Goal: Task Accomplishment & Management: Manage account settings

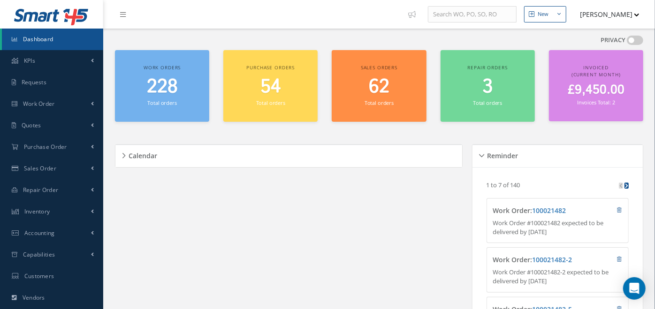
click at [208, 89] on div "Work orders 228 Total orders" at bounding box center [162, 86] width 94 height 72
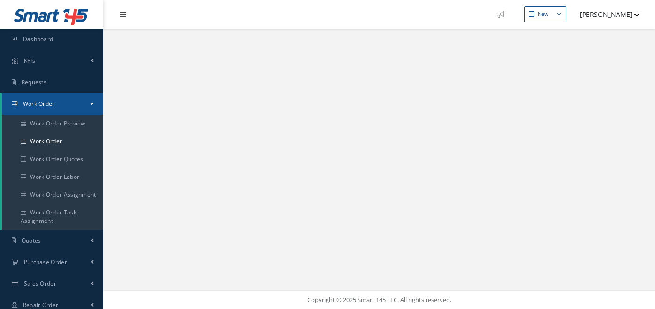
select select "25"
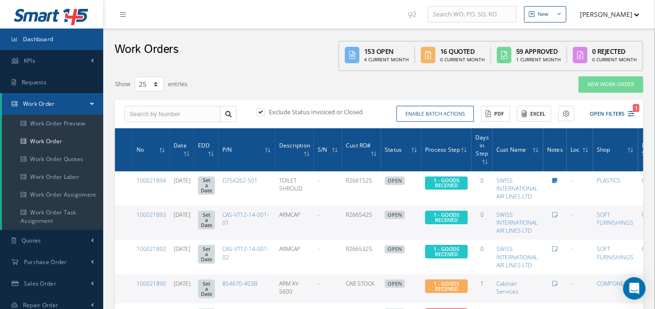
click at [77, 41] on link "Dashboard" at bounding box center [51, 40] width 103 height 22
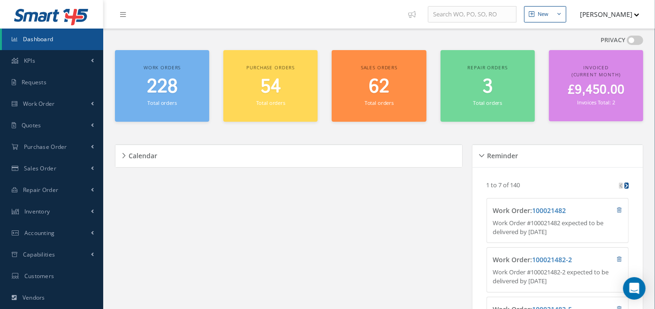
click at [158, 157] on div "Calendar" at bounding box center [288, 156] width 347 height 15
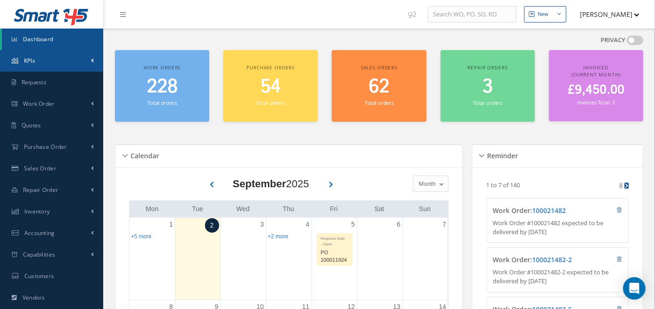
click at [48, 59] on link "KPIs" at bounding box center [51, 61] width 103 height 22
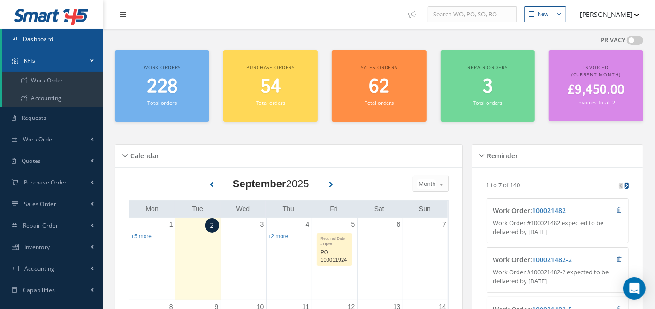
click at [48, 59] on link "KPIs" at bounding box center [52, 61] width 101 height 22
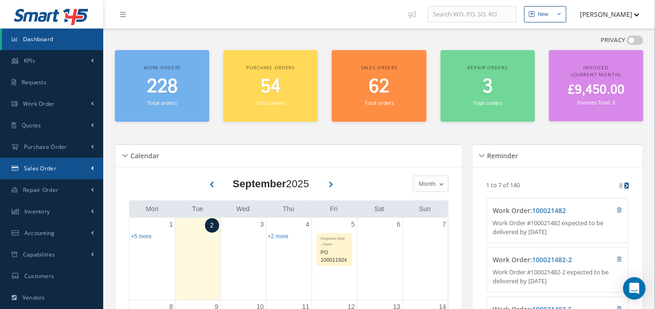
click at [87, 168] on link "Sales Order" at bounding box center [51, 169] width 103 height 22
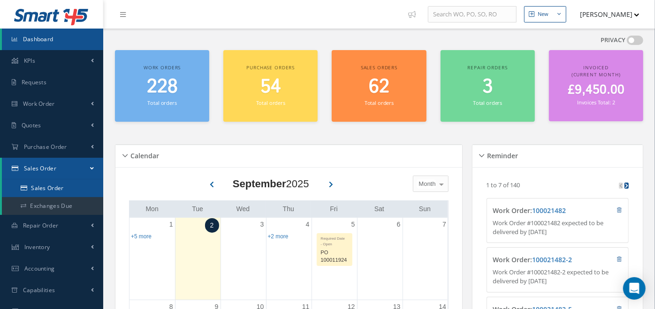
click at [57, 195] on link "Sales Order" at bounding box center [52, 189] width 101 height 18
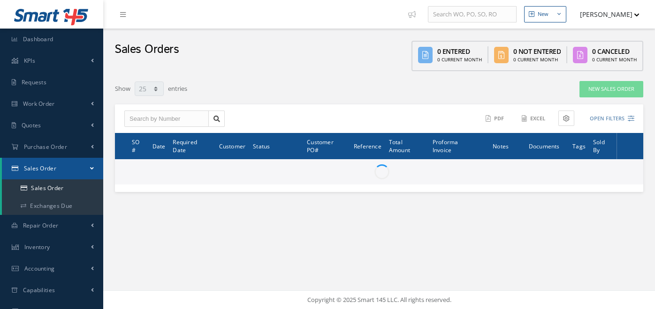
select select "25"
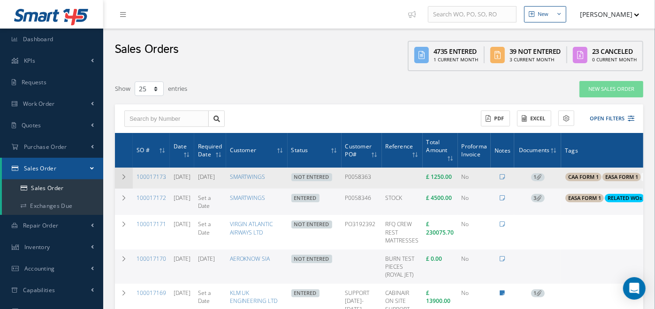
click at [126, 180] on td at bounding box center [124, 178] width 18 height 21
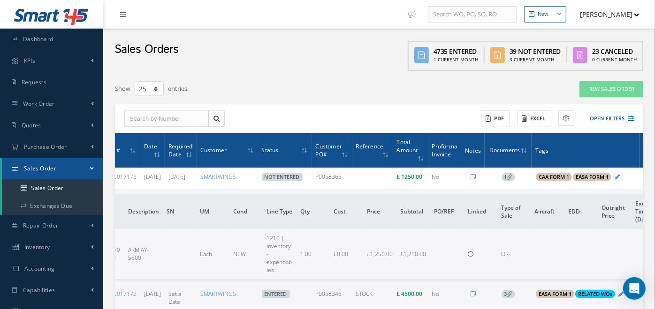
scroll to position [0, 78]
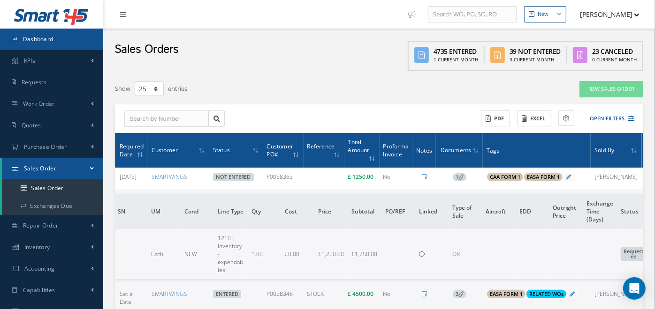
drag, startPoint x: 68, startPoint y: 35, endPoint x: 69, endPoint y: 39, distance: 4.9
click at [68, 34] on link "Dashboard" at bounding box center [51, 40] width 103 height 22
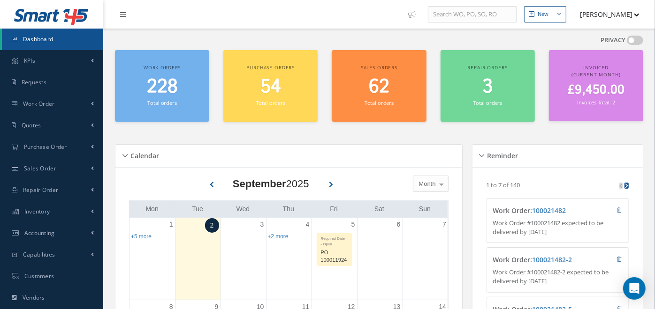
click at [595, 13] on button "[PERSON_NAME]" at bounding box center [605, 14] width 68 height 18
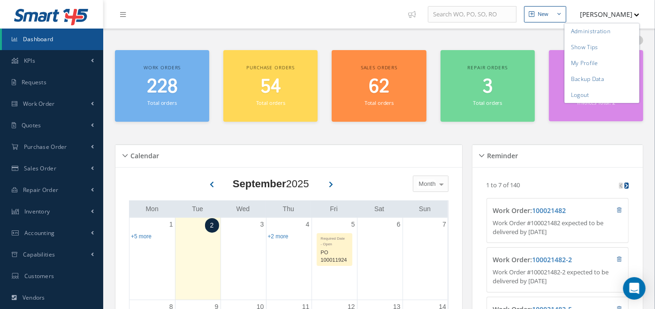
click at [330, 19] on nav "New New Work Order New Purchase Order New Customer Quote New Sales Order New Re…" at bounding box center [378, 14] width 551 height 29
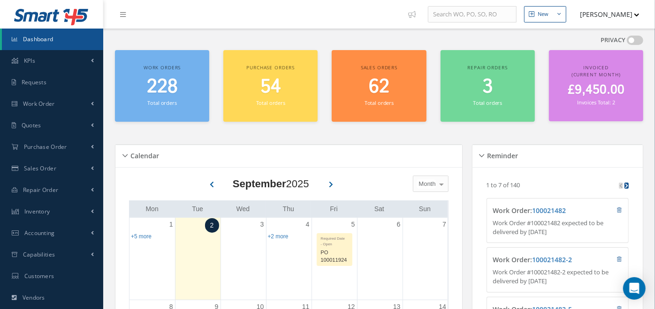
click at [635, 40] on span at bounding box center [634, 40] width 16 height 9
click at [626, 42] on input "checkbox" at bounding box center [626, 42] width 0 height 0
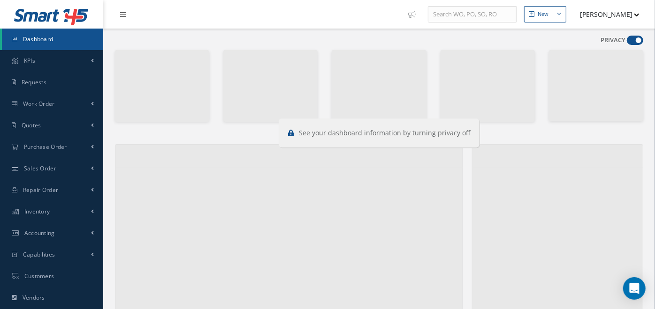
click at [635, 40] on span at bounding box center [634, 40] width 16 height 9
click at [626, 42] on input "checkbox" at bounding box center [626, 42] width 0 height 0
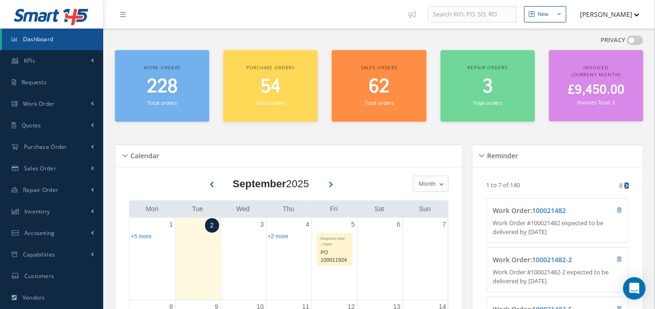
click at [635, 40] on span at bounding box center [634, 40] width 16 height 9
click at [626, 42] on input "checkbox" at bounding box center [626, 42] width 0 height 0
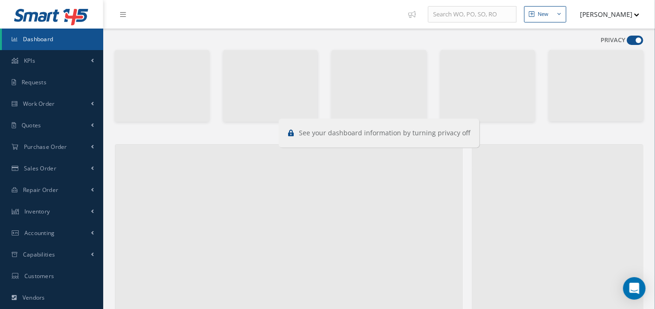
click at [635, 40] on span at bounding box center [634, 40] width 16 height 9
click at [626, 42] on input "checkbox" at bounding box center [626, 42] width 0 height 0
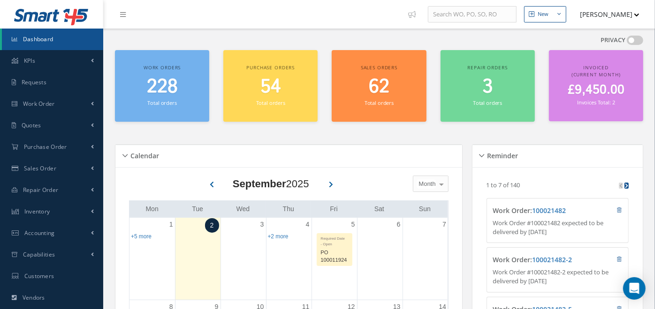
click at [312, 146] on div "Calendar" at bounding box center [288, 156] width 347 height 23
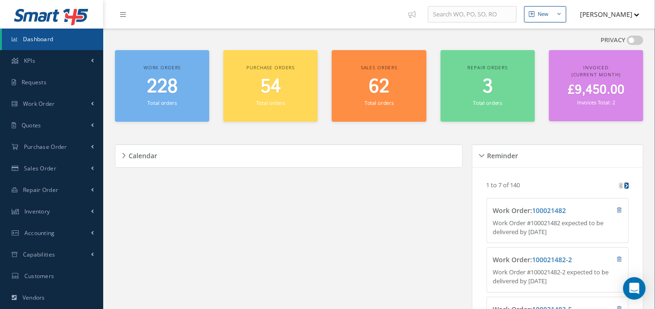
drag, startPoint x: 309, startPoint y: 159, endPoint x: 309, endPoint y: 179, distance: 19.7
click at [307, 150] on div "Calendar" at bounding box center [288, 156] width 347 height 15
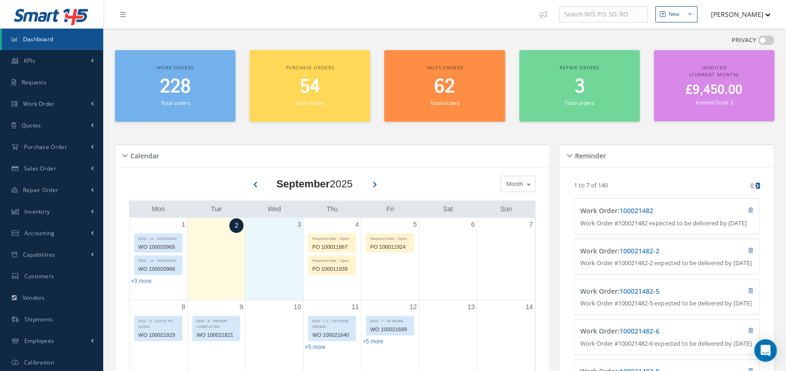
click at [263, 231] on div "3" at bounding box center [273, 259] width 57 height 82
click at [83, 120] on link "Quotes" at bounding box center [51, 126] width 103 height 22
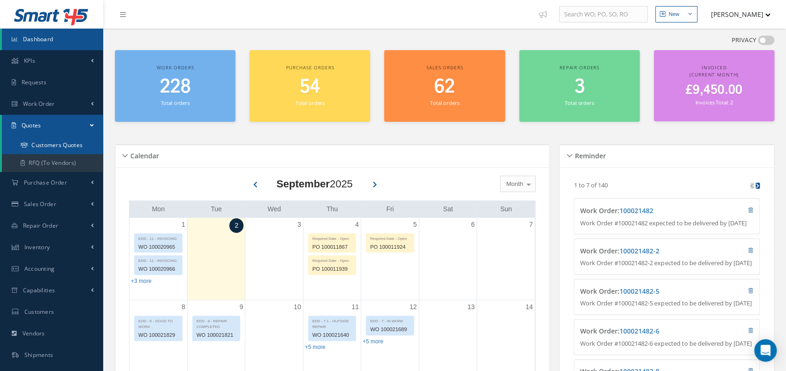
click at [87, 143] on link "Customers Quotes" at bounding box center [52, 145] width 101 height 18
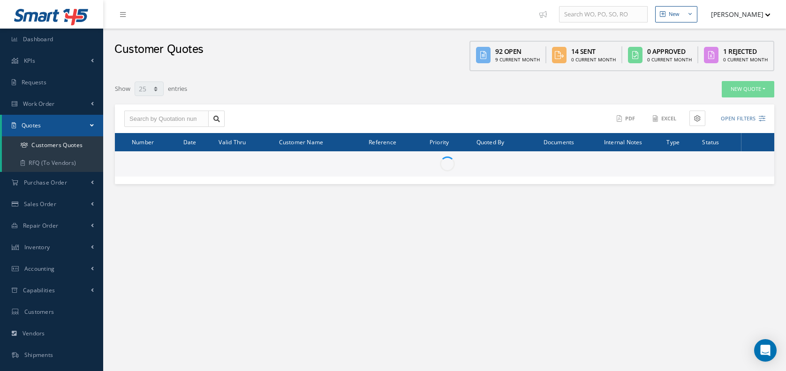
select select "25"
click at [263, 155] on td at bounding box center [444, 163] width 659 height 25
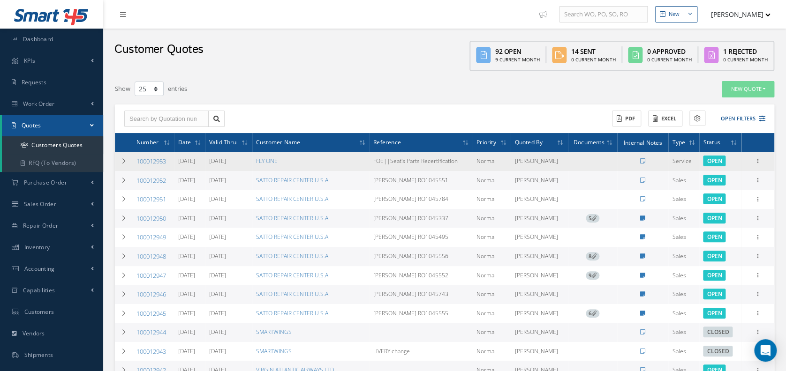
click at [134, 159] on td "100012953" at bounding box center [154, 161] width 42 height 19
click at [125, 159] on icon at bounding box center [124, 161] width 7 height 6
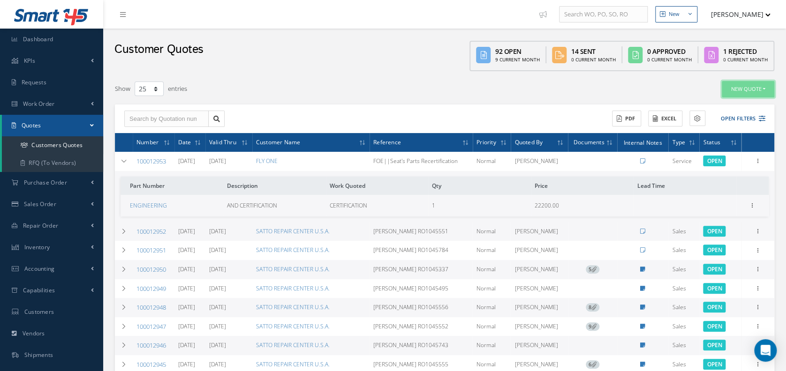
click at [749, 88] on button "New Quote" at bounding box center [748, 89] width 53 height 16
drag, startPoint x: 723, startPoint y: 103, endPoint x: 409, endPoint y: 206, distance: 330.7
click at [751, 86] on button "New Quote" at bounding box center [748, 89] width 53 height 16
click at [747, 98] on link "Sales Quote" at bounding box center [737, 104] width 75 height 13
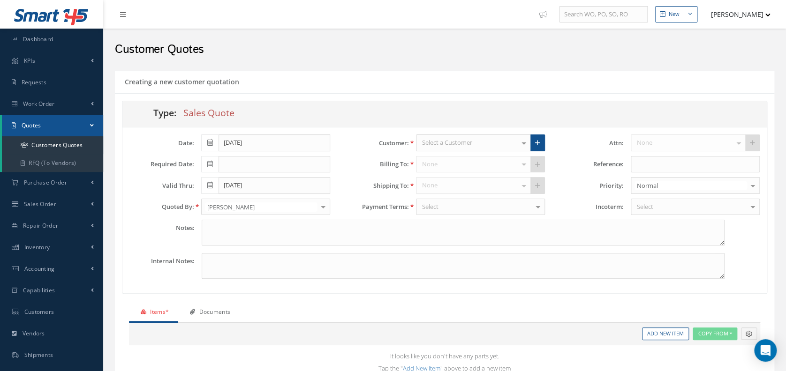
click at [483, 134] on div "Date: 09/02/2025 Required Date: Valid Thru: 10/02/2025 Quoted By: Yahya Malik -…" at bounding box center [444, 211] width 644 height 166
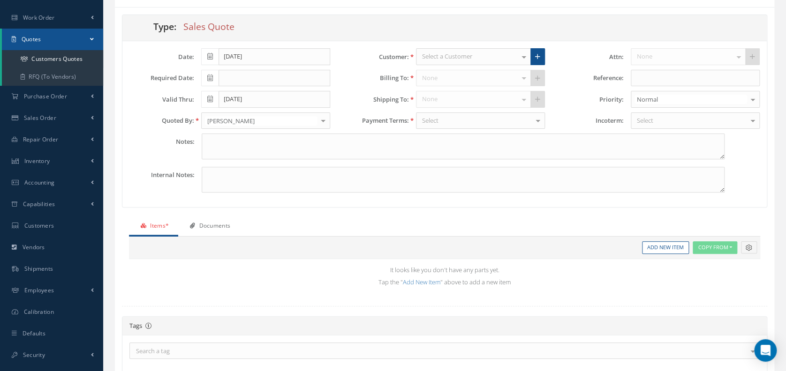
scroll to position [83, 0]
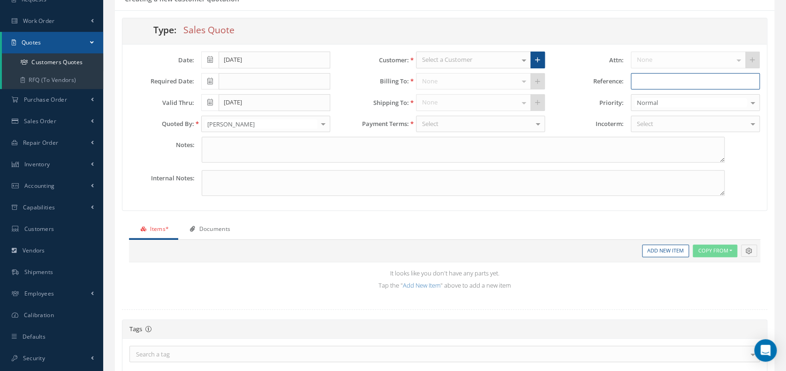
drag, startPoint x: 632, startPoint y: 79, endPoint x: 648, endPoint y: 83, distance: 16.5
click at [648, 83] on input "text" at bounding box center [695, 81] width 129 height 17
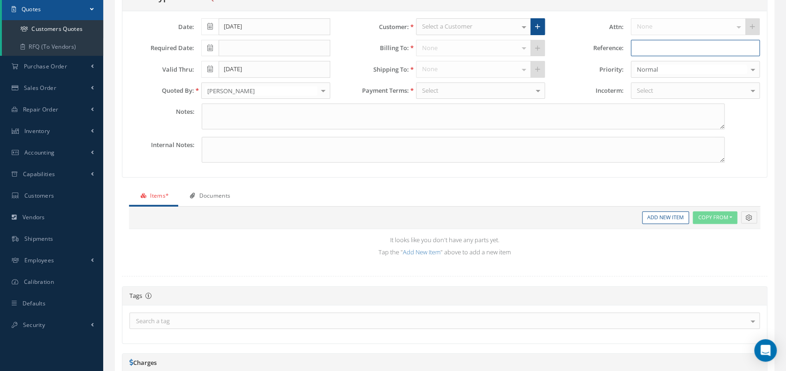
scroll to position [125, 0]
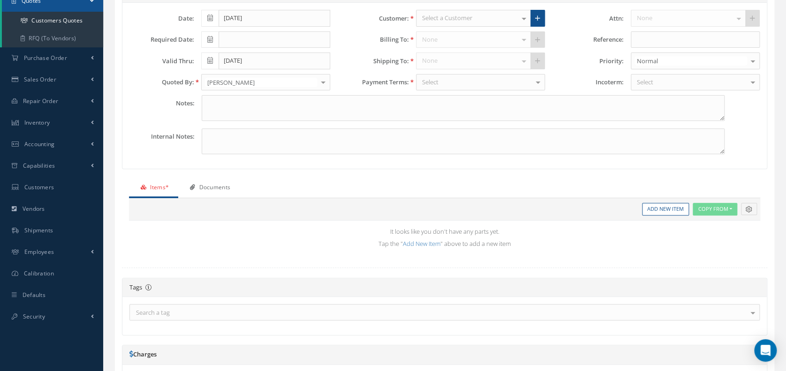
click at [210, 191] on link "Documents" at bounding box center [208, 189] width 61 height 20
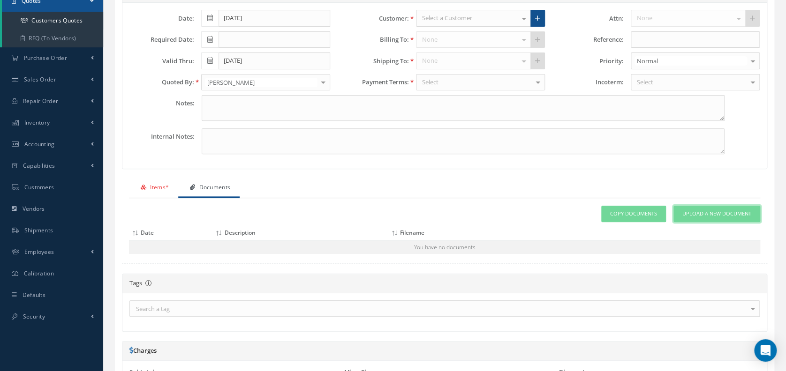
click at [721, 214] on span "Upload a New Document" at bounding box center [716, 214] width 69 height 8
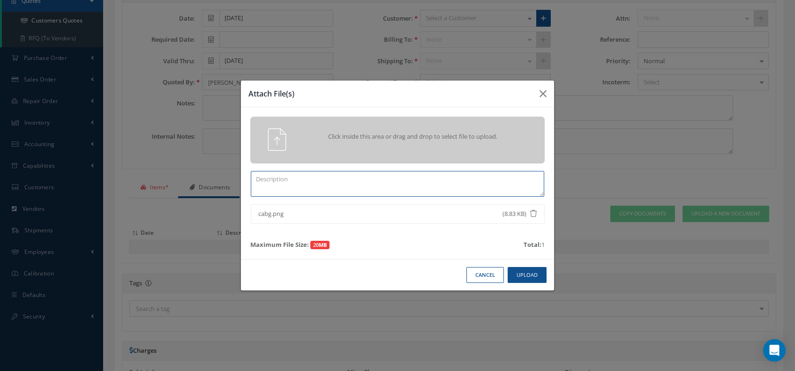
click at [365, 189] on textarea at bounding box center [398, 184] width 294 height 26
type textarea "Project Breakdown"
click at [518, 267] on button "Upload" at bounding box center [527, 275] width 39 height 16
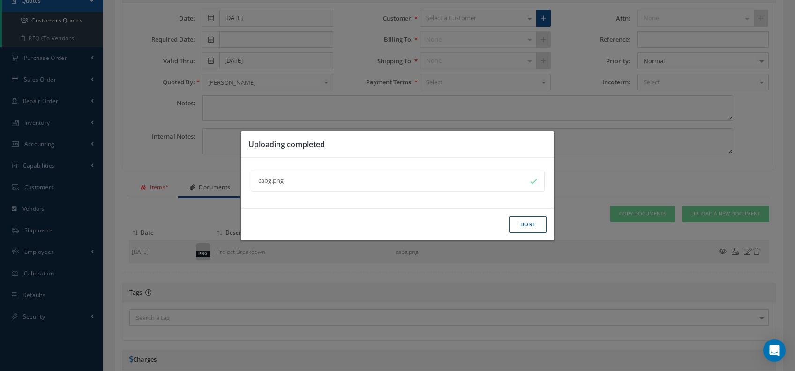
click at [527, 229] on button "Done" at bounding box center [528, 225] width 38 height 16
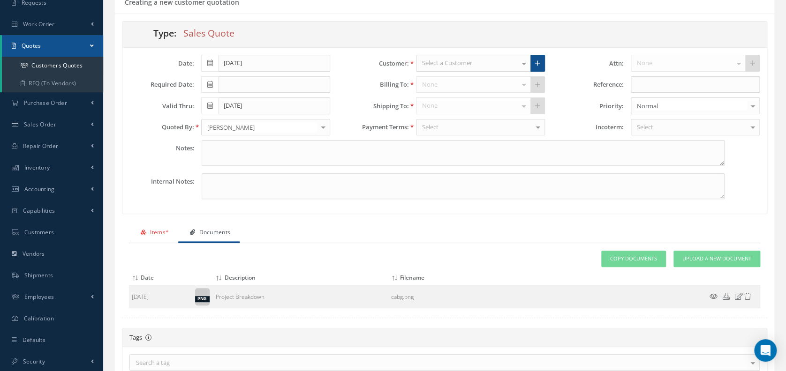
scroll to position [83, 0]
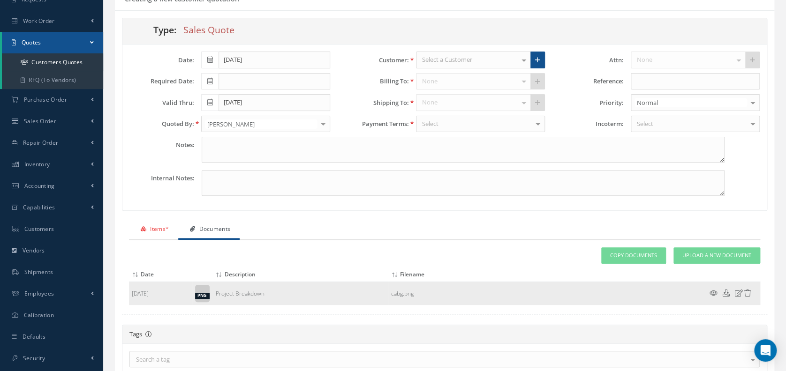
click at [746, 291] on icon at bounding box center [747, 293] width 7 height 7
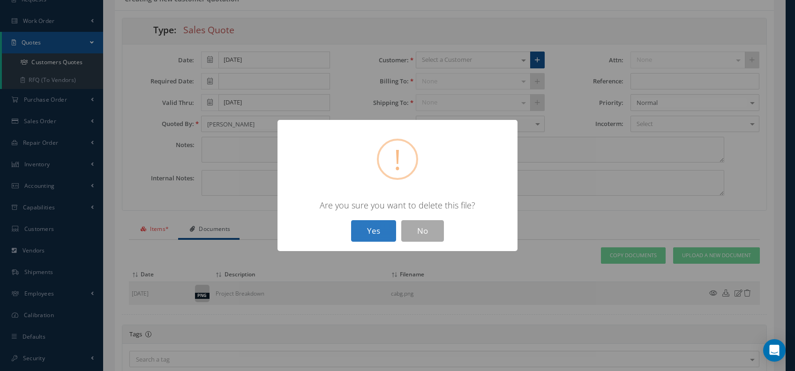
click at [370, 234] on button "Yes" at bounding box center [373, 231] width 45 height 22
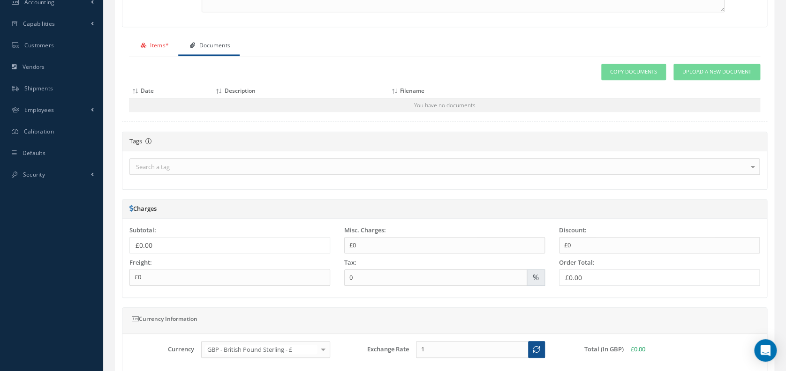
scroll to position [267, 0]
drag, startPoint x: 148, startPoint y: 243, endPoint x: 193, endPoint y: 249, distance: 45.4
click at [193, 249] on div "£0.00" at bounding box center [229, 245] width 201 height 16
drag, startPoint x: 193, startPoint y: 249, endPoint x: 276, endPoint y: 252, distance: 83.0
click at [273, 253] on div "Subtotal: £0.00 Freight: £0" at bounding box center [229, 258] width 215 height 65
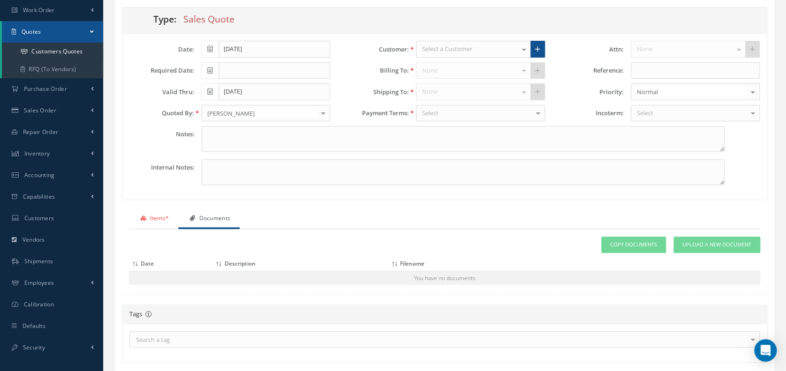
scroll to position [121, 0]
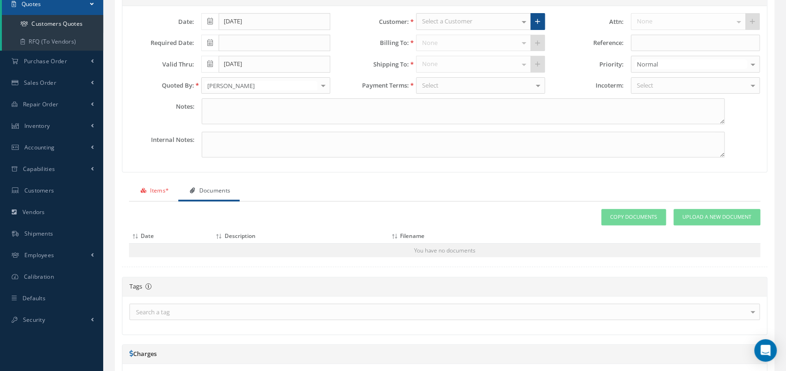
click at [507, 8] on div "Date: 09/02/2025 Required Date: Valid Thru: 10/02/2025 Quoted By: Yahya Malik -…" at bounding box center [444, 89] width 644 height 166
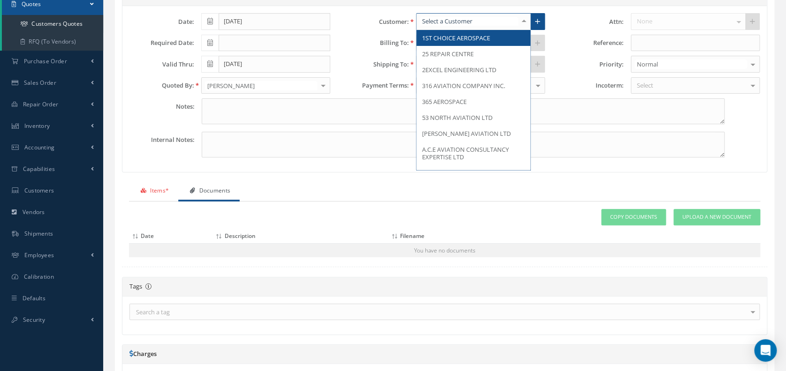
click at [505, 14] on div at bounding box center [473, 21] width 115 height 17
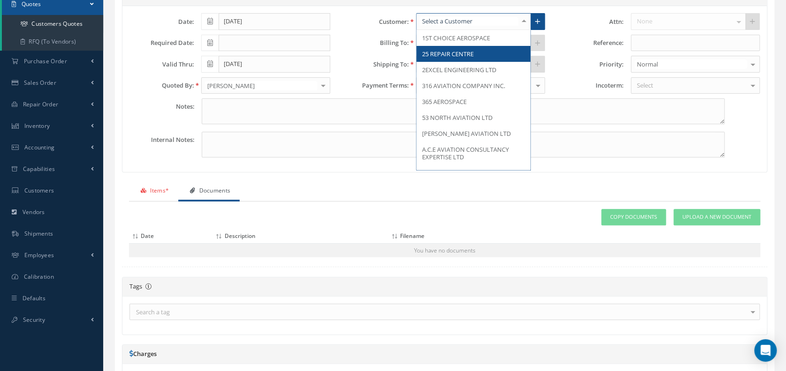
click at [477, 55] on span "25 REPAIR CENTRE" at bounding box center [473, 54] width 114 height 16
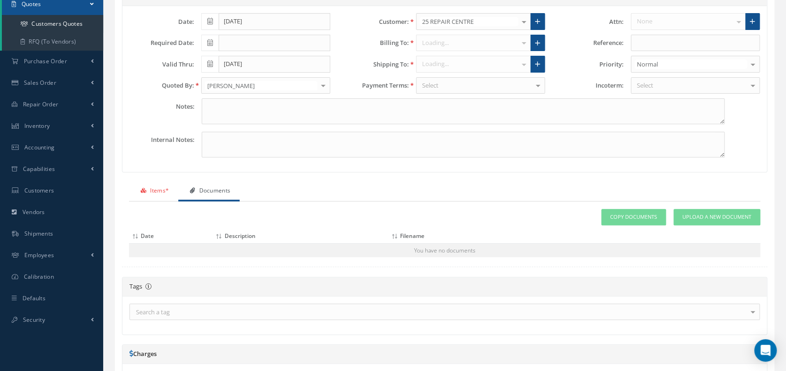
type input "$0"
type input "1.3473"
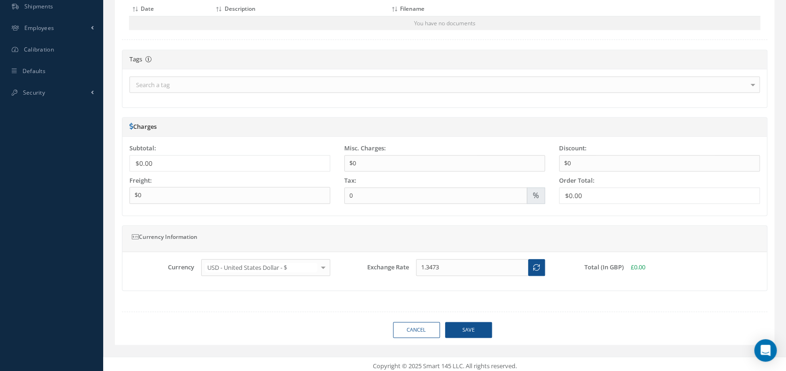
scroll to position [351, 0]
click at [308, 257] on div "USD - United States Dollar - $" at bounding box center [265, 265] width 129 height 17
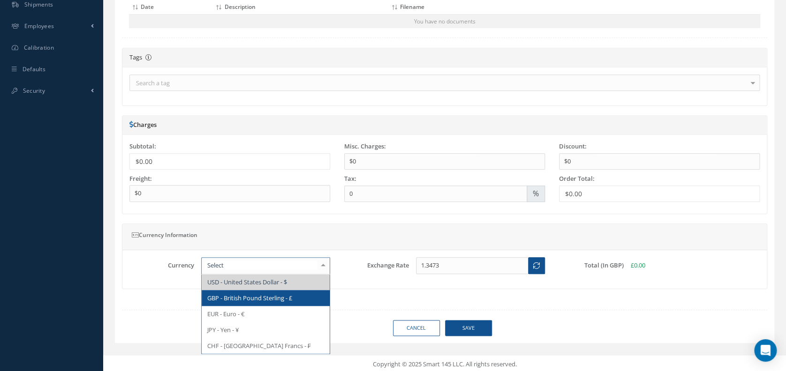
click at [283, 301] on span "GBP - British Pound Sterling - £" at bounding box center [266, 298] width 128 height 16
type input "£0"
type input "1"
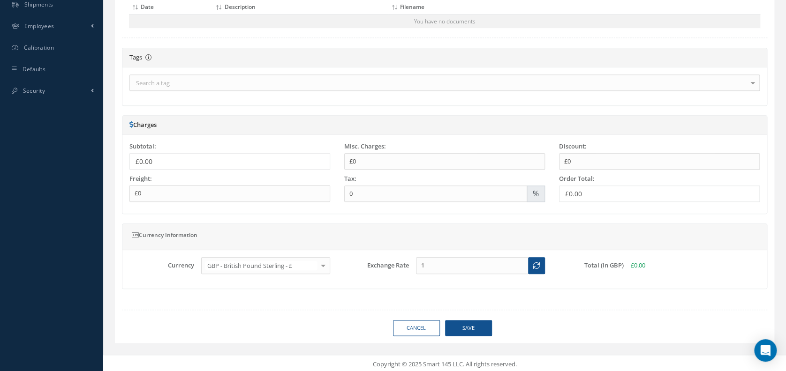
click at [283, 258] on div "GBP - British Pound Sterling - £" at bounding box center [265, 265] width 129 height 17
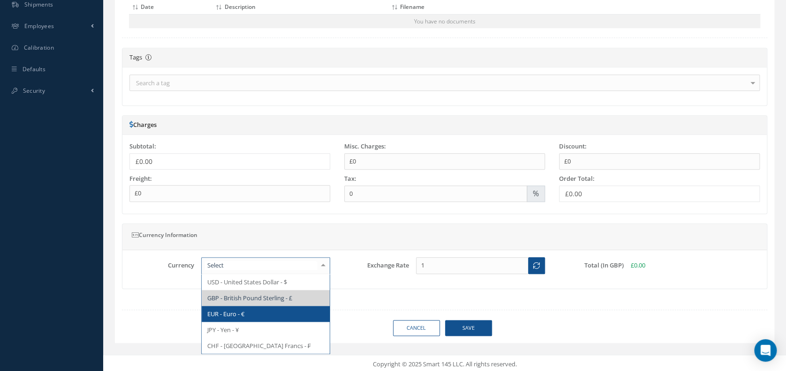
click at [276, 307] on span "EUR - Euro - €" at bounding box center [266, 314] width 128 height 16
type input "€0"
type input "1.1573"
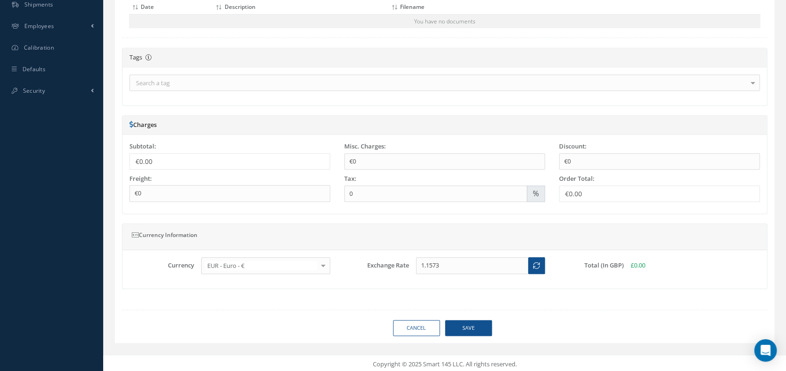
drag, startPoint x: 436, startPoint y: 254, endPoint x: 411, endPoint y: 258, distance: 25.2
click at [434, 255] on div "Currency EUR - Euro - € USD - United States Dollar - $ GBP - British Pound Ster…" at bounding box center [444, 269] width 644 height 38
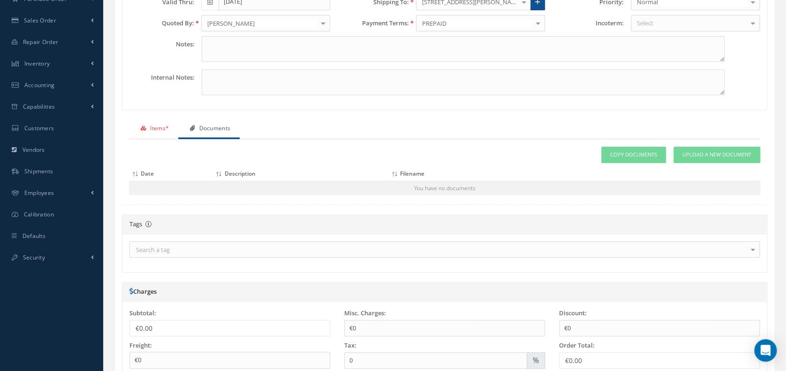
scroll to position [163, 0]
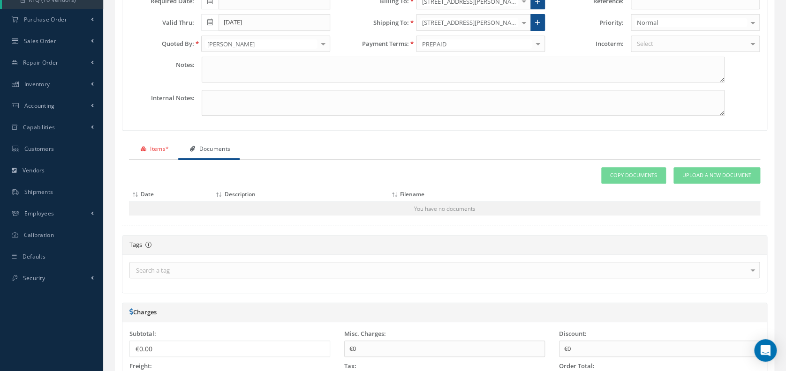
click at [139, 143] on link "Items *" at bounding box center [153, 150] width 49 height 20
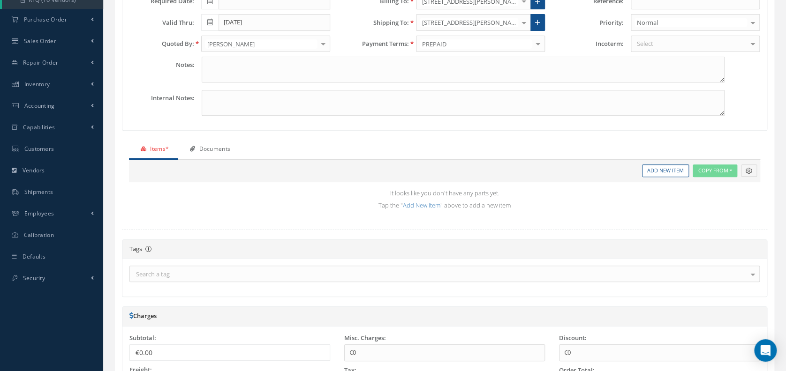
click at [422, 195] on td "It looks like you don't have any parts yet. Tap the " Add New Item " above to a…" at bounding box center [444, 199] width 617 height 26
click at [425, 201] on link "Add New Item" at bounding box center [422, 205] width 38 height 8
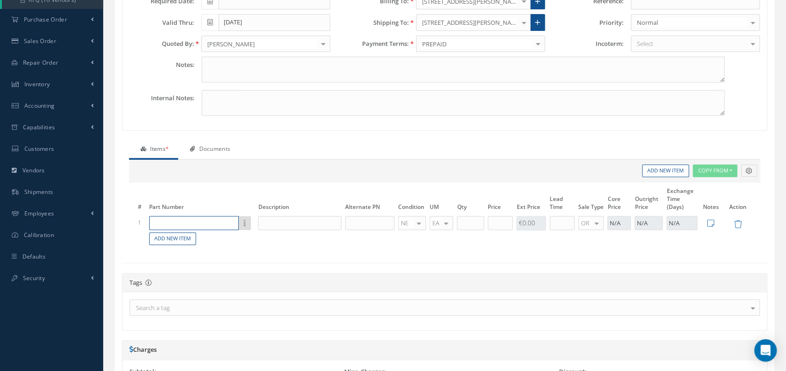
click at [230, 220] on input "text" at bounding box center [194, 223] width 90 height 14
click at [207, 237] on div "100012860" at bounding box center [181, 237] width 55 height 8
type input "100012860"
type input "C100 HEADREST"
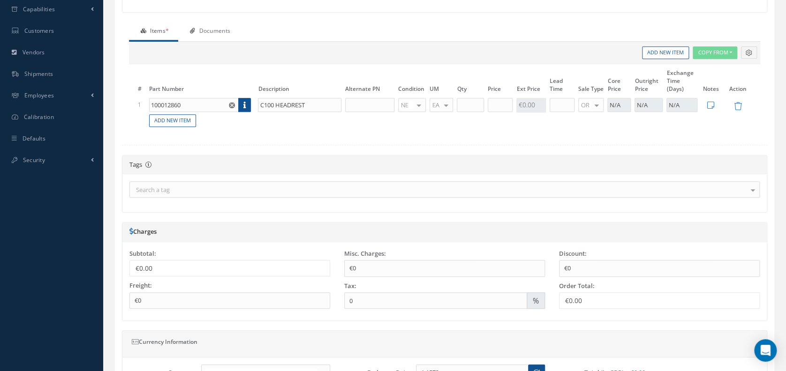
scroll to position [288, 0]
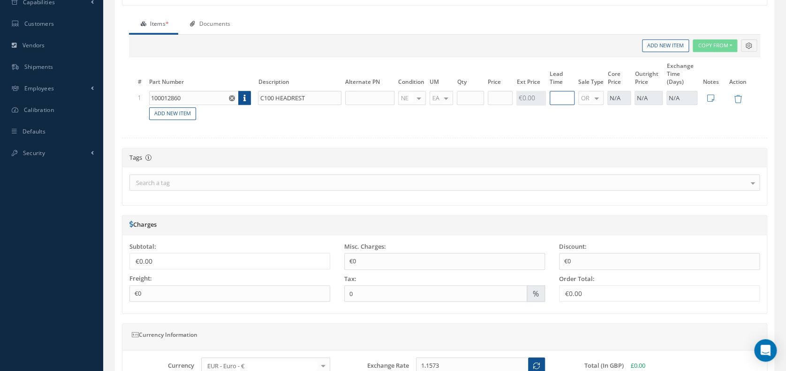
click at [559, 93] on input "text" at bounding box center [562, 98] width 25 height 14
type input "7"
click at [532, 116] on td "Add New Item" at bounding box center [423, 113] width 552 height 15
click at [555, 101] on input "text" at bounding box center [562, 98] width 25 height 14
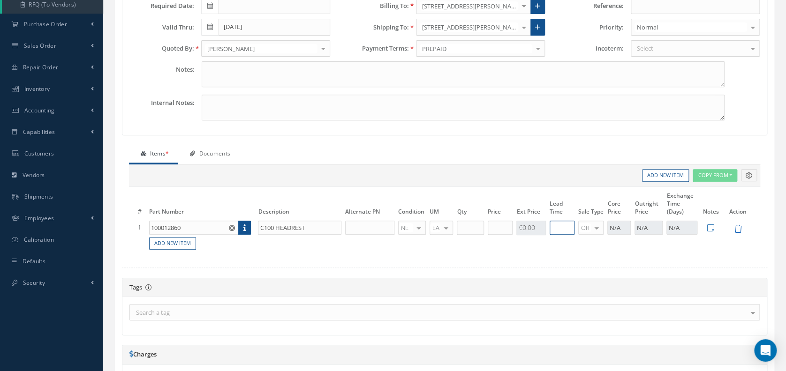
scroll to position [159, 0]
drag, startPoint x: 604, startPoint y: 201, endPoint x: 646, endPoint y: 209, distance: 42.9
click at [646, 209] on tr "# Part Number Description Alternate PN Condition UM Qty Cost Markup Percentage …" at bounding box center [444, 204] width 617 height 29
drag, startPoint x: 646, startPoint y: 209, endPoint x: 653, endPoint y: 212, distance: 7.3
click at [653, 212] on th "Outright Price" at bounding box center [649, 204] width 32 height 29
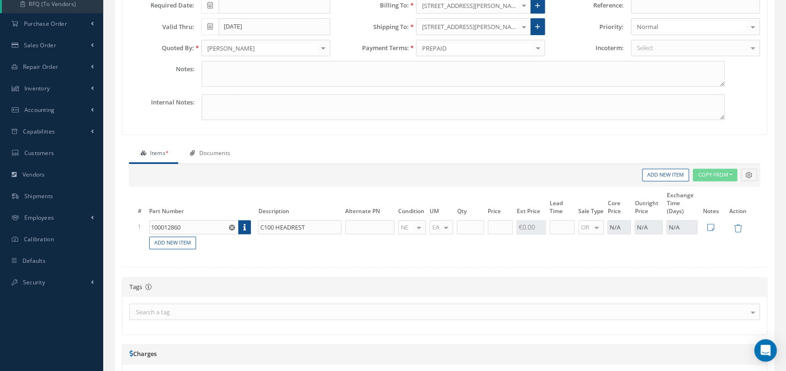
click at [672, 207] on th "Exchange Time (Days)" at bounding box center [681, 204] width 35 height 29
drag, startPoint x: 627, startPoint y: 226, endPoint x: 588, endPoint y: 219, distance: 40.3
click at [588, 220] on div at bounding box center [592, 227] width 22 height 14
click at [594, 255] on span "EX" at bounding box center [592, 257] width 26 height 16
click at [618, 229] on input "text" at bounding box center [618, 227] width 23 height 14
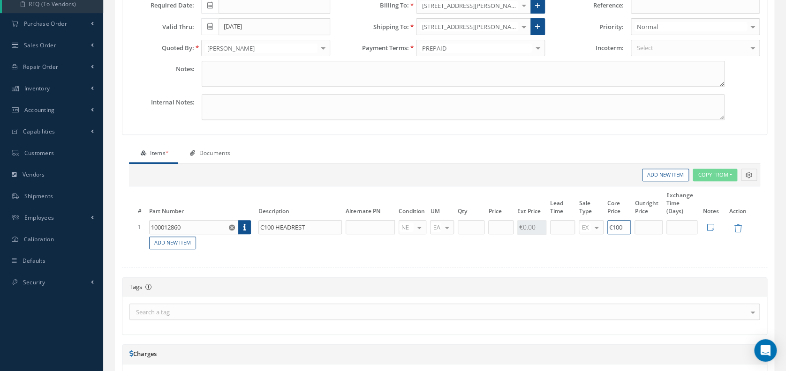
type input "€100"
click at [649, 221] on table "# Part Number Description Alternate PN Condition UM Qty Cost Markup Percentage …" at bounding box center [444, 220] width 617 height 60
click at [647, 229] on input "text" at bounding box center [648, 227] width 28 height 14
type input "€1,000"
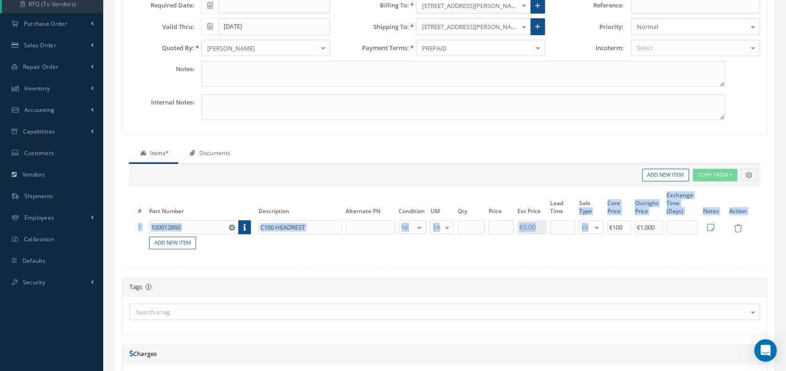
drag, startPoint x: 601, startPoint y: 201, endPoint x: 622, endPoint y: 224, distance: 31.2
click at [622, 223] on table "# Part Number Description Alternate PN Condition UM Qty Cost Markup Percentage …" at bounding box center [444, 220] width 617 height 60
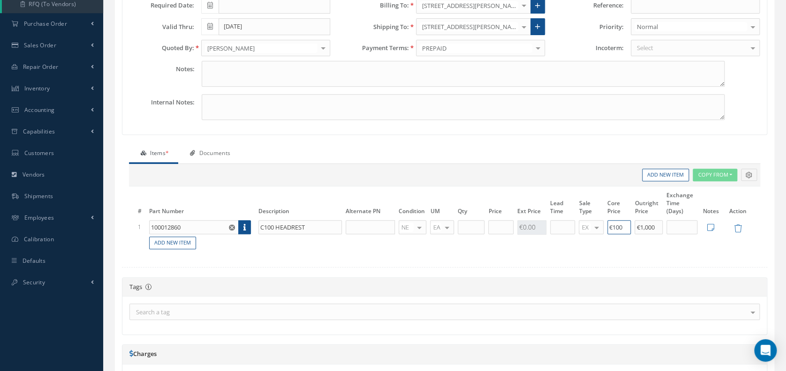
click at [623, 226] on input "€100" at bounding box center [618, 227] width 23 height 14
click at [673, 233] on td at bounding box center [681, 227] width 35 height 16
click at [679, 224] on input "text" at bounding box center [681, 227] width 31 height 14
click at [563, 224] on input "text" at bounding box center [562, 227] width 25 height 14
drag, startPoint x: 690, startPoint y: 236, endPoint x: 681, endPoint y: 218, distance: 19.7
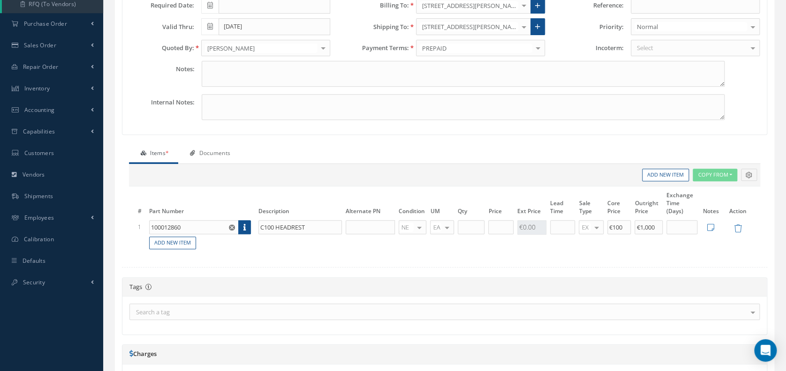
click at [689, 236] on td "Add New Item" at bounding box center [423, 243] width 552 height 15
click at [681, 219] on td at bounding box center [681, 227] width 35 height 16
click at [686, 224] on input "text" at bounding box center [681, 227] width 31 height 14
type input "7"
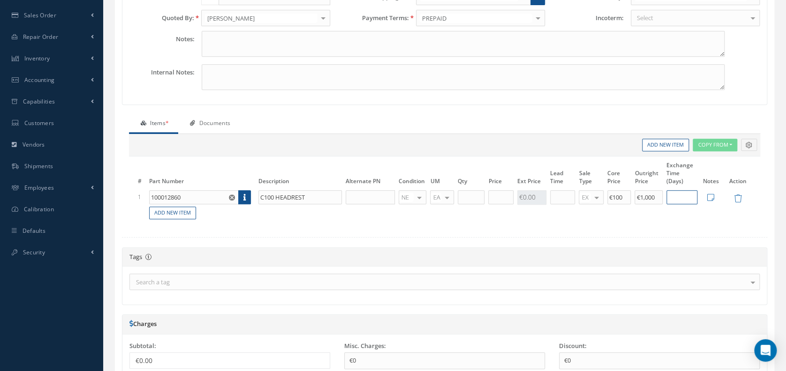
scroll to position [263, 0]
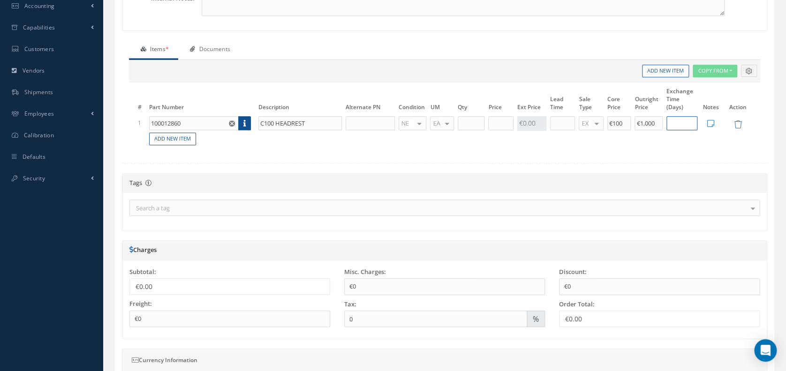
drag, startPoint x: 671, startPoint y: 118, endPoint x: 606, endPoint y: 119, distance: 65.7
click at [606, 119] on tr "1 100012860 C100 HEADREST NE OH SV RP AR NE FN NS RE FP BER N/A INSP BC AI MD R…" at bounding box center [444, 123] width 617 height 16
drag, startPoint x: 616, startPoint y: 127, endPoint x: 611, endPoint y: 123, distance: 5.3
click at [614, 125] on input "€100" at bounding box center [618, 123] width 23 height 14
drag, startPoint x: 611, startPoint y: 123, endPoint x: 639, endPoint y: 123, distance: 27.2
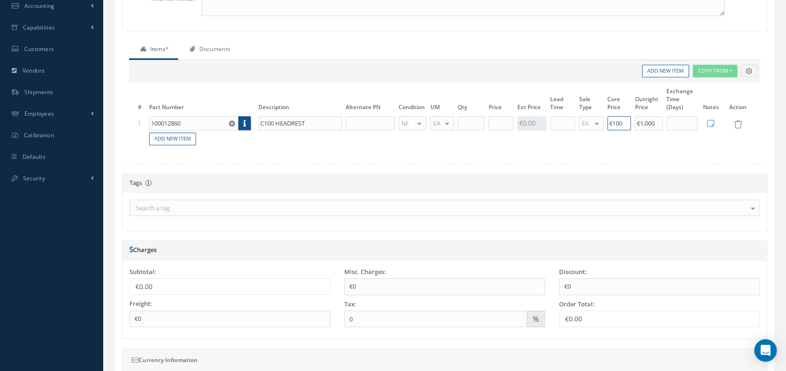
click at [639, 123] on tr "1 100012860 C100 HEADREST NE OH SV RP AR NE FN NS RE FP BER N/A INSP BC AI MD R…" at bounding box center [444, 123] width 617 height 16
drag, startPoint x: 630, startPoint y: 122, endPoint x: 609, endPoint y: 114, distance: 22.0
click at [610, 116] on input "€100" at bounding box center [618, 123] width 23 height 14
click at [596, 119] on div at bounding box center [596, 124] width 13 height 14
click at [596, 132] on span "OR" at bounding box center [593, 137] width 26 height 16
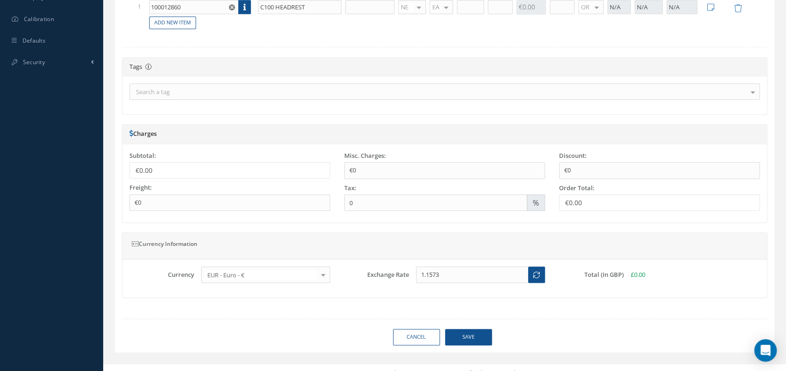
scroll to position [388, 0]
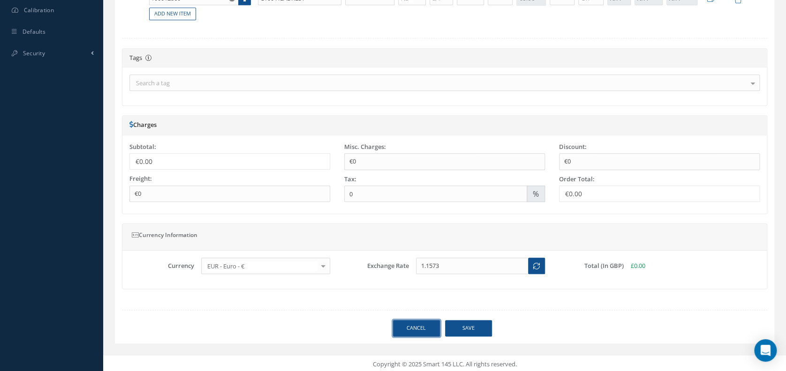
click at [401, 322] on link "Cancel" at bounding box center [416, 328] width 47 height 16
select select "25"
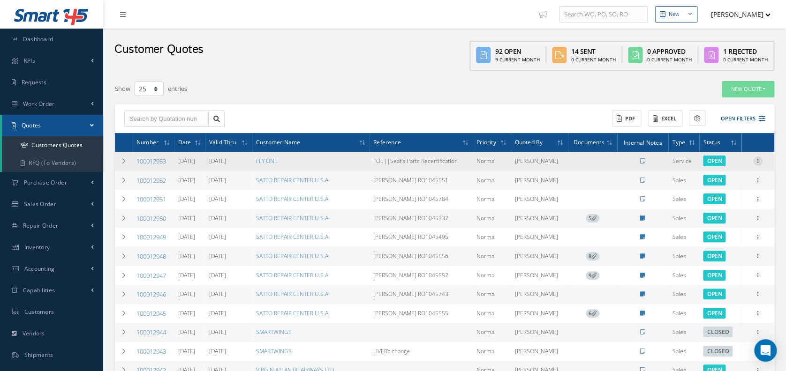
click at [758, 161] on icon at bounding box center [757, 161] width 9 height 8
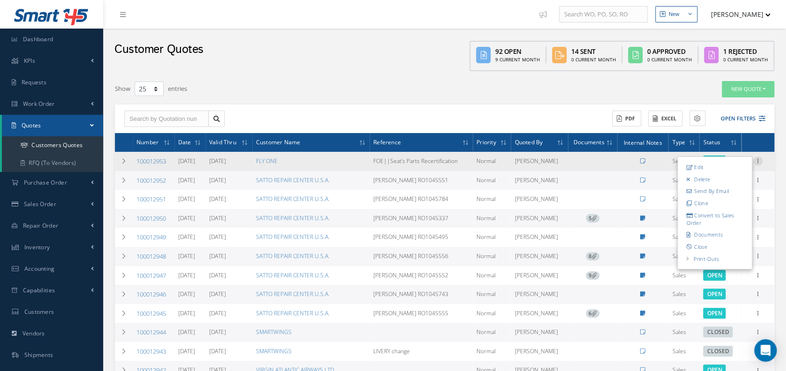
click at [759, 158] on icon at bounding box center [757, 161] width 9 height 8
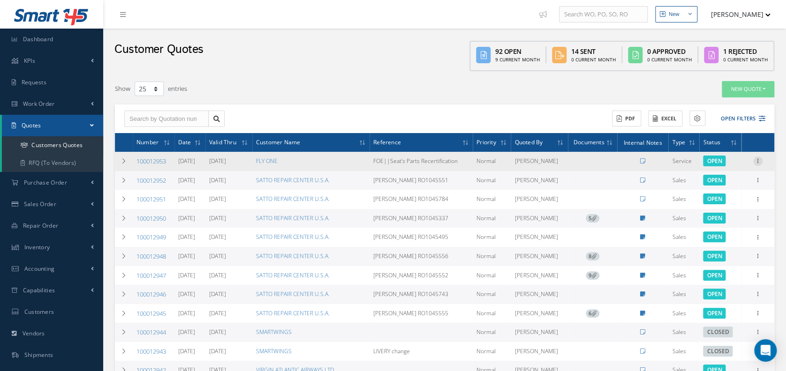
click at [759, 158] on icon at bounding box center [757, 161] width 9 height 8
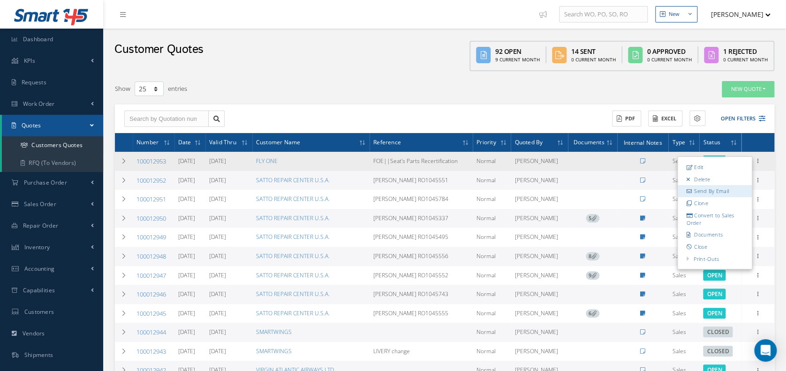
click at [703, 191] on link "Send By Email" at bounding box center [715, 192] width 74 height 12
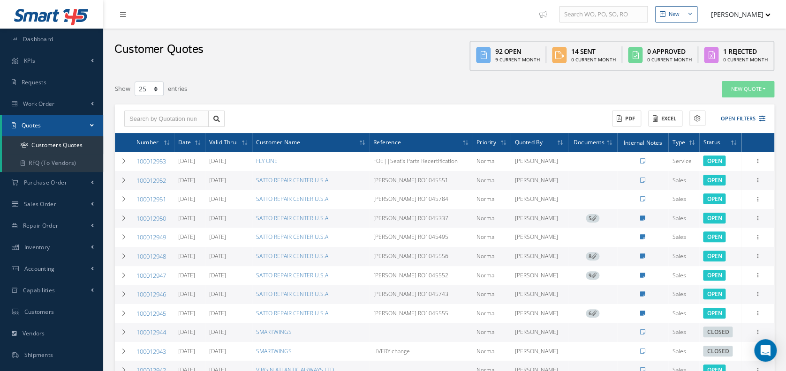
type input "Sales Quotation #100012953"
type textarea "Hiya, Please find attached our quotation #100012953. Please take a moment to re…"
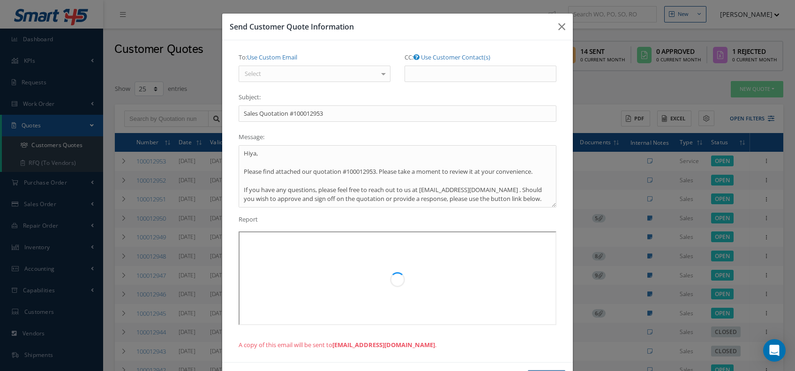
click at [335, 71] on div "Select" at bounding box center [315, 74] width 152 height 17
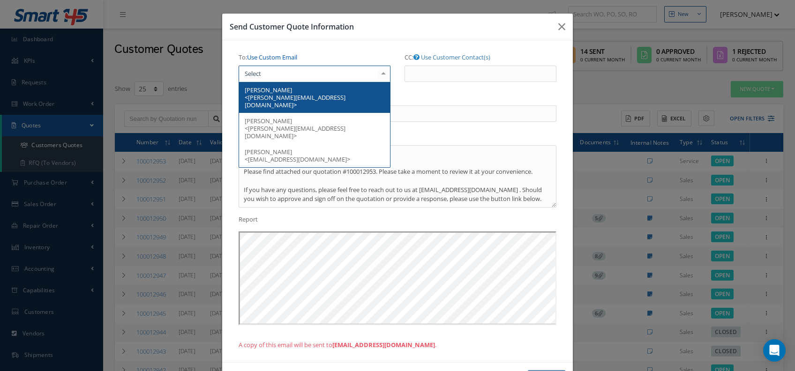
click at [292, 61] on link "Use Custom Email" at bounding box center [272, 57] width 50 height 8
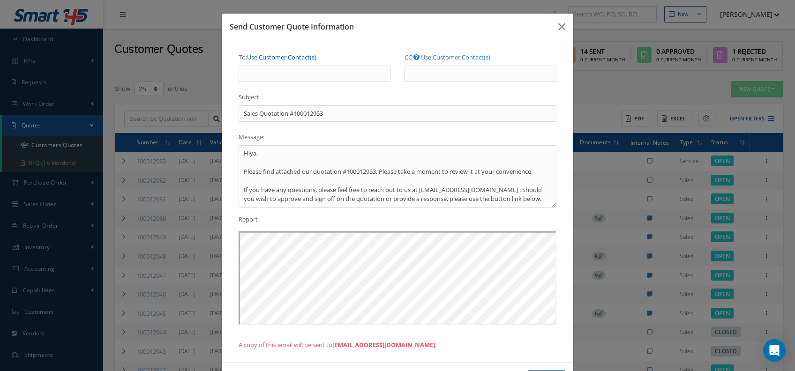
click at [292, 61] on link "Use Customer Contact(s)" at bounding box center [281, 57] width 69 height 8
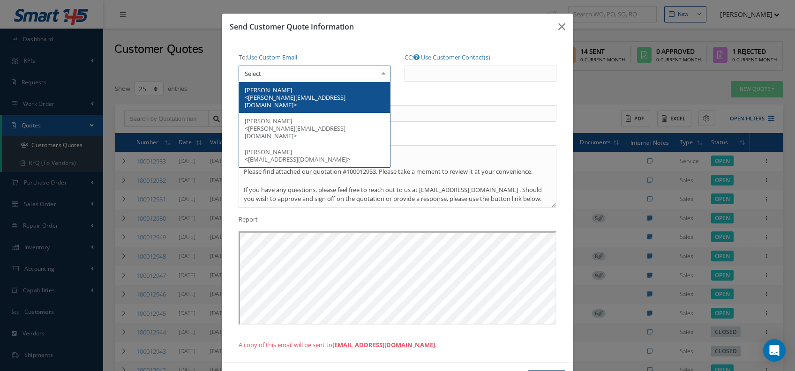
click at [289, 71] on div at bounding box center [315, 74] width 152 height 17
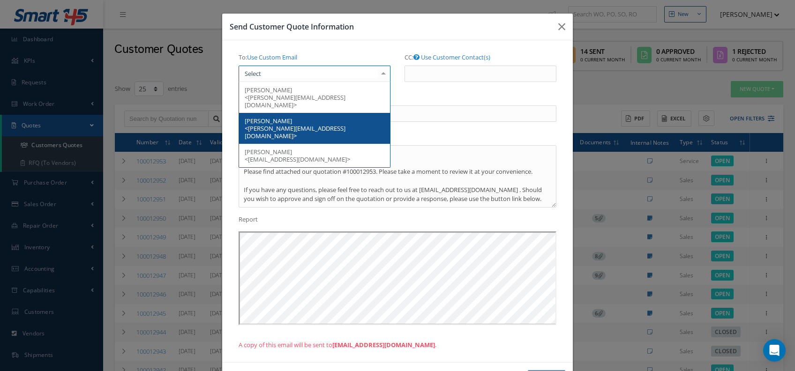
click at [294, 117] on span "ALEXANDRA COADA <a.coada@flyone.eu>" at bounding box center [295, 128] width 101 height 23
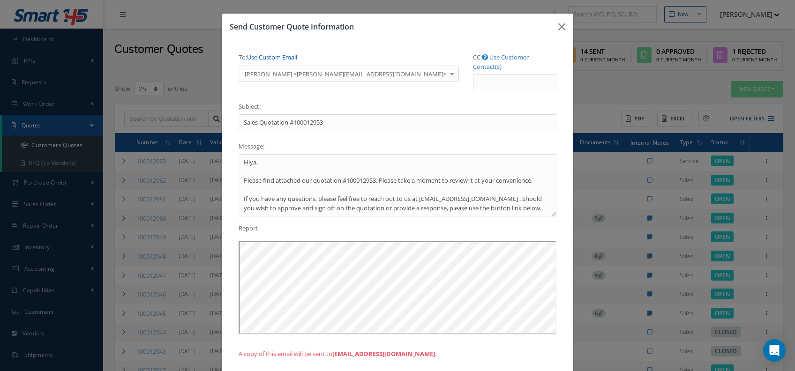
click at [274, 59] on link "Use Custom Email" at bounding box center [272, 57] width 50 height 8
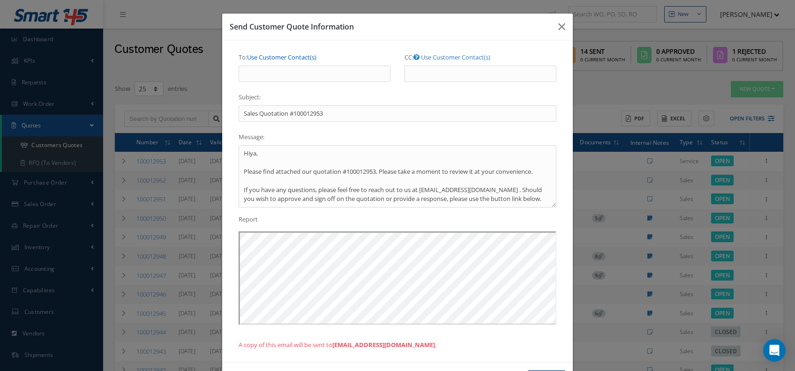
click at [274, 59] on link "Use Customer Contact(s)" at bounding box center [281, 57] width 69 height 8
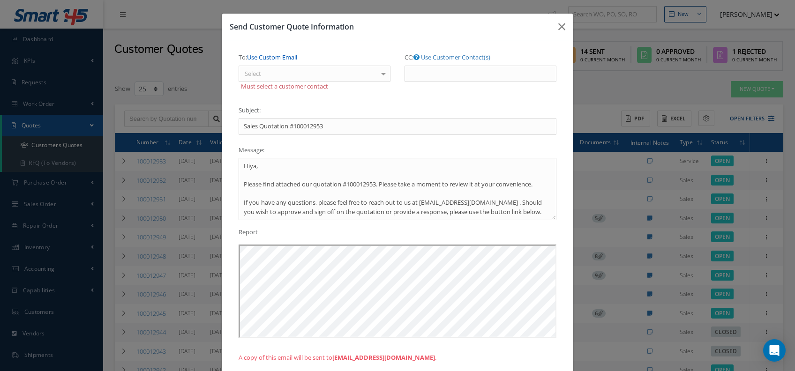
click at [266, 57] on link "Use Custom Email" at bounding box center [272, 57] width 50 height 8
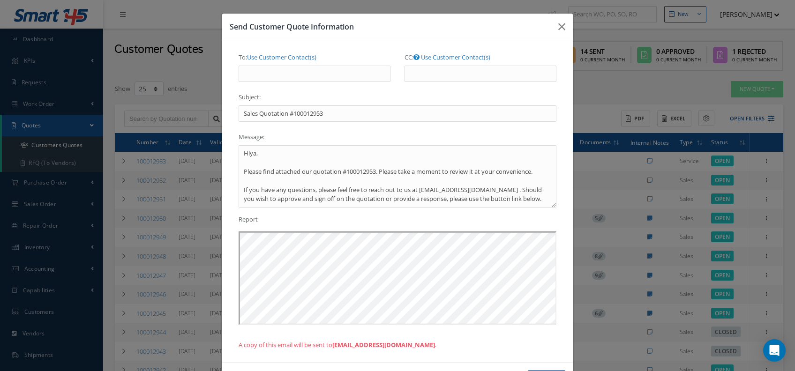
click at [270, 52] on label "To: Use Customer Contact(s)" at bounding box center [278, 58] width 78 height 16
click at [270, 66] on input "To: Use Customer Contact(s)" at bounding box center [315, 74] width 152 height 17
drag, startPoint x: 295, startPoint y: 68, endPoint x: 296, endPoint y: 62, distance: 6.6
click at [294, 66] on input "To: Use Customer Contact(s)" at bounding box center [315, 74] width 152 height 17
click at [453, 58] on link "Use Customer Contact(s)" at bounding box center [455, 57] width 69 height 8
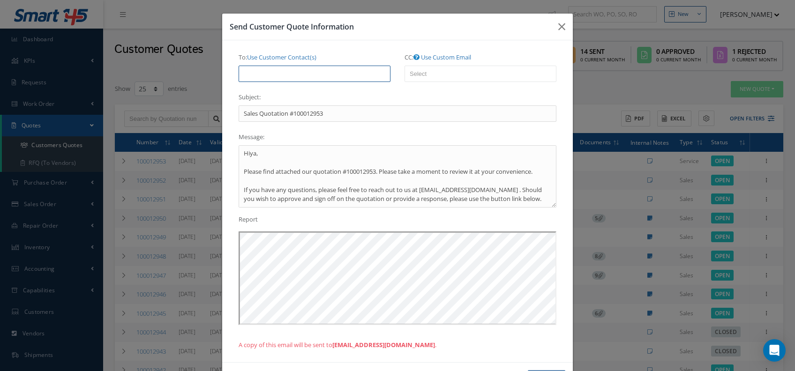
drag, startPoint x: 313, startPoint y: 75, endPoint x: 416, endPoint y: 65, distance: 103.6
click at [416, 65] on div "To: Use Customer Contact(s) Select ANDREI TIMBAL <a.timbal@flyone.eu> ALEXANDRA…" at bounding box center [398, 70] width 332 height 40
click at [558, 10] on div "Send Customer Quote Information To: Use Customer Contact(s) Select ANDREI TIMBA…" at bounding box center [397, 185] width 795 height 371
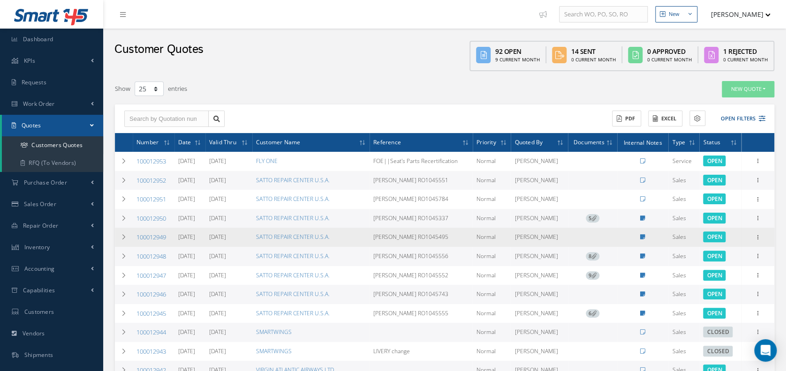
scroll to position [21, 0]
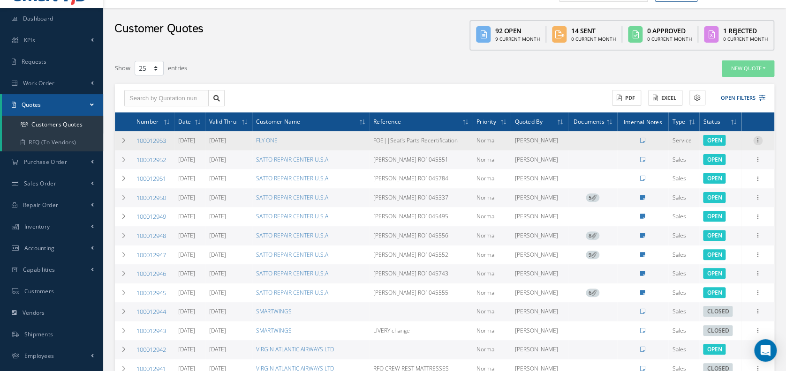
drag, startPoint x: 762, startPoint y: 141, endPoint x: 754, endPoint y: 136, distance: 9.7
click at [759, 139] on div "Edit Delete Send By Email Clone Convert to Sales Order Documents Close Print-Ou…" at bounding box center [757, 140] width 11 height 11
click at [754, 136] on icon at bounding box center [757, 140] width 9 height 8
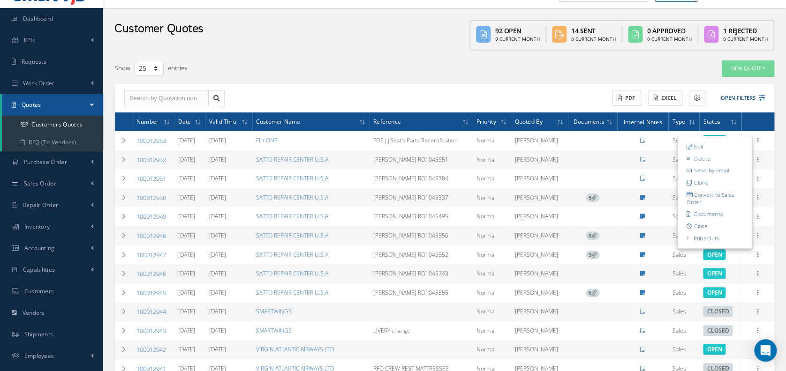
click at [522, 166] on td "[PERSON_NAME]" at bounding box center [539, 160] width 57 height 19
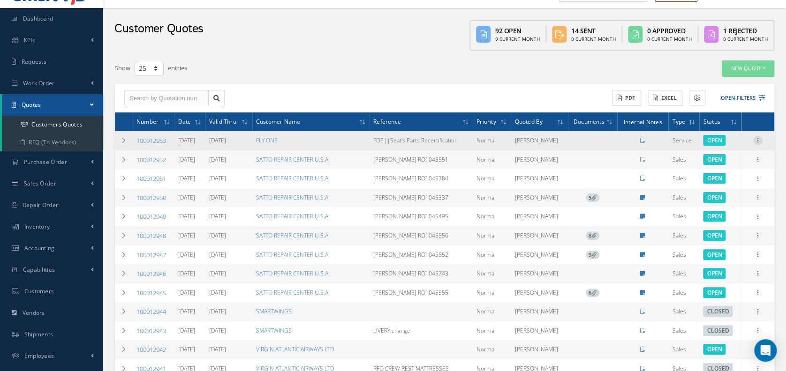
click at [760, 141] on icon at bounding box center [757, 140] width 9 height 8
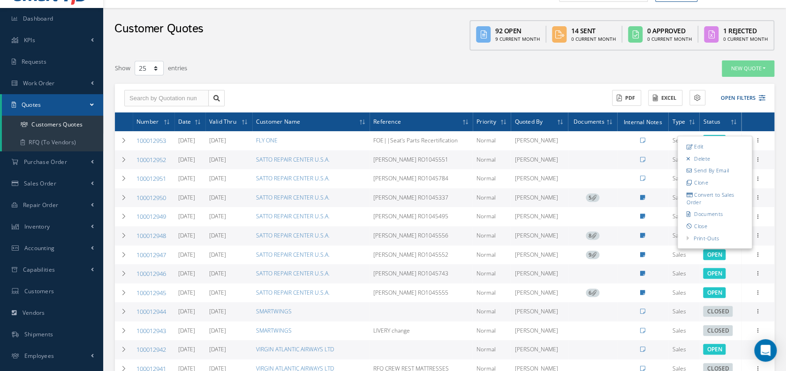
click at [739, 192] on link "Convert to Sales Order" at bounding box center [715, 198] width 74 height 19
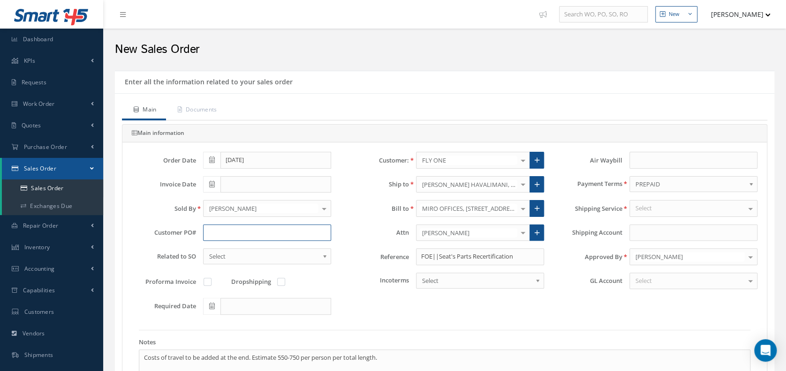
click at [205, 226] on input "text" at bounding box center [267, 233] width 128 height 17
drag, startPoint x: 636, startPoint y: 161, endPoint x: 665, endPoint y: 156, distance: 29.4
click at [665, 156] on input "text" at bounding box center [693, 160] width 128 height 17
click at [640, 158] on input "text" at bounding box center [693, 160] width 128 height 17
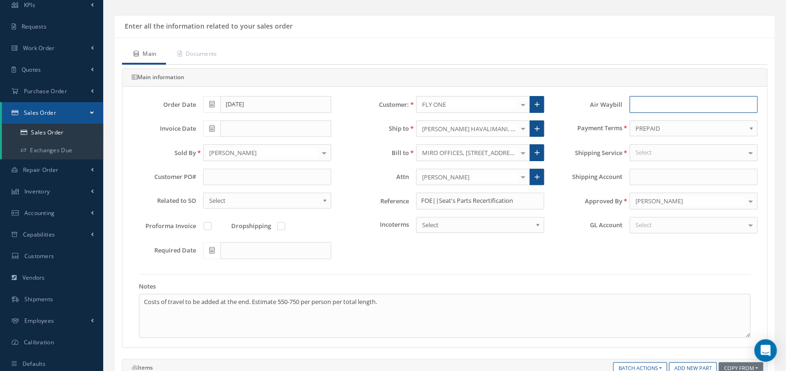
scroll to position [83, 0]
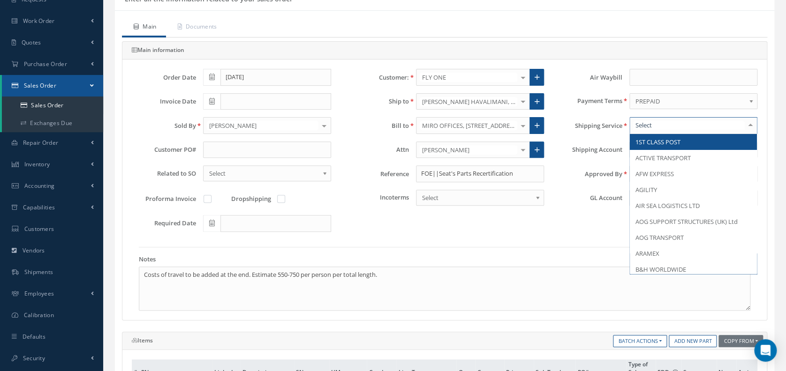
click at [643, 131] on div at bounding box center [693, 125] width 128 height 17
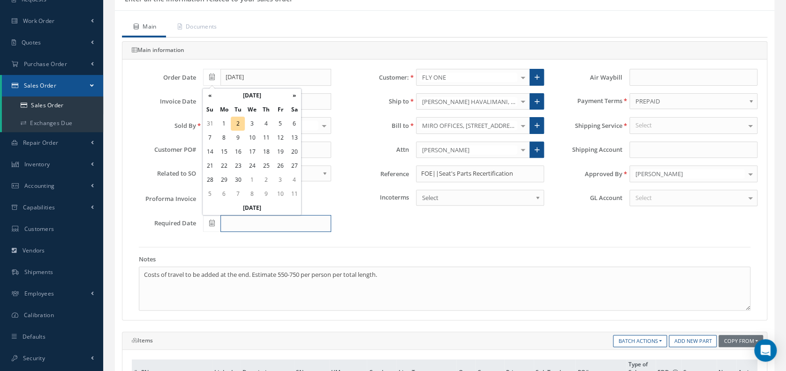
click at [323, 229] on input "text" at bounding box center [275, 223] width 111 height 17
click at [389, 217] on div "Order Date 09/02/2025 Customer: FLY ONE Cabinair Services 1ST CHOICE AEROSPACE …" at bounding box center [445, 154] width 640 height 170
click at [211, 196] on label at bounding box center [212, 199] width 2 height 8
click at [206, 197] on input "checkbox" at bounding box center [208, 200] width 6 height 6
click at [211, 195] on label at bounding box center [212, 199] width 2 height 8
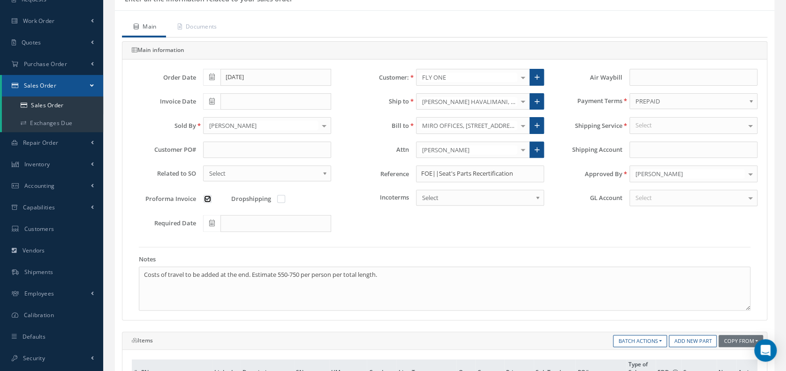
click at [205, 197] on input "checkbox" at bounding box center [208, 200] width 6 height 6
checkbox input "false"
click at [287, 192] on div "Dropshipping" at bounding box center [259, 199] width 56 height 18
click at [285, 198] on label at bounding box center [286, 199] width 2 height 8
click at [281, 198] on input "checkbox" at bounding box center [282, 200] width 6 height 6
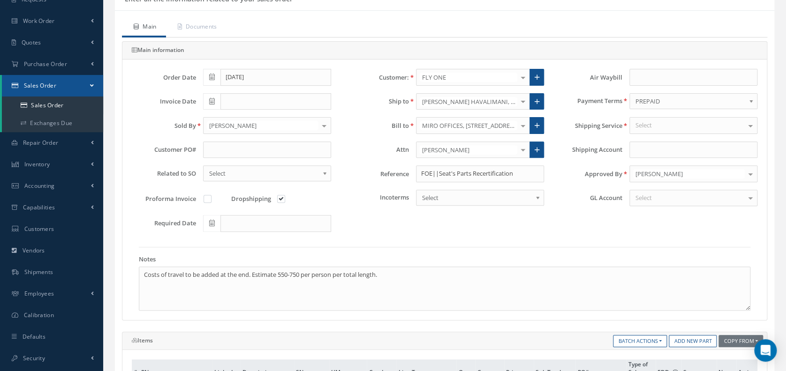
click at [285, 198] on label at bounding box center [286, 199] width 2 height 8
click at [281, 198] on input "checkbox" at bounding box center [282, 200] width 6 height 6
checkbox input "false"
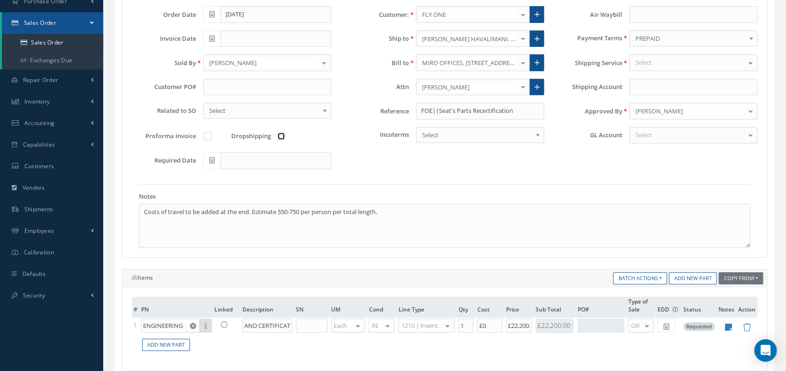
scroll to position [188, 0]
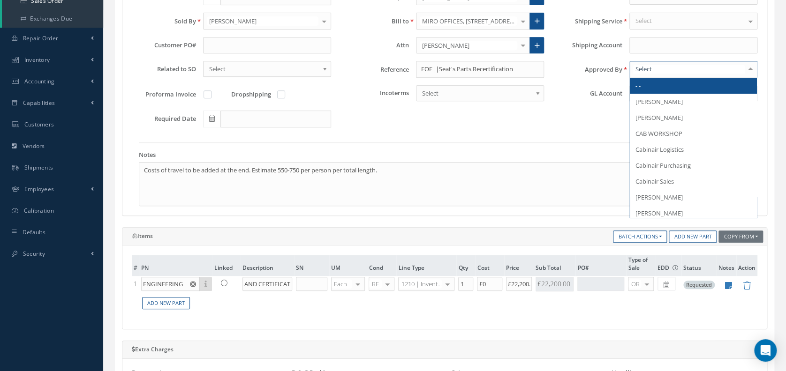
click at [683, 61] on div at bounding box center [693, 69] width 128 height 17
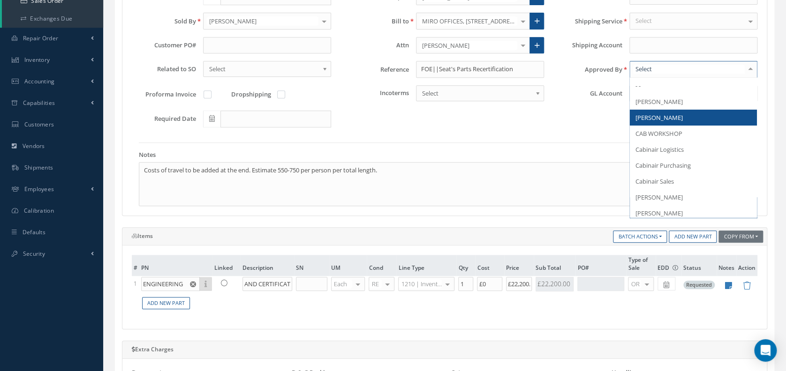
click at [578, 110] on div "Order Date 09/02/2025 Customer: FLY ONE Cabinair Services 1ST CHOICE AEROSPACE …" at bounding box center [445, 49] width 640 height 170
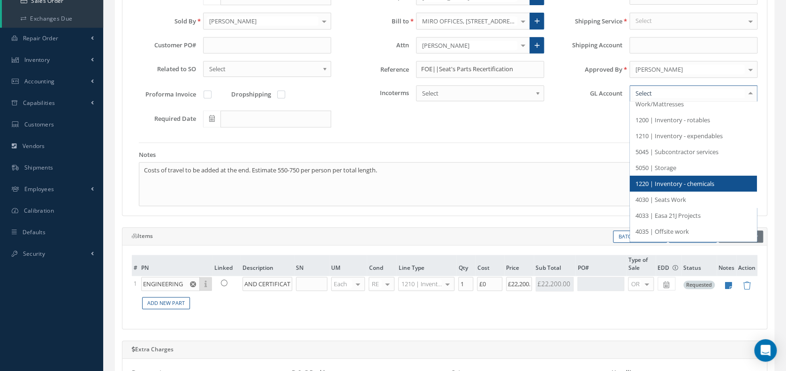
scroll to position [41, 0]
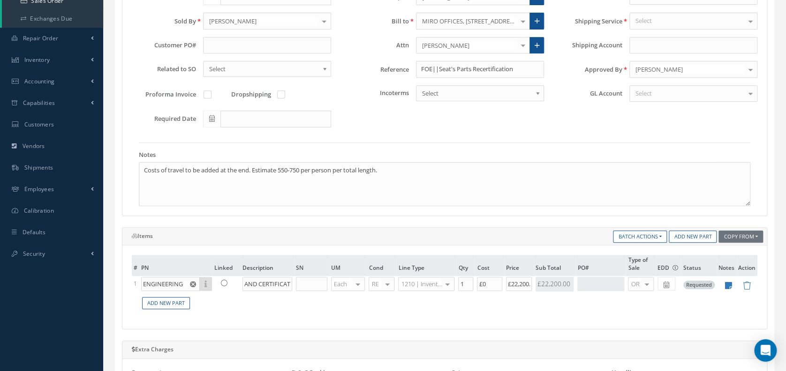
click at [751, 90] on div at bounding box center [750, 93] width 13 height 15
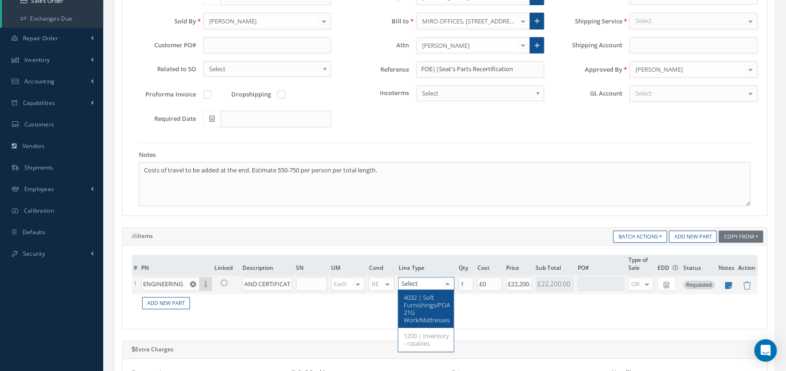
click at [478, 292] on td "£0" at bounding box center [489, 285] width 29 height 18
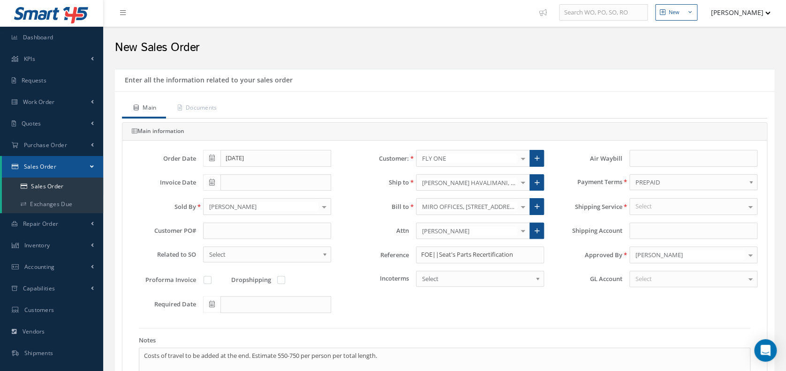
scroll to position [0, 0]
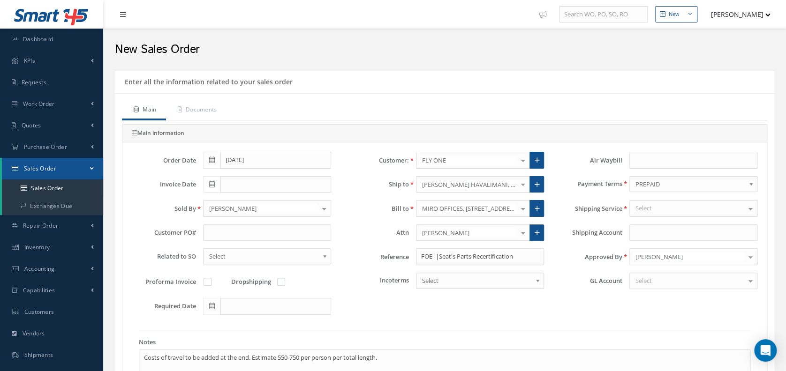
click at [123, 22] on div at bounding box center [121, 14] width 37 height 29
click at [124, 16] on icon at bounding box center [123, 14] width 6 height 7
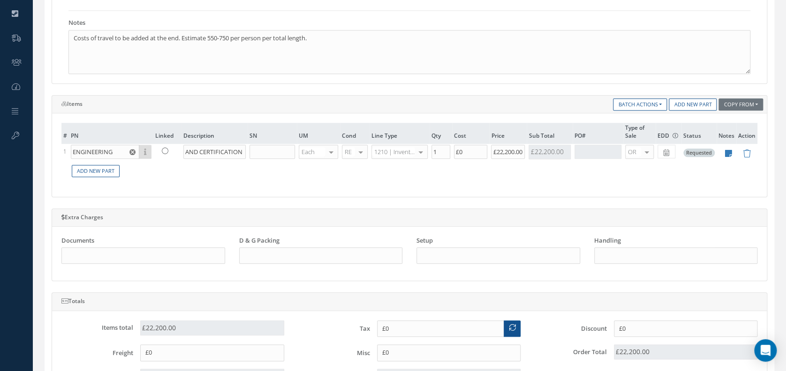
scroll to position [312, 0]
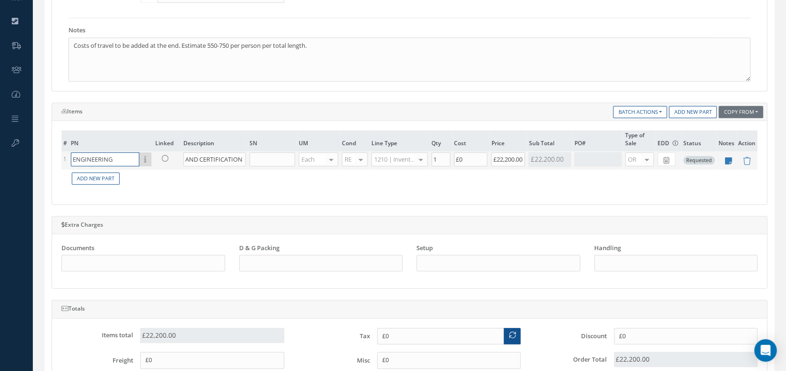
drag, startPoint x: 79, startPoint y: 158, endPoint x: 204, endPoint y: 156, distance: 124.7
click at [204, 156] on tr "1 ENGINEERING Part Number Description SN Condition PO# Qty Location Warehouse E…" at bounding box center [409, 160] width 696 height 18
click at [109, 156] on input "ENGINEERING" at bounding box center [105, 159] width 68 height 14
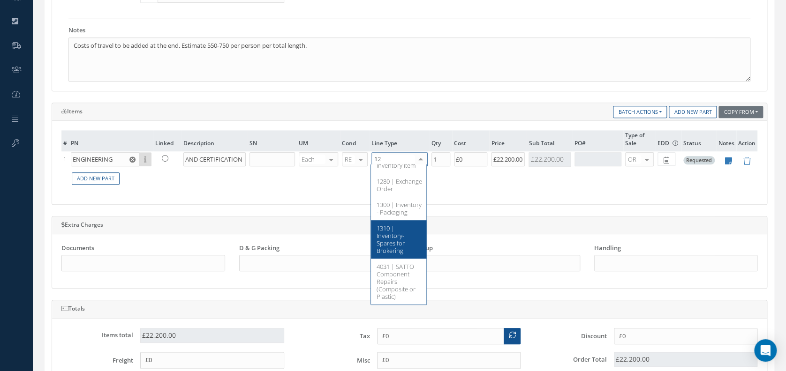
scroll to position [177, 0]
type input "127"
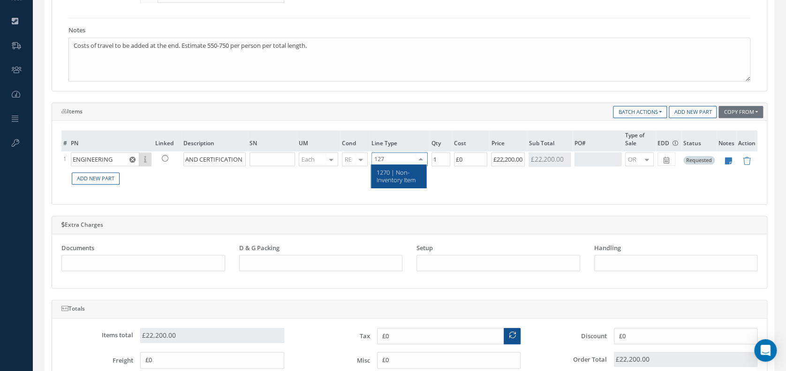
scroll to position [0, 0]
click at [405, 170] on span "1270 | Non-Inventory Item" at bounding box center [396, 176] width 39 height 16
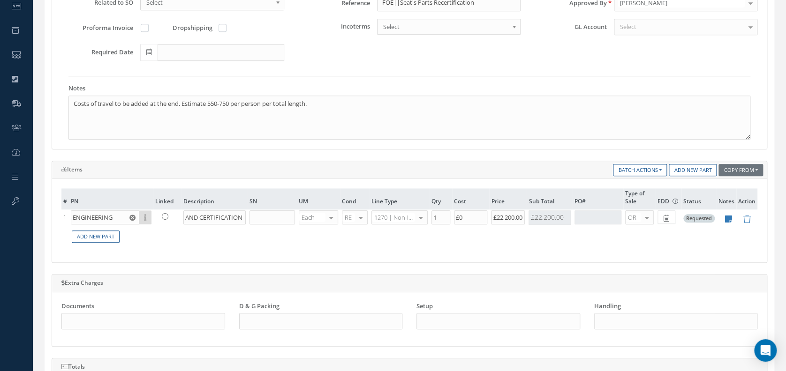
scroll to position [250, 0]
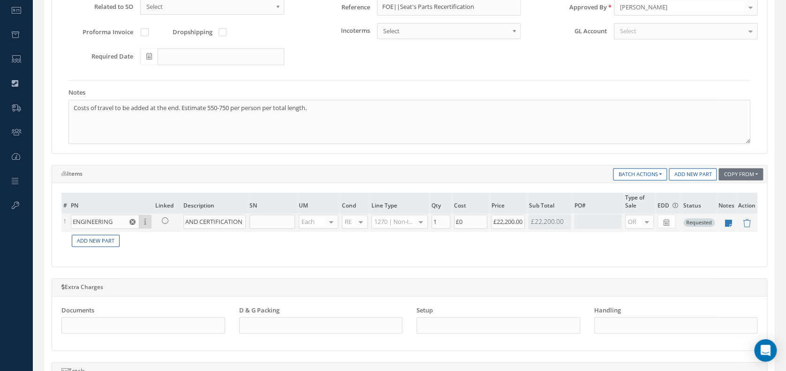
click at [430, 229] on td "1" at bounding box center [441, 223] width 23 height 18
click at [418, 219] on div at bounding box center [420, 222] width 13 height 14
click at [484, 244] on td "Add New Part" at bounding box center [413, 241] width 688 height 18
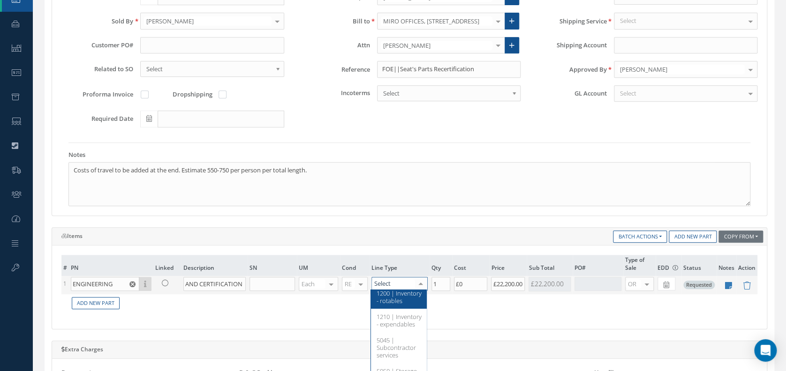
scroll to position [41, 0]
click at [388, 324] on span "1210 | Inventory - expendables" at bounding box center [399, 322] width 45 height 16
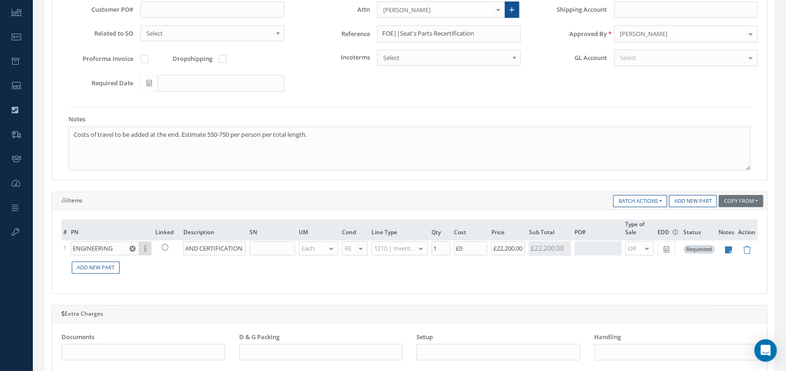
scroll to position [229, 0]
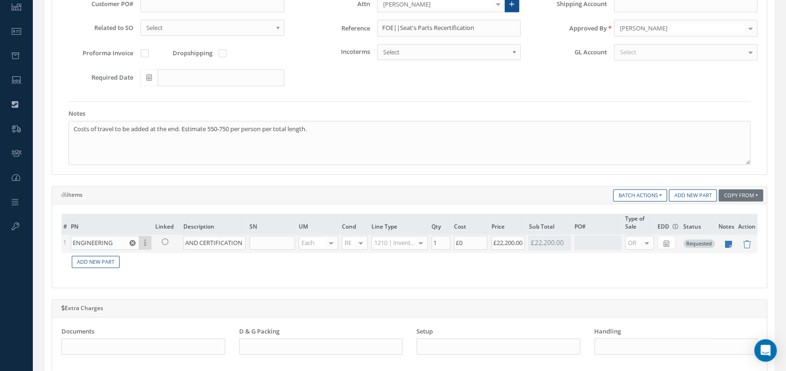
click at [150, 241] on div at bounding box center [145, 243] width 12 height 14
click at [162, 239] on icon at bounding box center [165, 242] width 7 height 7
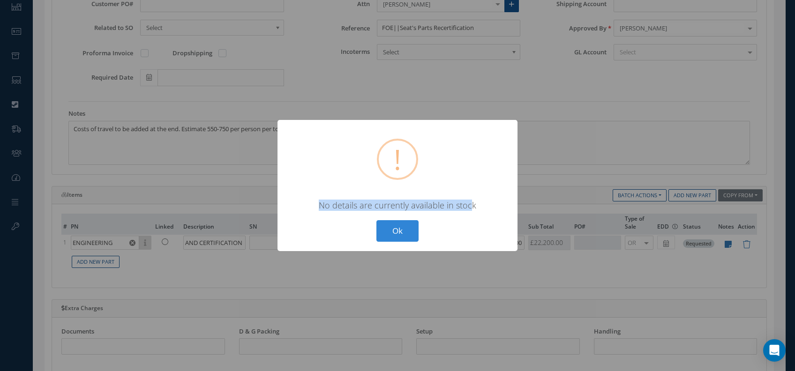
drag, startPoint x: 322, startPoint y: 214, endPoint x: 471, endPoint y: 220, distance: 149.2
click at [471, 220] on div "? ! i × No details are currently available in stock Ok Cancel" at bounding box center [398, 186] width 240 height 132
drag, startPoint x: 471, startPoint y: 220, endPoint x: 407, endPoint y: 233, distance: 64.5
click at [407, 233] on button "Ok" at bounding box center [398, 231] width 42 height 22
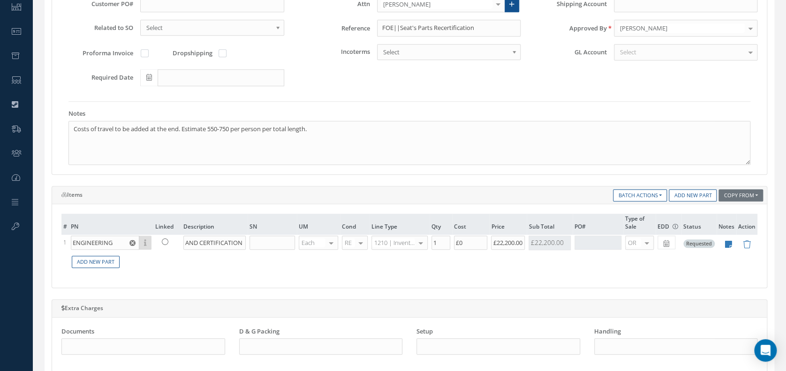
click at [104, 266] on td "Add New Part" at bounding box center [413, 262] width 688 height 18
click at [108, 263] on link "Add New Part" at bounding box center [96, 262] width 48 height 13
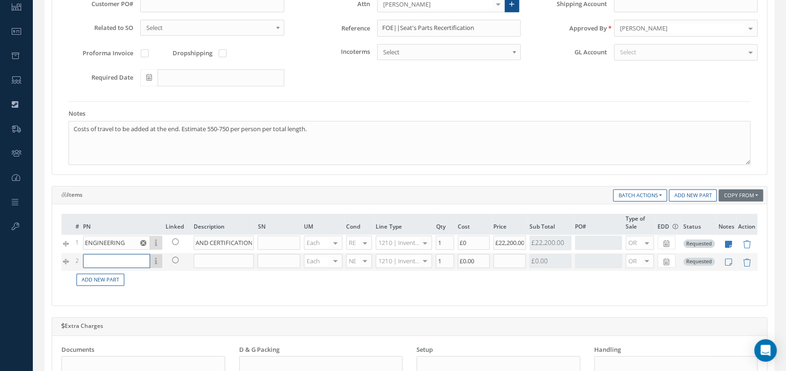
click at [115, 259] on input "text" at bounding box center [116, 261] width 67 height 14
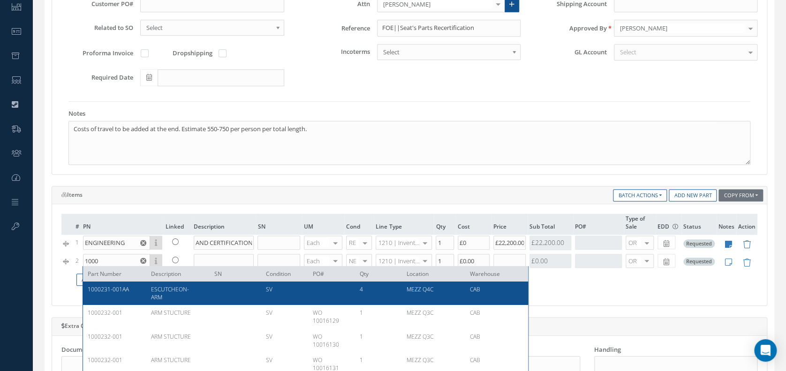
click at [360, 289] on span "4" at bounding box center [361, 290] width 3 height 8
type input "1000231-001AA"
type input "ESCUTCHEON-ARM"
type input "£0"
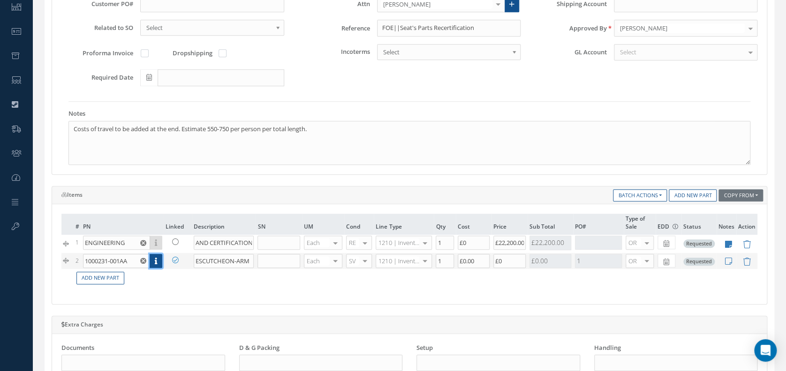
click at [155, 260] on icon at bounding box center [156, 261] width 2 height 7
checkbox input "true"
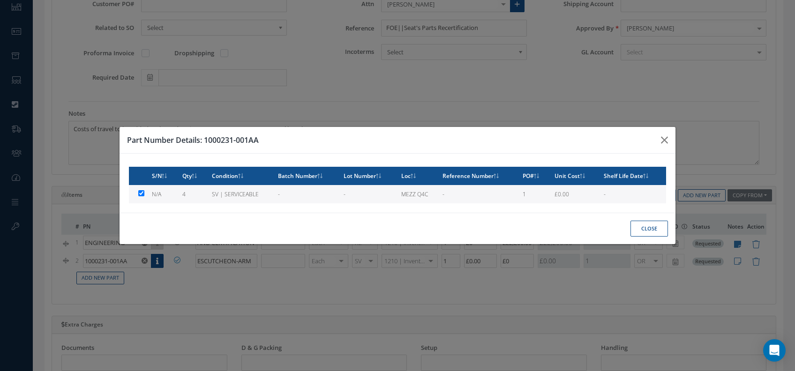
drag, startPoint x: 632, startPoint y: 228, endPoint x: 640, endPoint y: 230, distance: 8.3
click at [640, 230] on button "Close" at bounding box center [650, 229] width 38 height 16
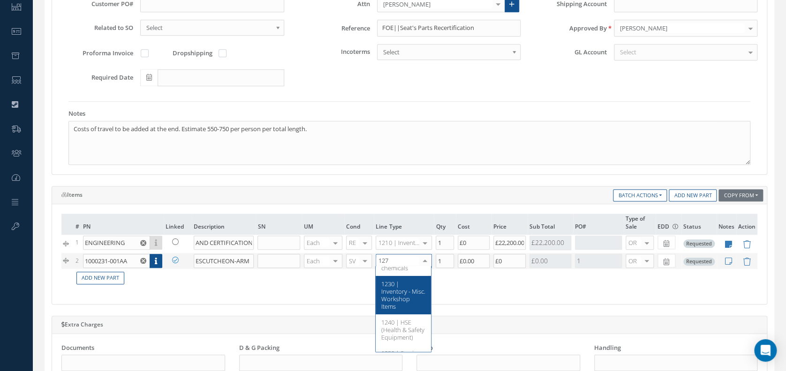
scroll to position [0, 0]
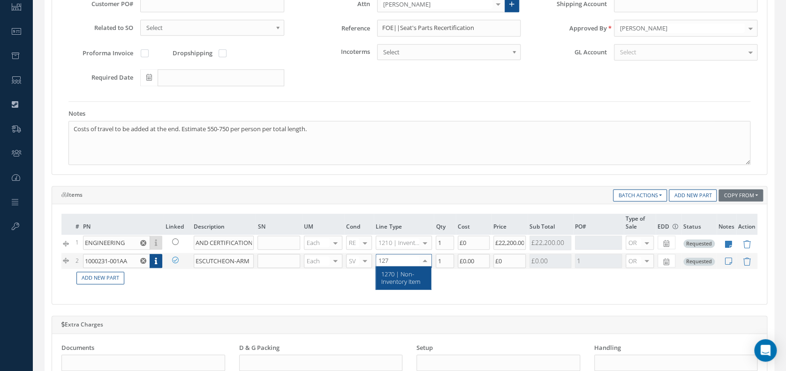
type input "1270"
click at [408, 286] on span "1270 | Non-Inventory Item" at bounding box center [403, 277] width 55 height 23
click at [210, 287] on div "# PN Linked Description SN UM Cond Line Type Qty Cost Price Sub Total PO# Type …" at bounding box center [409, 254] width 696 height 81
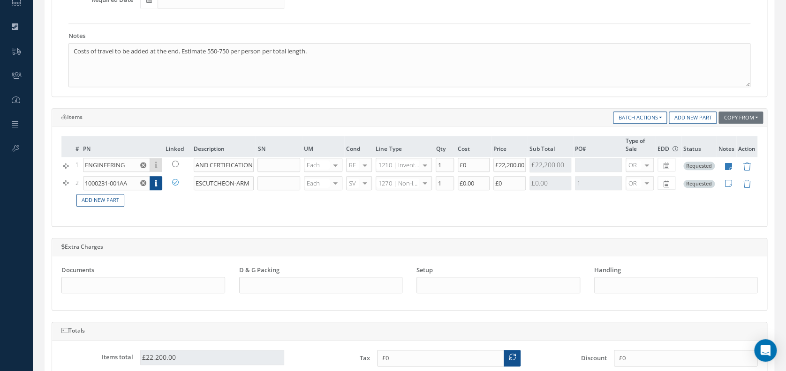
scroll to position [312, 0]
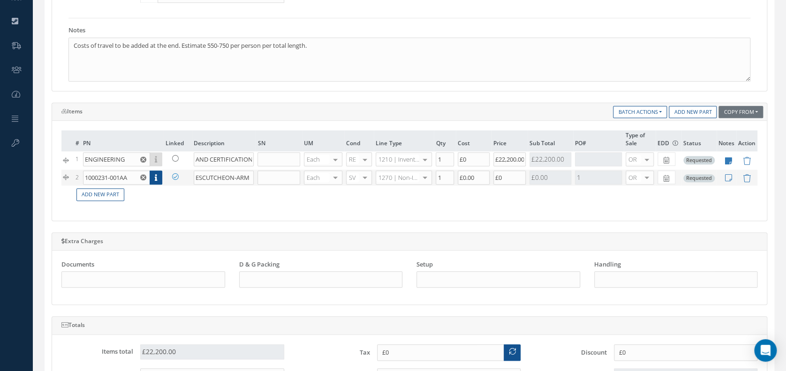
click at [174, 180] on link at bounding box center [178, 177] width 24 height 12
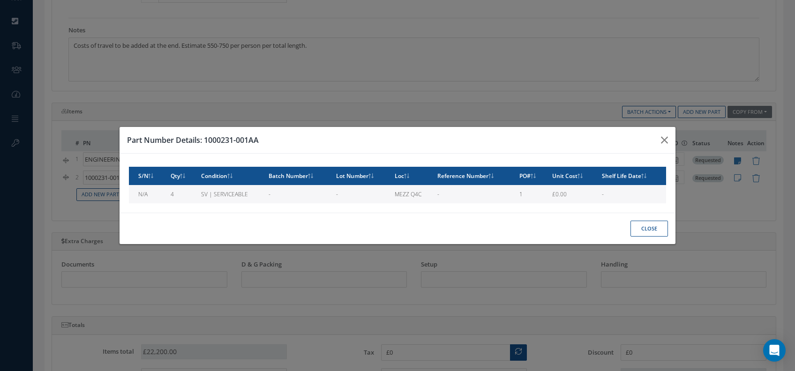
click at [171, 192] on td "4" at bounding box center [182, 194] width 30 height 18
click at [147, 199] on td "N/A" at bounding box center [148, 194] width 38 height 18
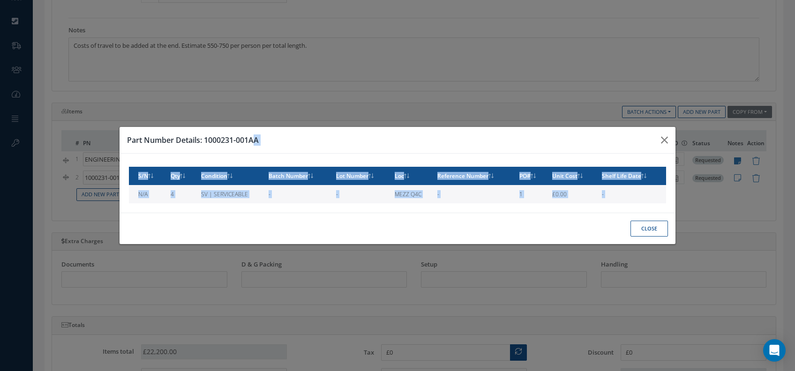
drag, startPoint x: 674, startPoint y: 223, endPoint x: 651, endPoint y: 232, distance: 25.1
click at [670, 225] on div "Part Number Details: 1000231-001AA S/N Qty Condition Batch Number Lot Number Lo…" at bounding box center [397, 185] width 795 height 371
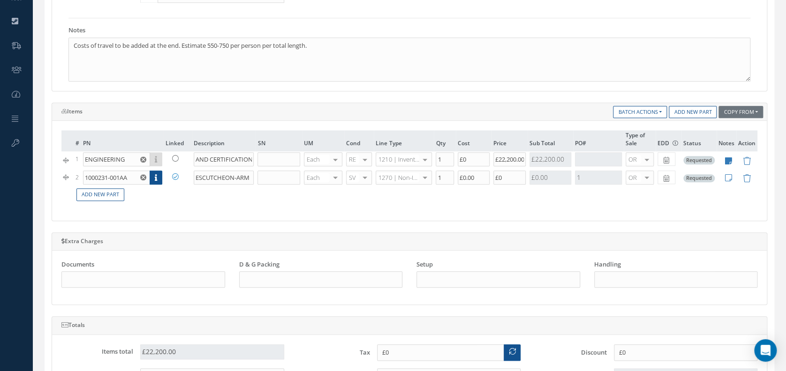
drag, startPoint x: 651, startPoint y: 232, endPoint x: 643, endPoint y: 233, distance: 7.6
click at [650, 233] on div "Extra Charges" at bounding box center [409, 242] width 715 height 18
click at [152, 172] on link at bounding box center [156, 178] width 13 height 14
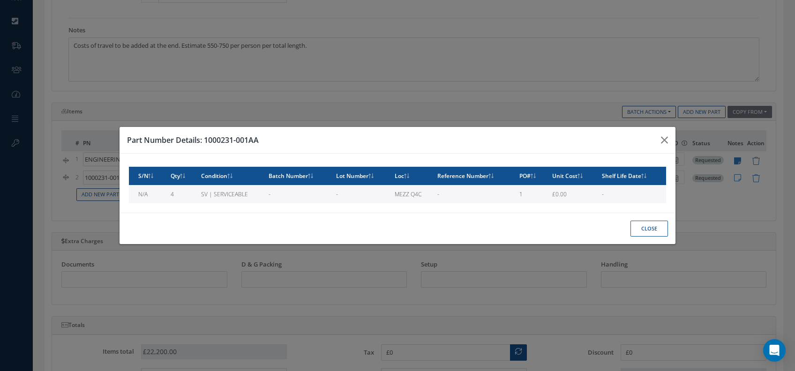
click at [157, 195] on td "N/A" at bounding box center [148, 194] width 38 height 18
click at [156, 195] on td "N/A" at bounding box center [148, 194] width 38 height 18
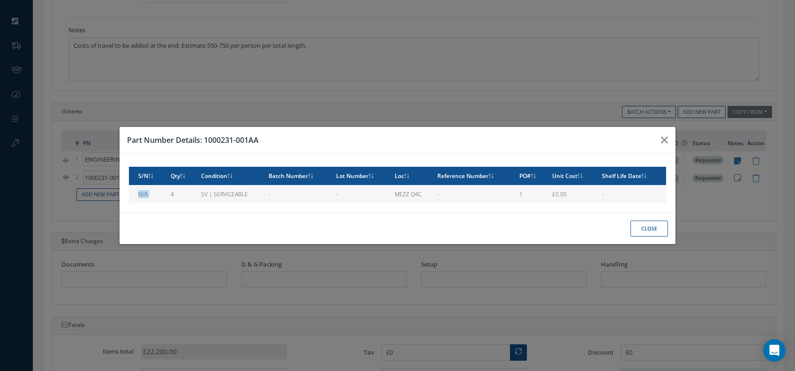
click at [156, 195] on td "N/A" at bounding box center [148, 194] width 38 height 18
click at [411, 275] on div "Part Number Details: 1000231-001AA S/N Qty Condition Batch Number Lot Number Lo…" at bounding box center [397, 185] width 795 height 371
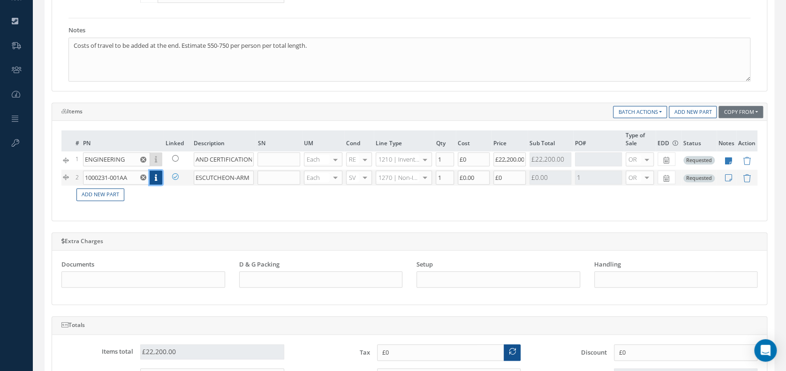
click at [151, 171] on link at bounding box center [156, 178] width 13 height 14
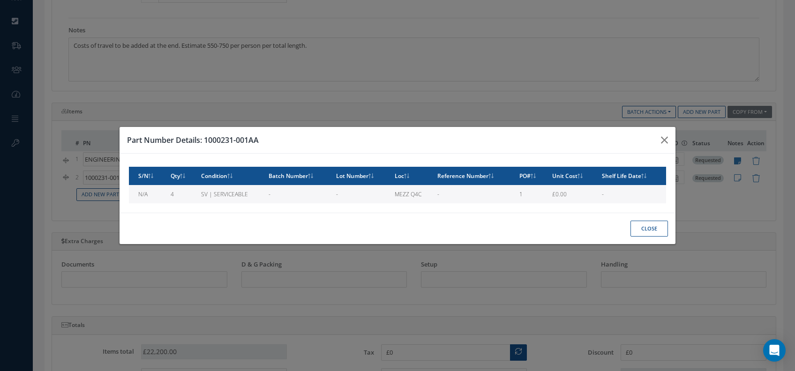
click at [298, 198] on td "-" at bounding box center [299, 194] width 68 height 18
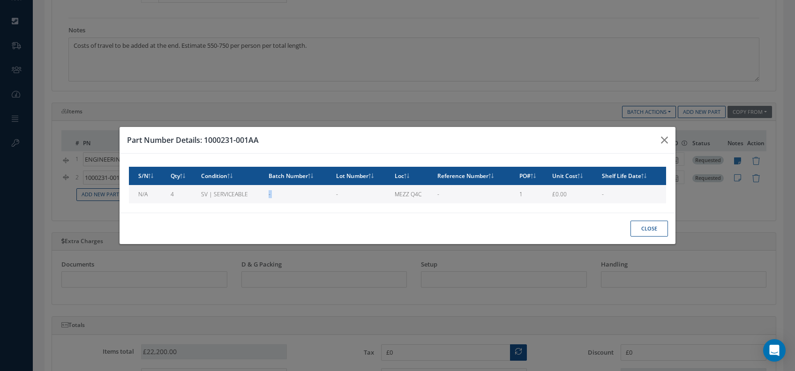
drag, startPoint x: 298, startPoint y: 198, endPoint x: 286, endPoint y: 198, distance: 12.2
click at [286, 198] on td "-" at bounding box center [299, 194] width 68 height 18
click at [131, 199] on td "N/A" at bounding box center [148, 194] width 38 height 18
click at [635, 228] on button "Close" at bounding box center [650, 229] width 38 height 16
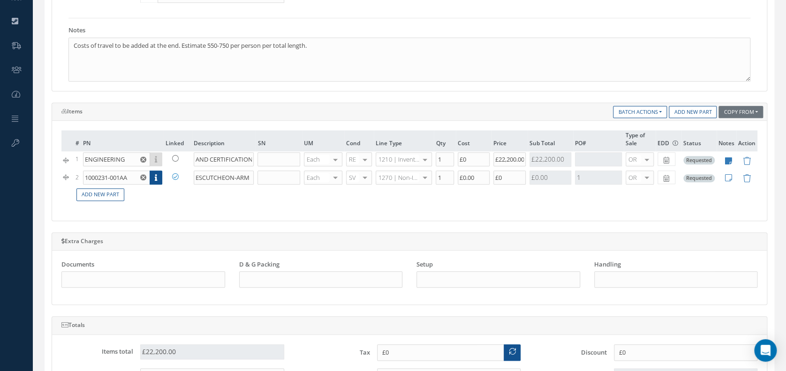
click at [400, 171] on div "1270 | Non-Inventory Item" at bounding box center [404, 178] width 56 height 14
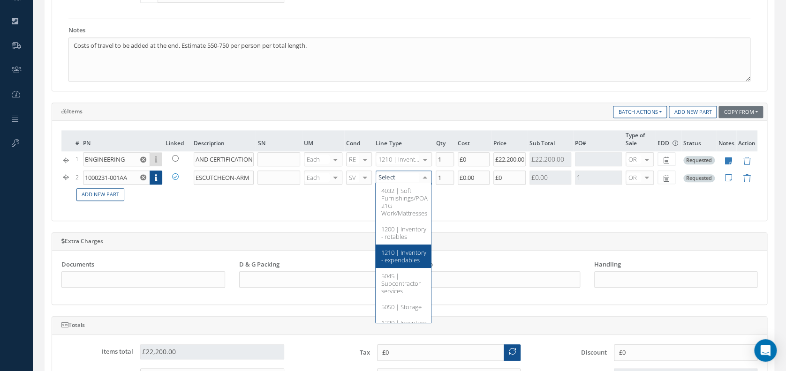
click at [399, 251] on span "1210 | Inventory - expendables" at bounding box center [403, 257] width 45 height 16
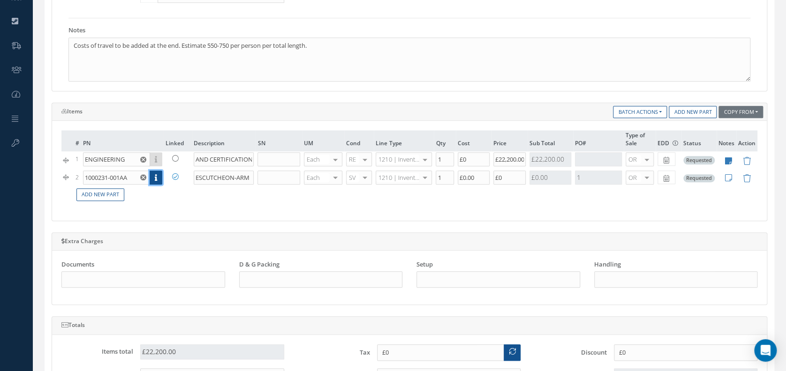
click at [161, 179] on link at bounding box center [156, 178] width 13 height 14
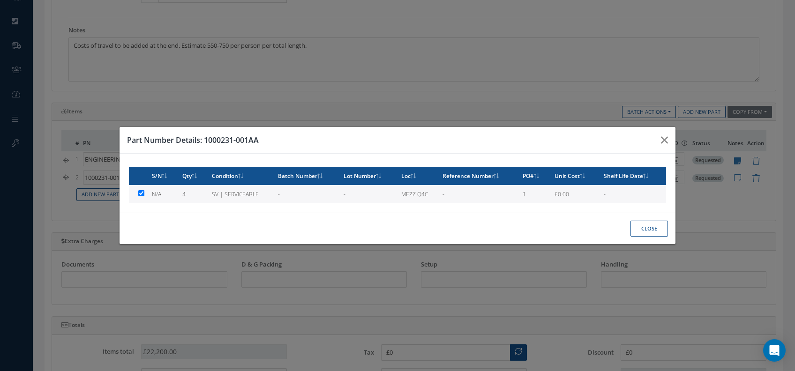
click at [139, 192] on td at bounding box center [138, 194] width 19 height 18
click at [143, 195] on td at bounding box center [138, 194] width 19 height 18
checkbox input "true"
click at [656, 230] on button "Close" at bounding box center [650, 229] width 38 height 16
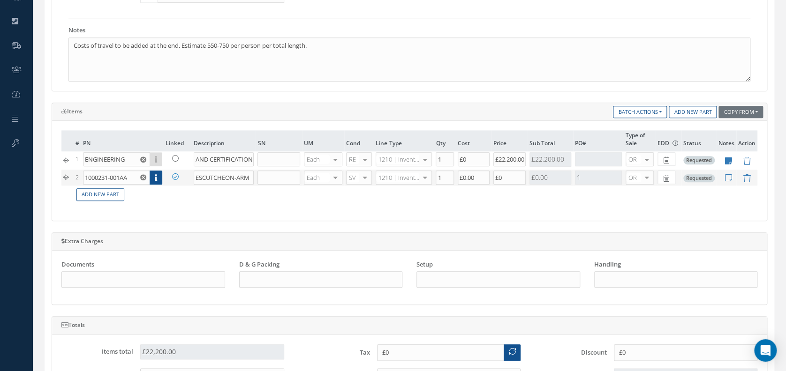
click at [749, 170] on td at bounding box center [746, 178] width 21 height 16
click at [747, 176] on icon at bounding box center [747, 178] width 8 height 8
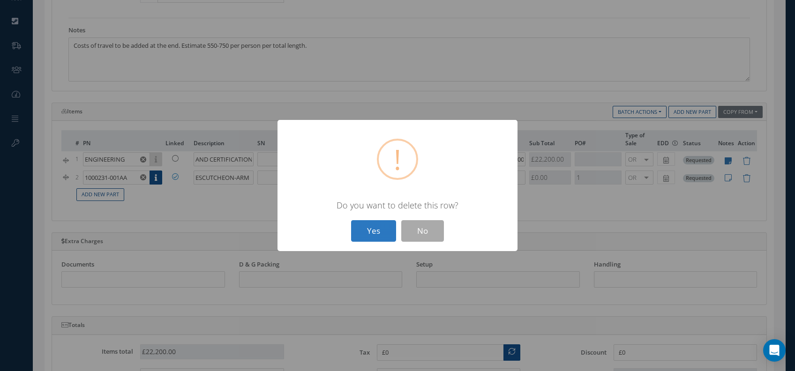
click at [354, 236] on button "Yes" at bounding box center [373, 231] width 45 height 22
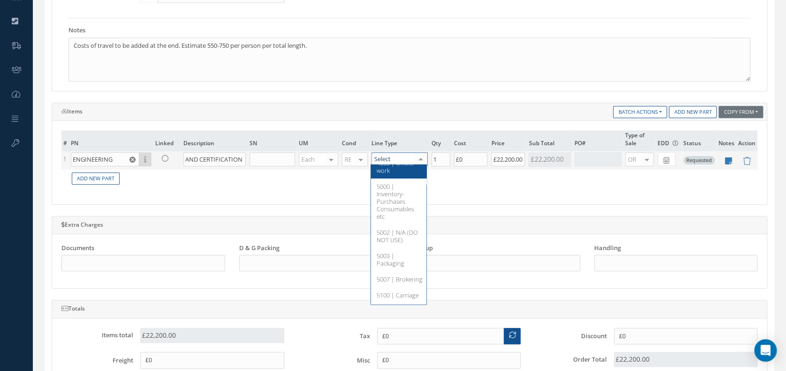
scroll to position [229, 0]
click at [490, 189] on div "# PN Linked Description SN UM Cond Line Type Qty Cost Price Sub Total PO# Type …" at bounding box center [409, 162] width 696 height 65
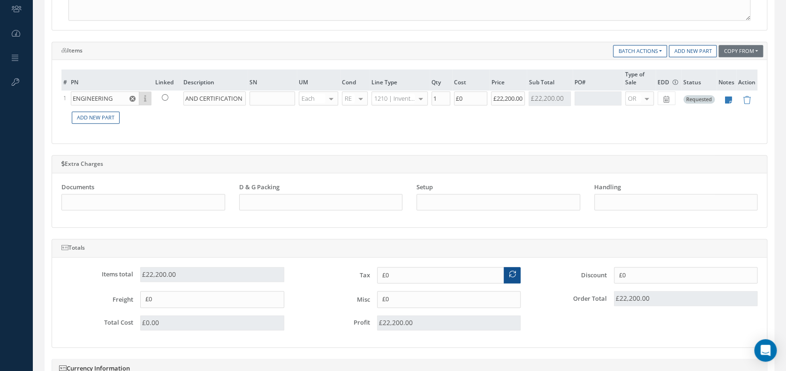
scroll to position [375, 0]
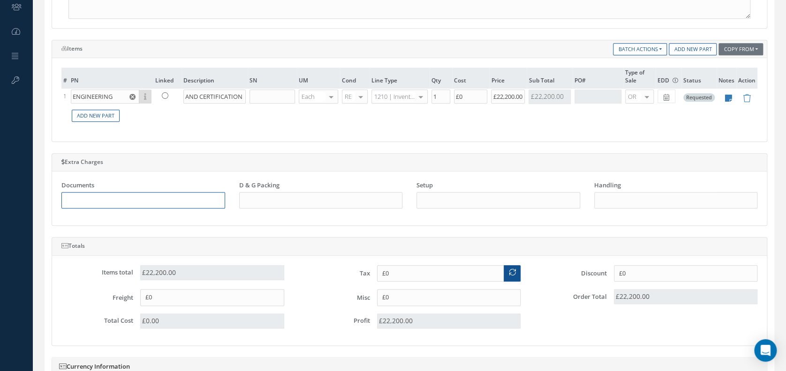
drag, startPoint x: 91, startPoint y: 201, endPoint x: 344, endPoint y: 207, distance: 253.3
click at [344, 207] on div "Documents D & G Packing Setup Handling" at bounding box center [409, 198] width 710 height 35
drag, startPoint x: 238, startPoint y: 181, endPoint x: 297, endPoint y: 183, distance: 59.6
click at [297, 183] on div "D & G Packing" at bounding box center [321, 198] width 178 height 35
drag, startPoint x: 297, startPoint y: 183, endPoint x: 280, endPoint y: 198, distance: 22.3
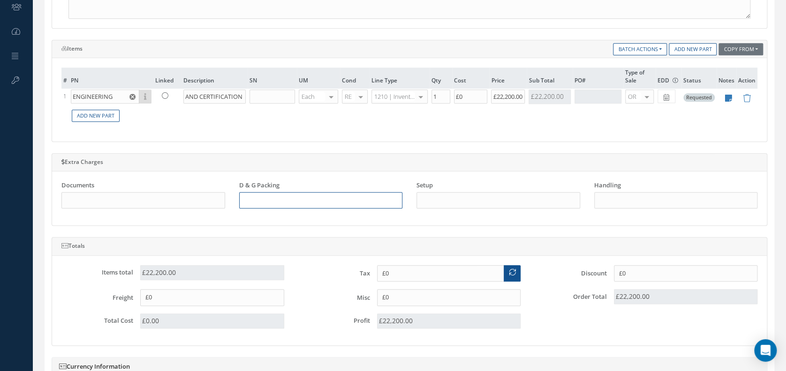
click at [280, 198] on input "text" at bounding box center [321, 200] width 164 height 17
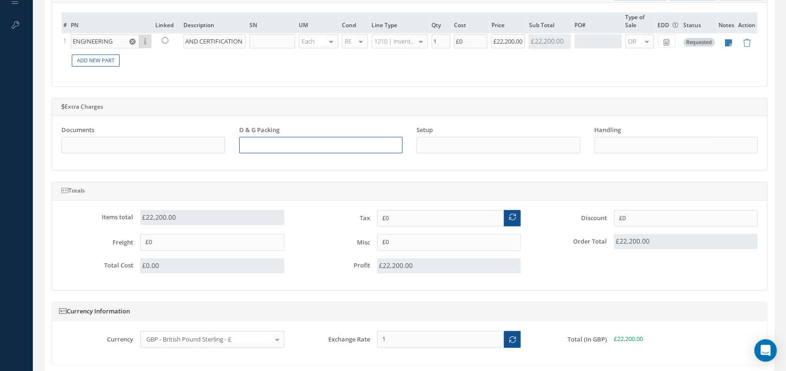
scroll to position [438, 0]
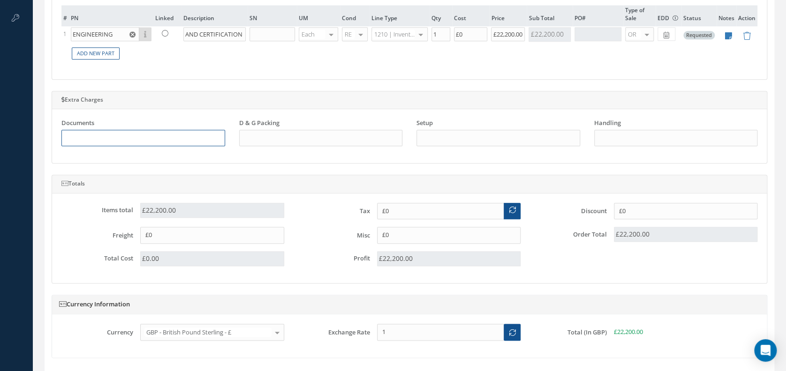
drag, startPoint x: 102, startPoint y: 137, endPoint x: 674, endPoint y: 130, distance: 572.6
click at [674, 130] on div "Documents D & G Packing Setup Handling" at bounding box center [409, 136] width 710 height 35
drag, startPoint x: 674, startPoint y: 130, endPoint x: 670, endPoint y: 128, distance: 5.5
click at [671, 130] on input "text" at bounding box center [676, 138] width 164 height 17
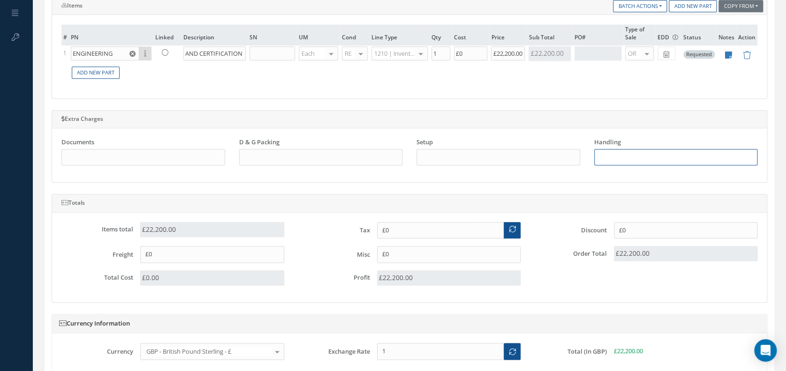
scroll to position [479, 0]
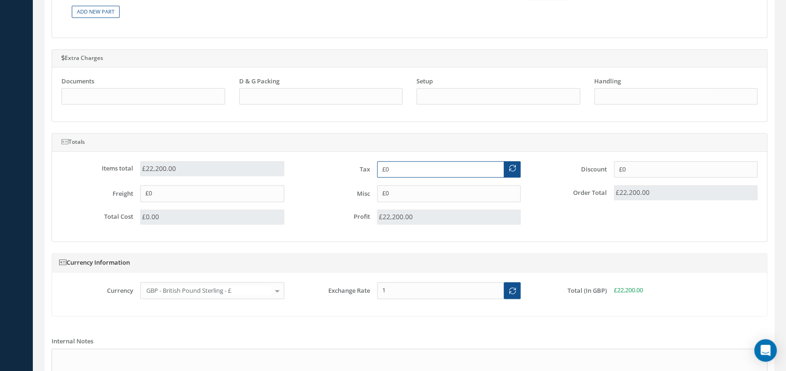
click at [410, 165] on input "£0" at bounding box center [440, 169] width 127 height 17
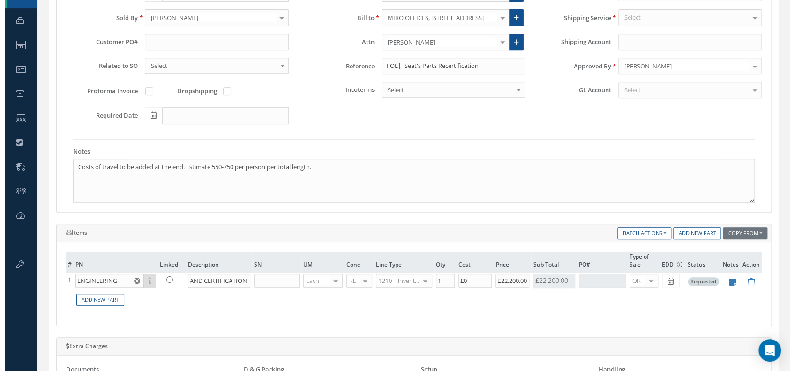
scroll to position [125, 0]
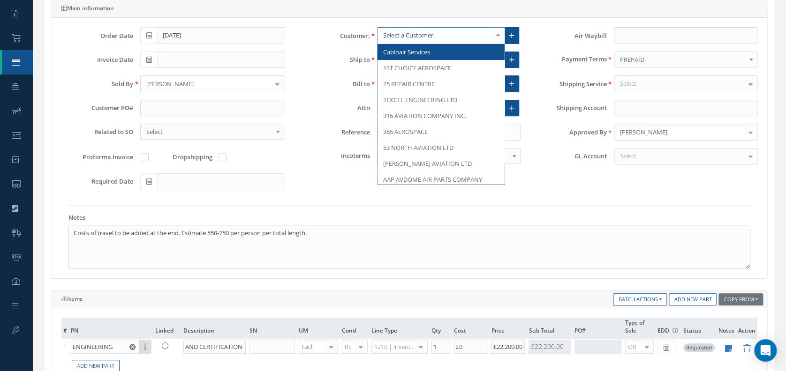
click at [536, 57] on label "Payment Terms" at bounding box center [567, 59] width 79 height 7
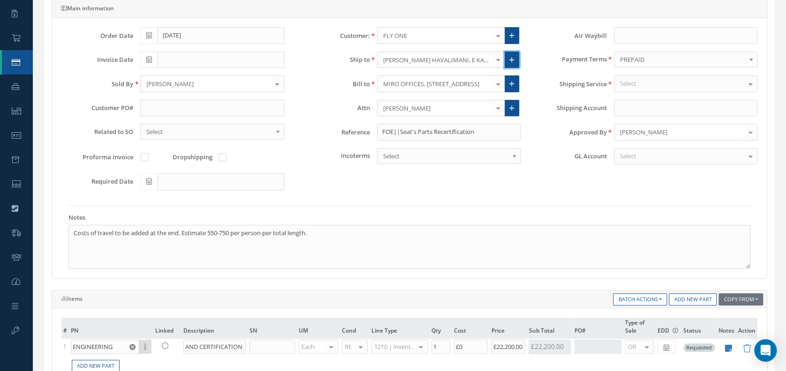
click at [515, 53] on link at bounding box center [512, 60] width 15 height 17
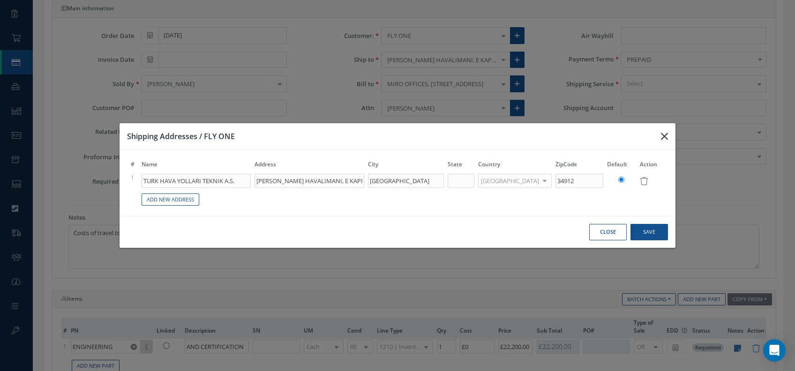
click at [664, 130] on button "button" at bounding box center [665, 136] width 22 height 26
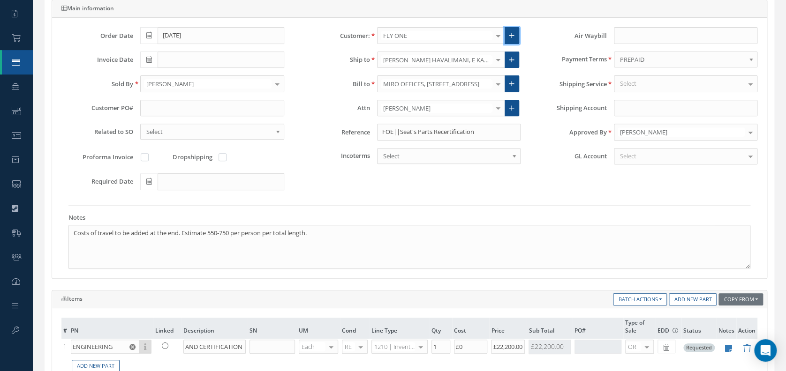
click at [506, 30] on link at bounding box center [512, 35] width 15 height 17
type input "0"
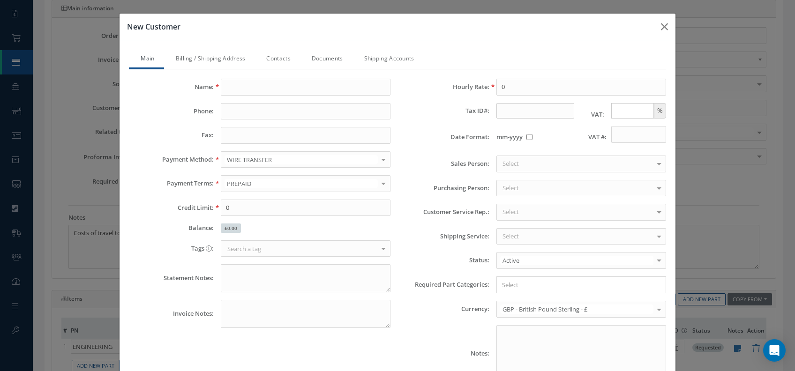
click at [611, 108] on input "text" at bounding box center [632, 111] width 43 height 16
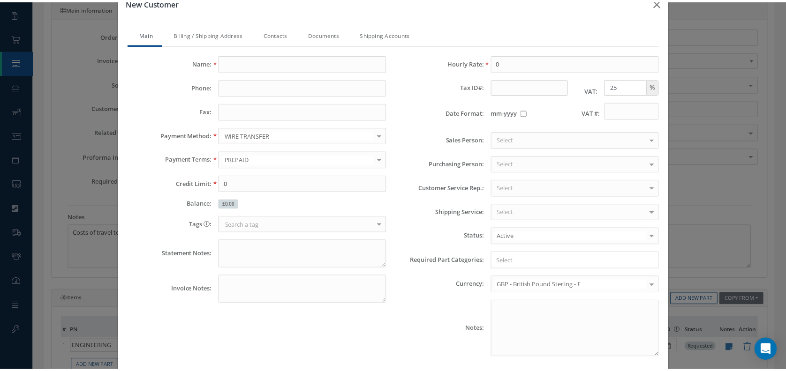
scroll to position [81, 0]
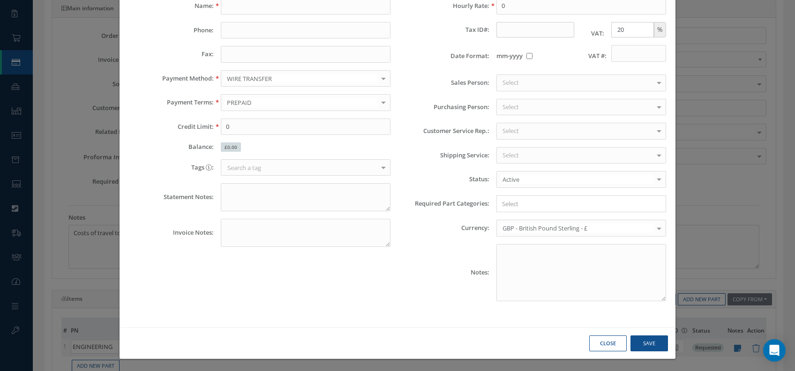
type input "20"
click at [604, 346] on button "Close" at bounding box center [608, 344] width 38 height 16
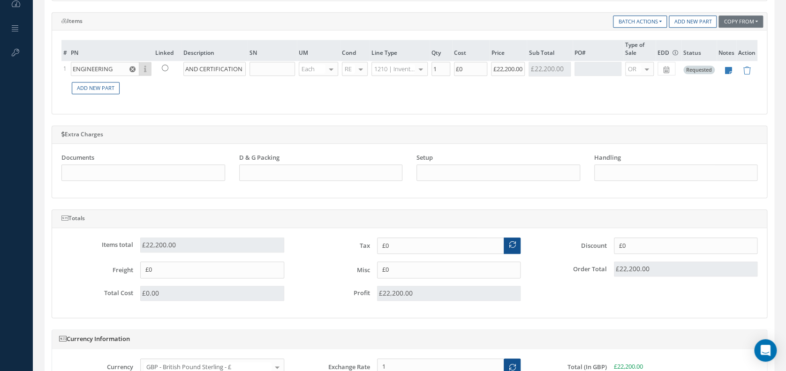
scroll to position [396, 0]
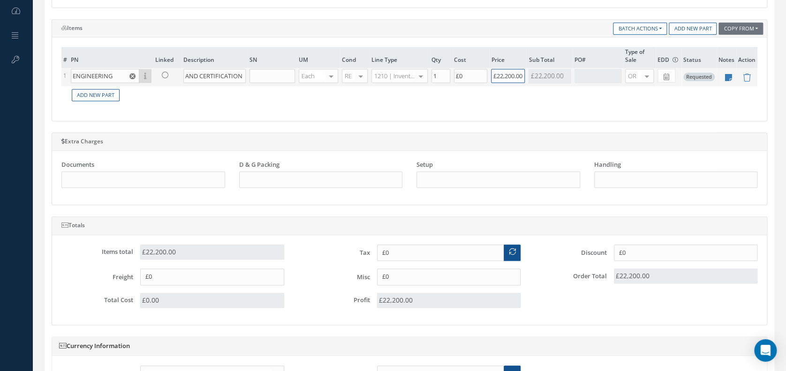
click at [509, 72] on input "£22,200.00" at bounding box center [508, 76] width 34 height 14
click at [403, 249] on input "£0" at bounding box center [440, 253] width 127 height 17
click at [506, 251] on span at bounding box center [512, 253] width 17 height 17
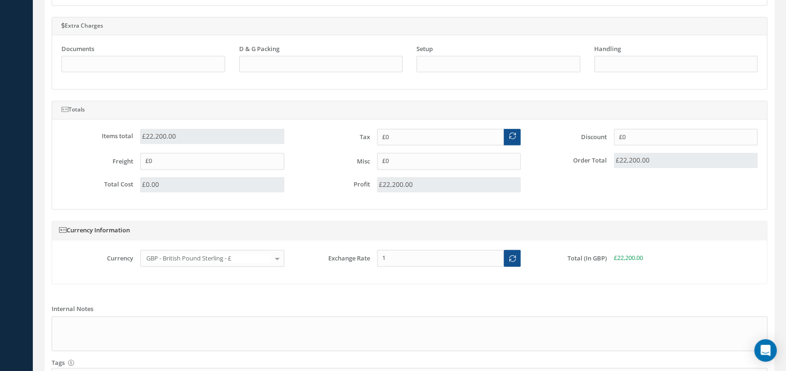
scroll to position [521, 0]
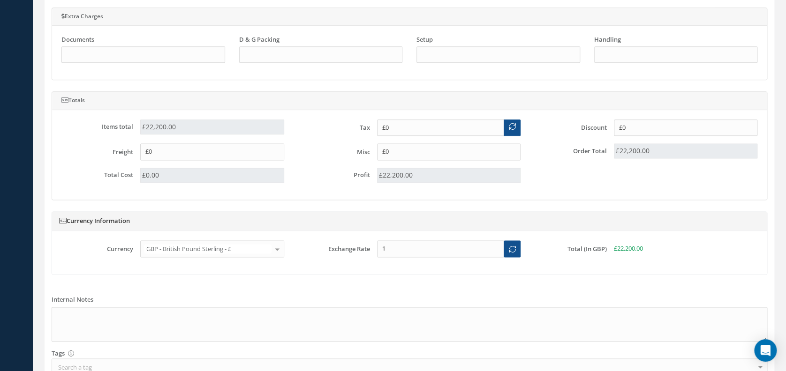
click at [518, 122] on span at bounding box center [512, 128] width 17 height 17
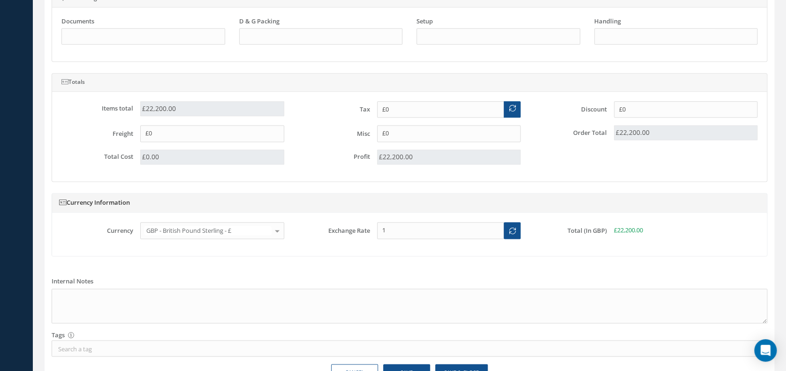
scroll to position [563, 0]
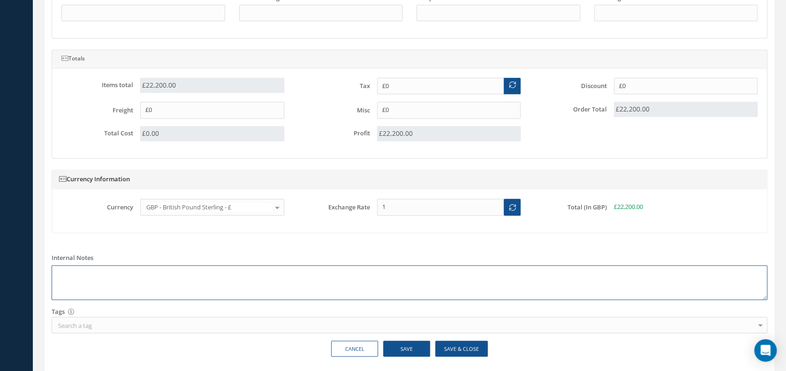
drag, startPoint x: 81, startPoint y: 265, endPoint x: 581, endPoint y: 286, distance: 500.8
click at [581, 286] on textarea at bounding box center [410, 282] width 716 height 35
drag, startPoint x: 355, startPoint y: 346, endPoint x: 122, endPoint y: 307, distance: 236.7
click at [109, 318] on div "Search a tag" at bounding box center [410, 325] width 716 height 16
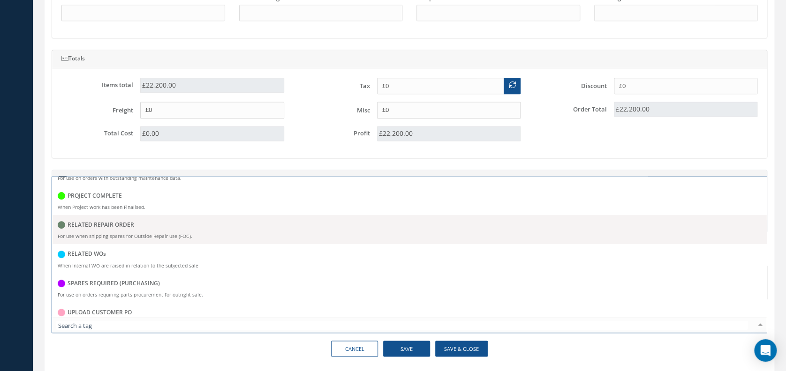
scroll to position [208, 0]
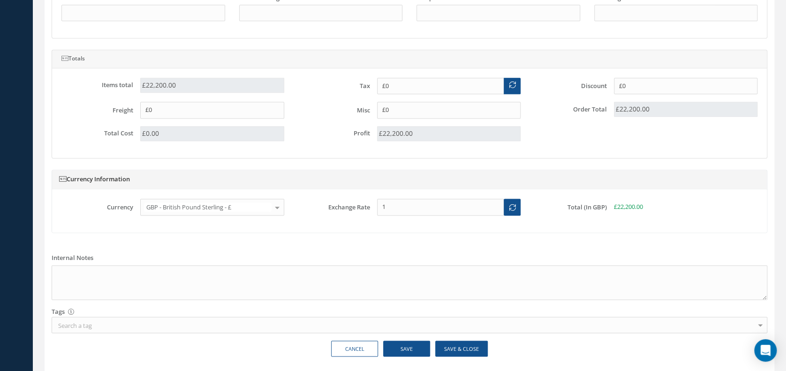
click at [158, 344] on div "Cancel Save Save & Close" at bounding box center [410, 349] width 730 height 16
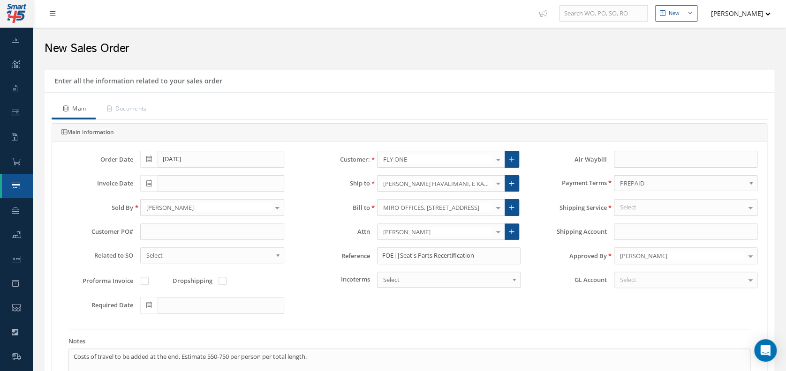
scroll to position [0, 0]
click at [118, 118] on link "Documents" at bounding box center [126, 111] width 60 height 20
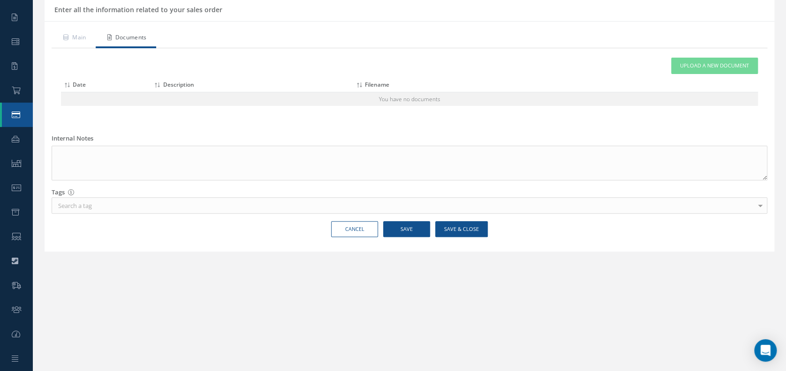
scroll to position [96, 0]
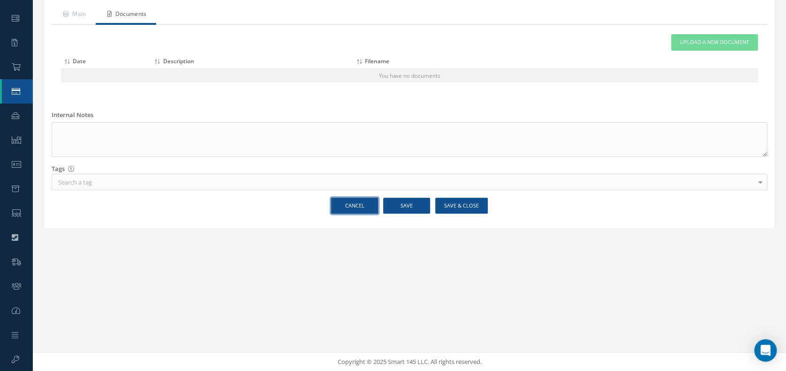
click at [355, 198] on link "Cancel" at bounding box center [354, 206] width 47 height 16
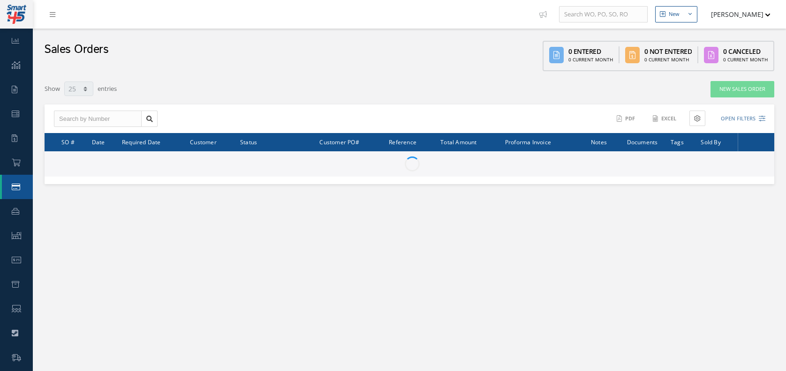
select select "25"
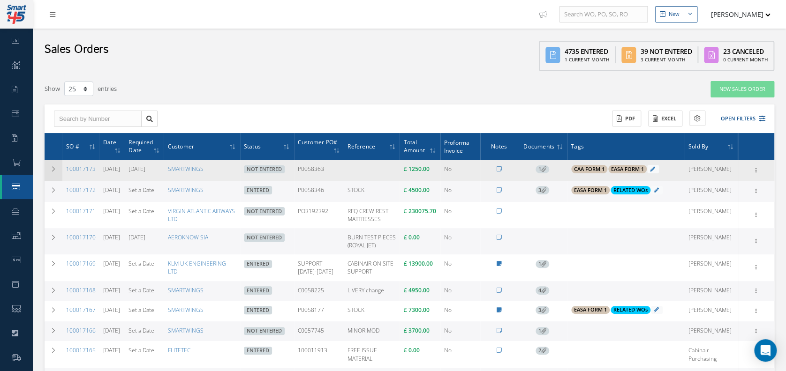
click at [54, 173] on td at bounding box center [54, 170] width 18 height 21
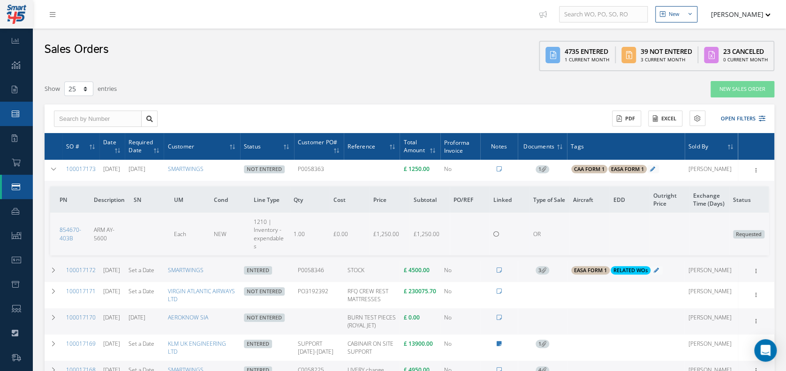
click at [16, 121] on link "Work Order" at bounding box center [16, 114] width 33 height 24
click at [20, 87] on link "Requests" at bounding box center [16, 89] width 33 height 24
click at [19, 133] on link "Quotes" at bounding box center [16, 138] width 33 height 24
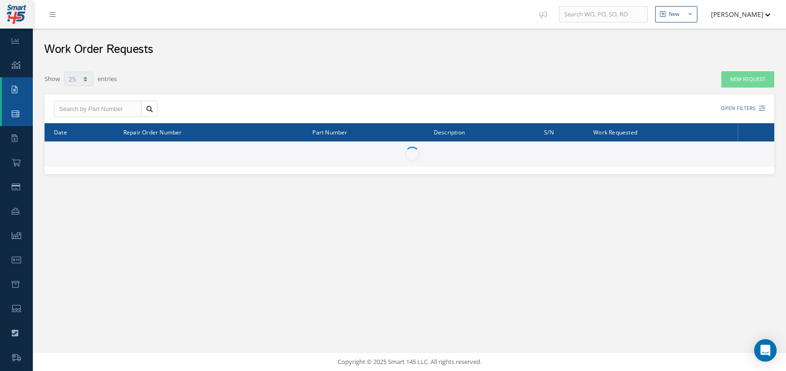
select select "25"
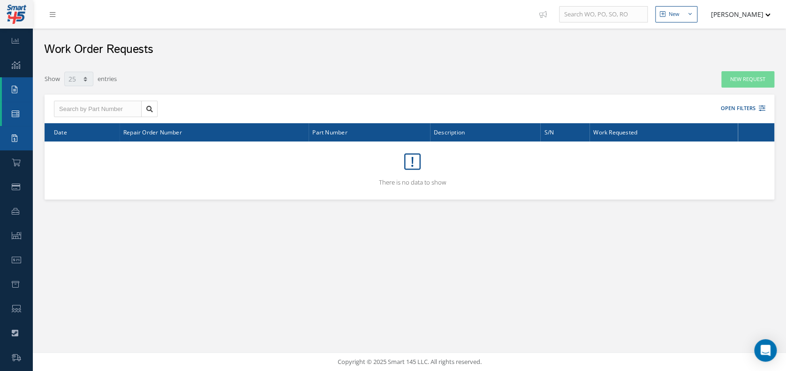
click at [26, 141] on link "Quotes" at bounding box center [16, 138] width 33 height 24
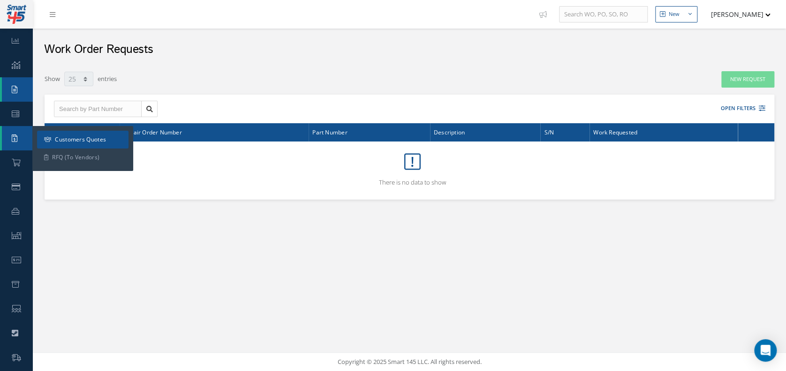
click at [75, 140] on link "Customers Quotes" at bounding box center [82, 140] width 91 height 18
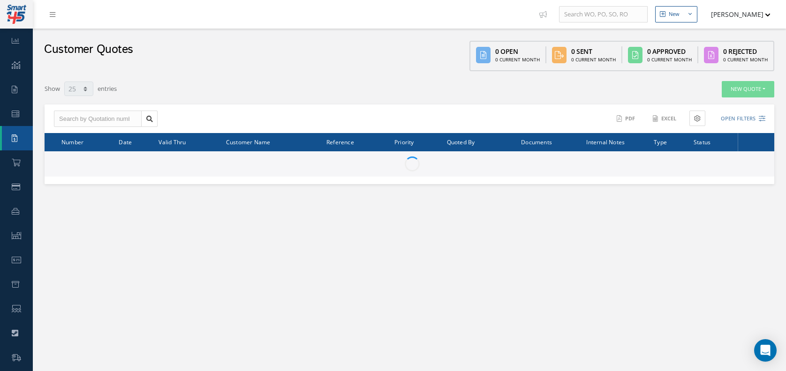
select select "25"
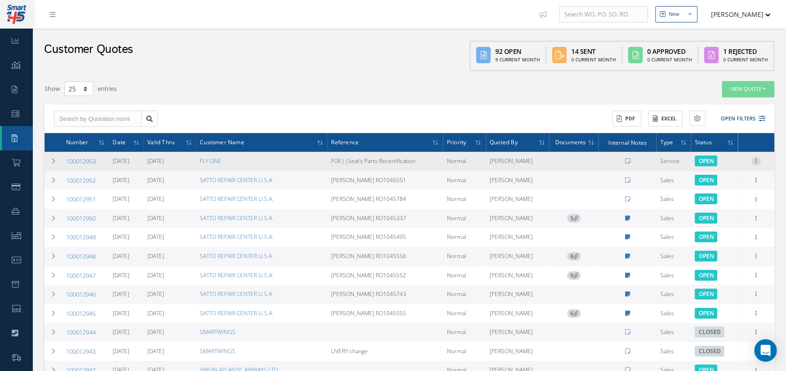
click at [756, 161] on icon at bounding box center [755, 161] width 9 height 8
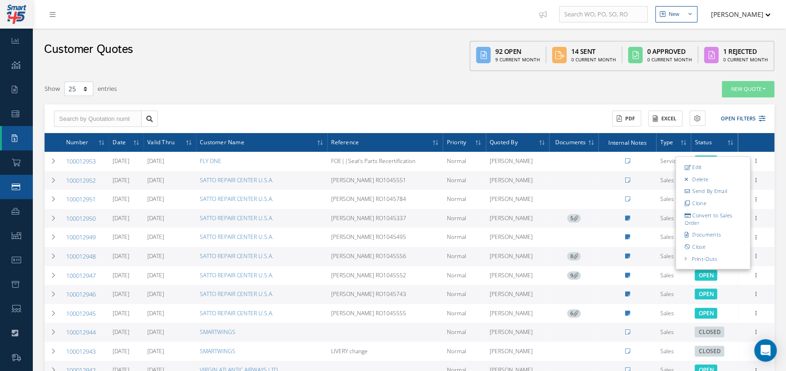
click at [16, 181] on link "Sales Order" at bounding box center [16, 187] width 33 height 24
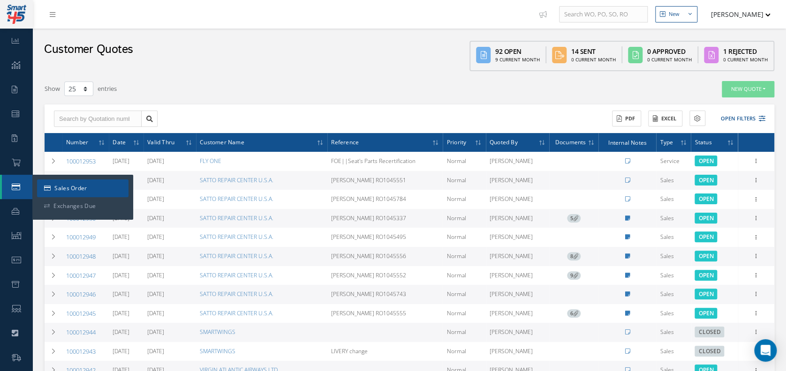
click at [45, 188] on icon at bounding box center [47, 189] width 7 height 6
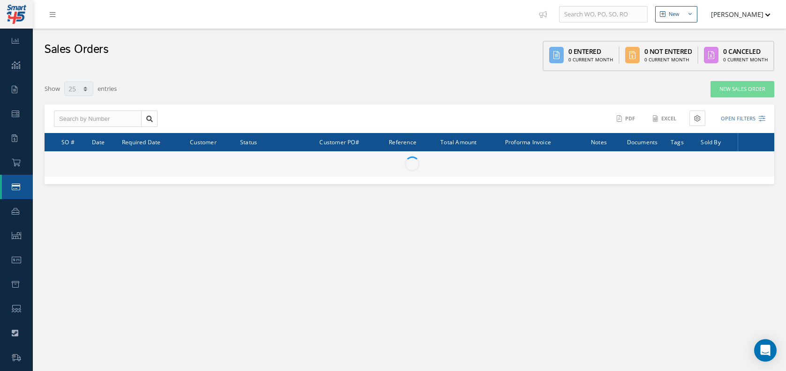
select select "25"
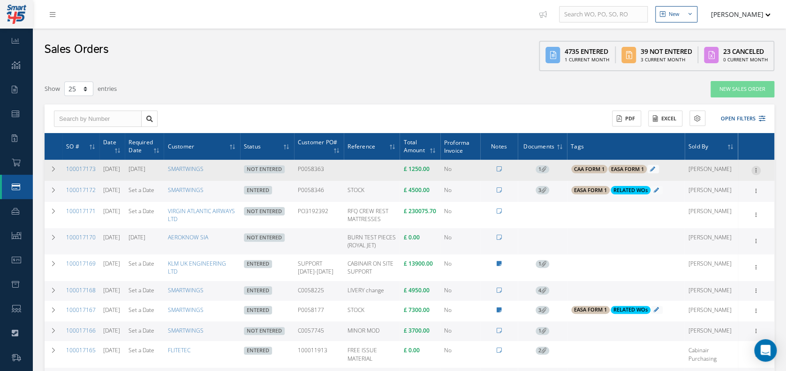
click at [753, 167] on icon at bounding box center [755, 170] width 9 height 8
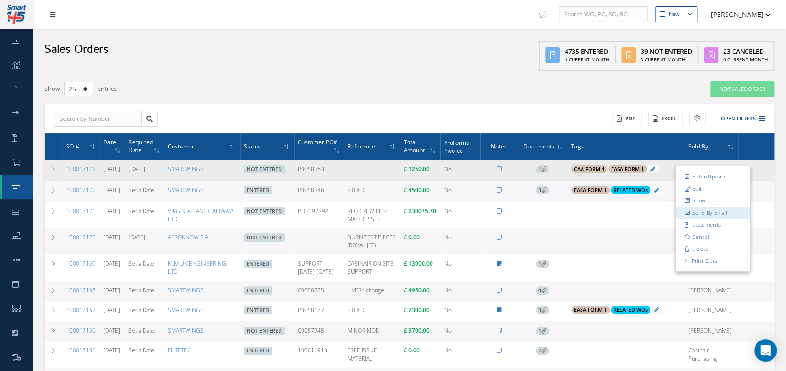
click at [695, 213] on link "Send By Email" at bounding box center [713, 213] width 74 height 12
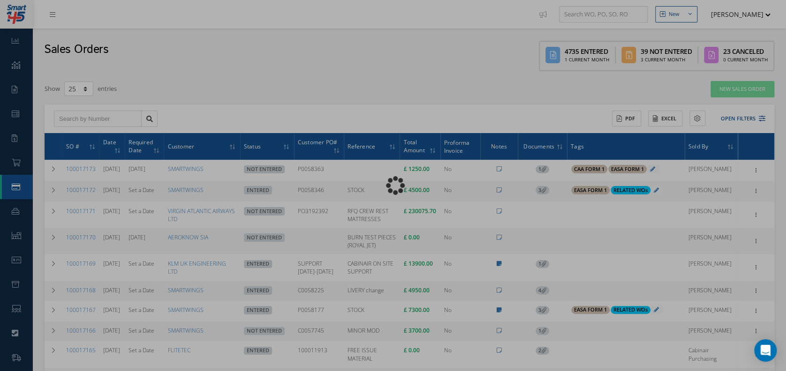
type input "Reports from Sales Order #100017173"
type textarea "Hiya, Please find attached, your Sales Order # 100017173. Please feel free to c…"
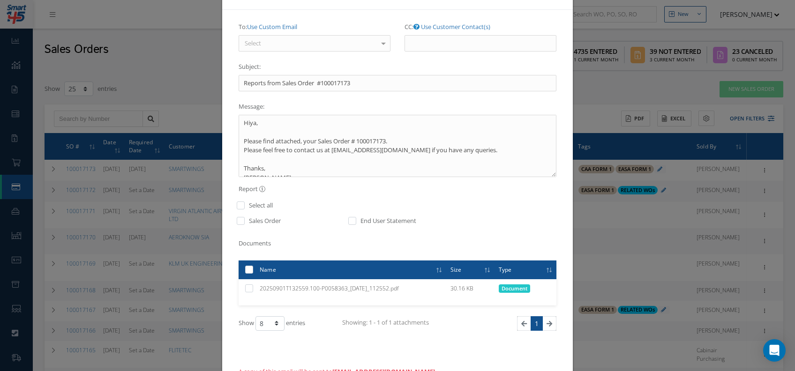
click at [247, 222] on label "Sales Order" at bounding box center [264, 221] width 34 height 9
click at [229, 219] on div "Sales Order" at bounding box center [285, 224] width 112 height 15
click at [244, 217] on label at bounding box center [245, 223] width 2 height 13
click at [238, 219] on input "checkbox" at bounding box center [241, 224] width 6 height 11
checkbox input "true"
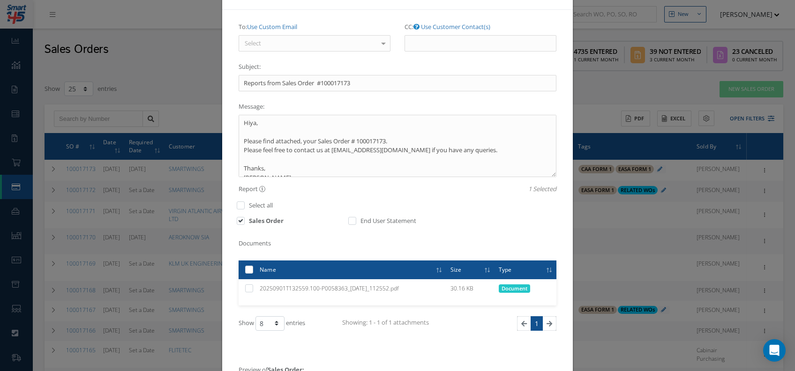
click at [365, 221] on label "End User Statement" at bounding box center [387, 221] width 58 height 9
click at [350, 219] on input "checkbox" at bounding box center [353, 224] width 6 height 11
checkbox input "true"
click at [350, 220] on input "checkbox" at bounding box center [353, 224] width 6 height 11
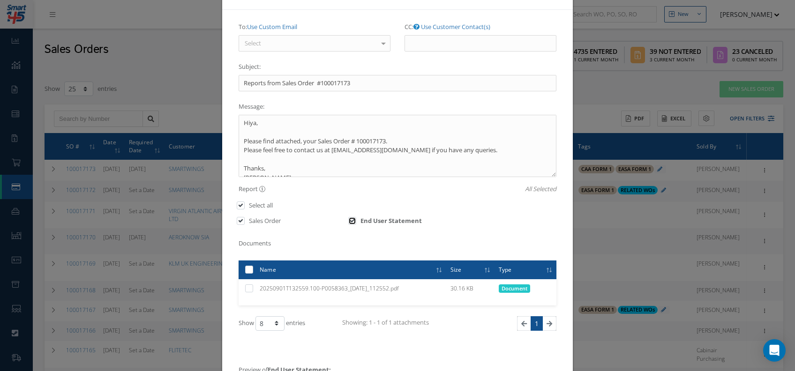
checkbox input "false"
click at [238, 211] on input "checkbox" at bounding box center [241, 209] width 6 height 11
checkbox input "true"
click at [247, 222] on label "Sales Order" at bounding box center [264, 221] width 34 height 9
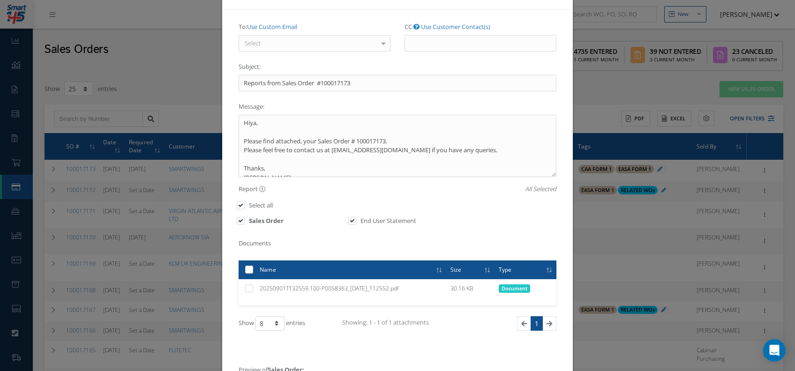
click at [244, 217] on label at bounding box center [245, 223] width 2 height 13
click at [239, 219] on input "checkbox" at bounding box center [241, 224] width 6 height 11
checkbox input "false"
click at [377, 217] on label "End User Statement" at bounding box center [387, 221] width 58 height 9
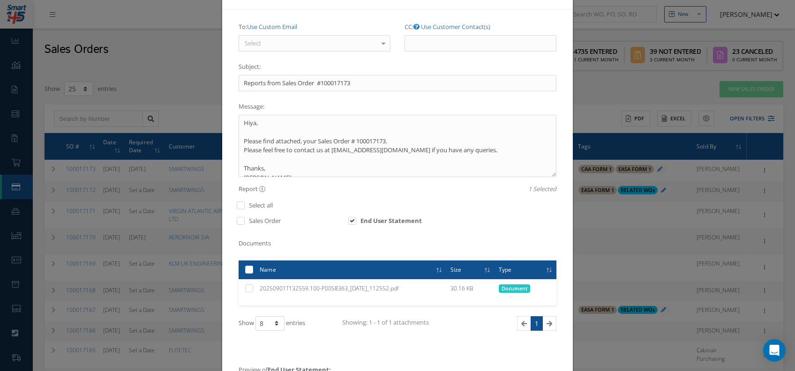
click at [343, 223] on div "End User Statement" at bounding box center [397, 224] width 112 height 15
click at [350, 221] on input "checkbox" at bounding box center [353, 224] width 6 height 11
checkbox input "false"
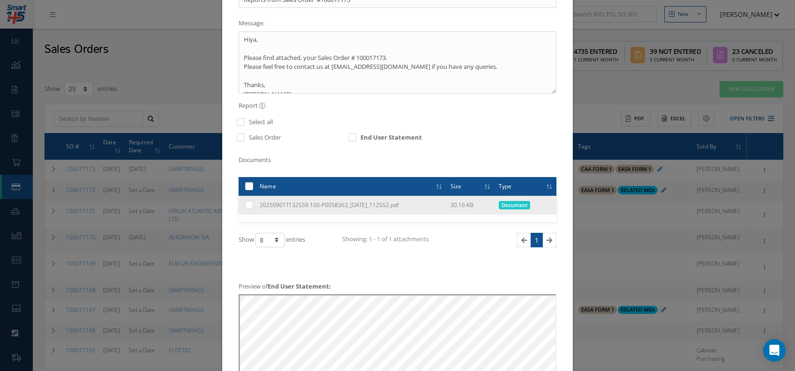
click at [256, 206] on td "20250901T132559.100-P0058363_01Sep2025_112552.pdf" at bounding box center [351, 205] width 191 height 19
click at [253, 206] on label at bounding box center [253, 205] width 0 height 8
click at [247, 206] on input "checkbox" at bounding box center [250, 206] width 6 height 6
checkbox input "true"
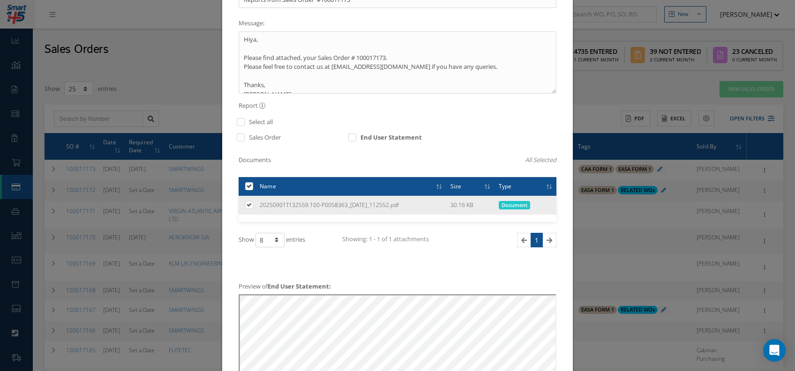
drag, startPoint x: 240, startPoint y: 206, endPoint x: 253, endPoint y: 197, distance: 15.5
click at [253, 206] on label at bounding box center [253, 205] width 0 height 8
click at [247, 206] on input "checkbox" at bounding box center [250, 206] width 6 height 6
checkbox input "false"
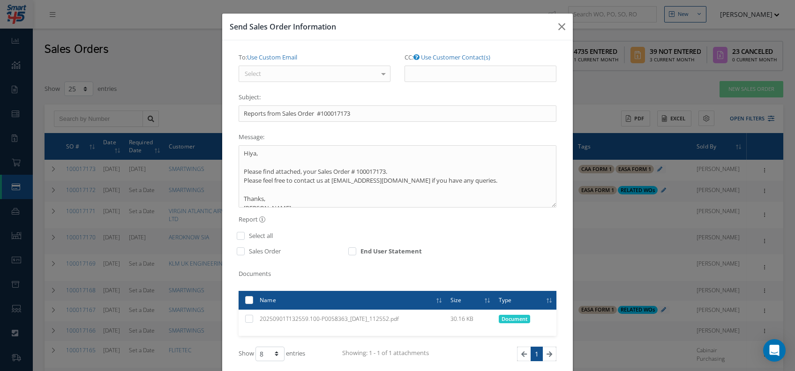
click at [575, 28] on div "Send Sales Order Information To: Use Custom Email Select ANDREJ CIGER <andrej.c…" at bounding box center [397, 185] width 795 height 371
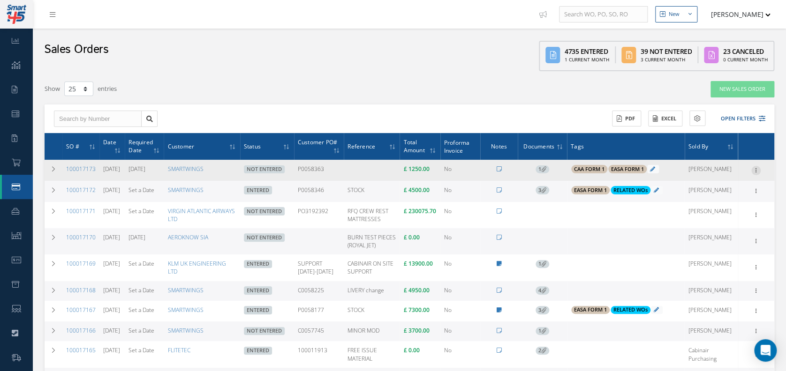
click at [755, 173] on div at bounding box center [755, 170] width 9 height 9
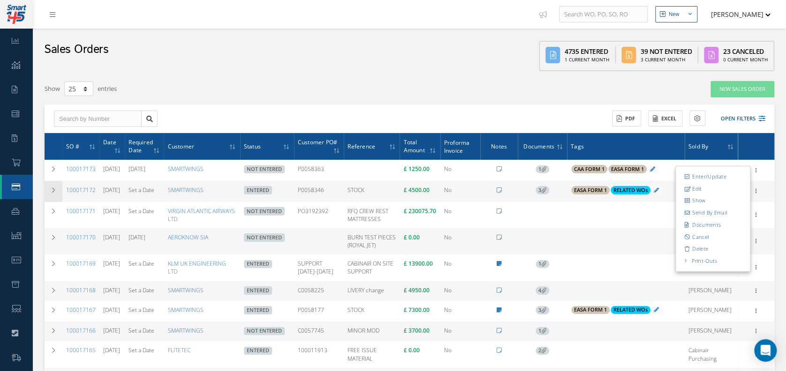
click at [51, 193] on td at bounding box center [54, 191] width 18 height 21
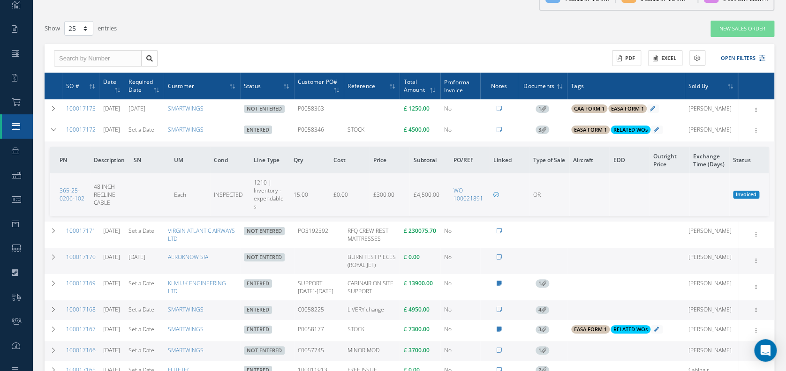
scroll to position [62, 0]
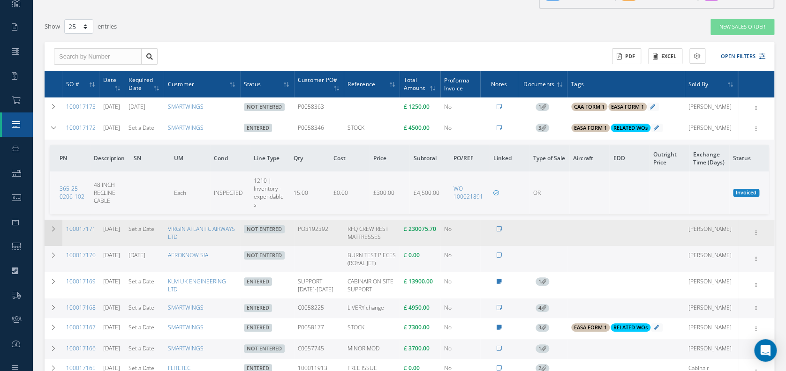
click at [48, 231] on td at bounding box center [54, 233] width 18 height 26
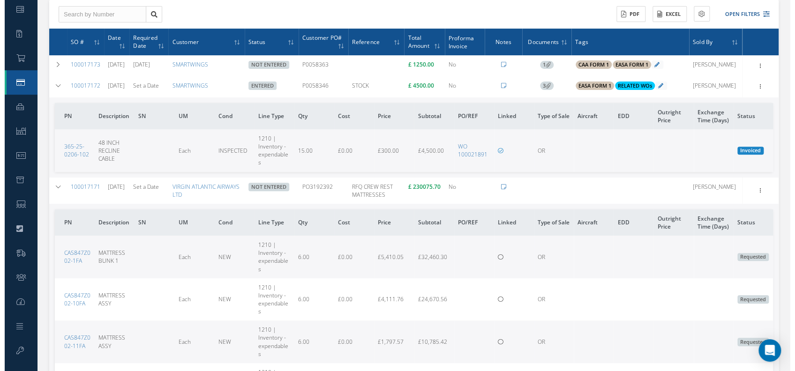
scroll to position [104, 0]
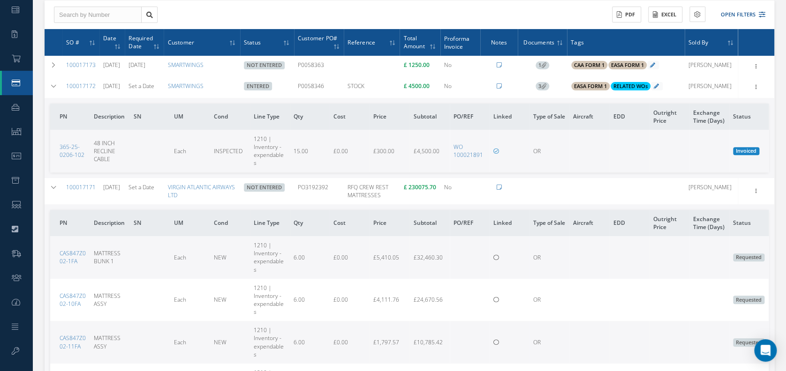
click at [759, 179] on td "Enter/Update Edit Show Send By Email Documents Cancel Delete Print-Outs Sales O…" at bounding box center [756, 191] width 37 height 26
click at [758, 186] on div "Enter/Update Edit Show Send By Email Documents Cancel Delete Print-Outs Sales O…" at bounding box center [755, 191] width 11 height 11
click at [753, 191] on div at bounding box center [755, 191] width 9 height 9
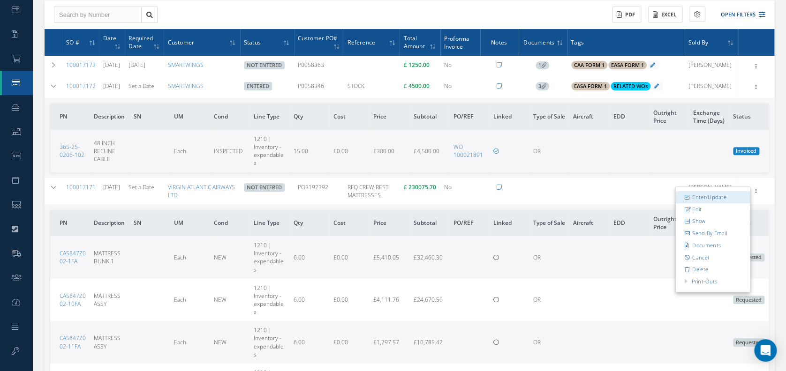
click at [729, 191] on link "Enter/Update" at bounding box center [713, 197] width 74 height 12
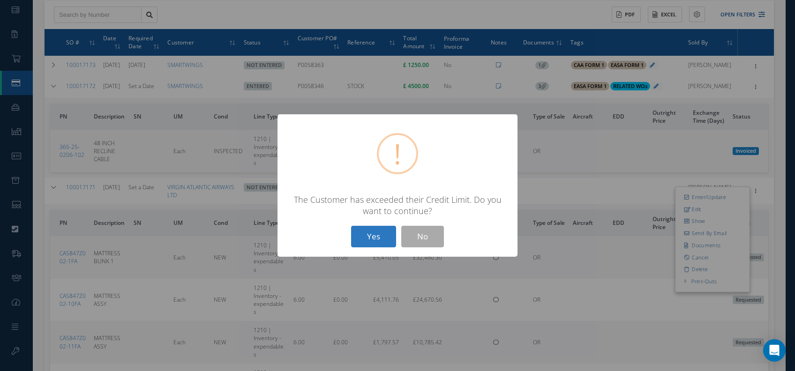
click at [379, 231] on button "Yes" at bounding box center [373, 237] width 45 height 22
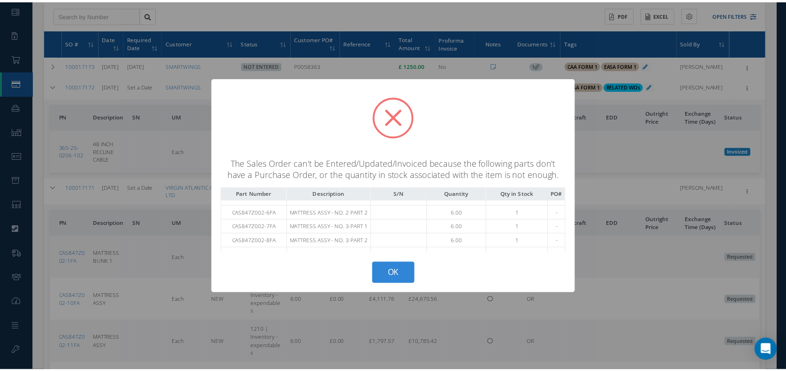
scroll to position [125, 0]
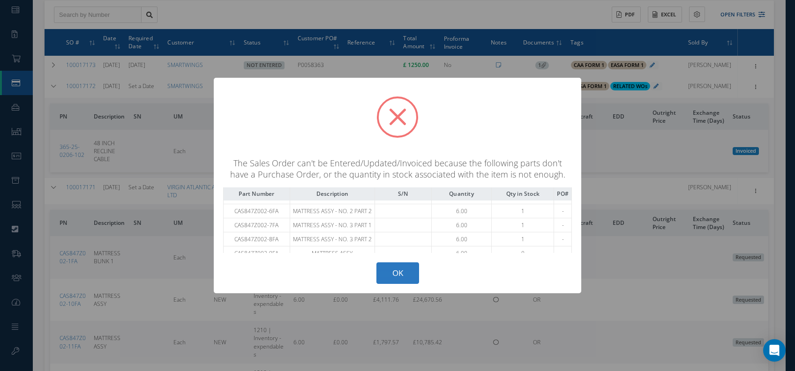
click at [390, 275] on button "OK" at bounding box center [398, 274] width 43 height 22
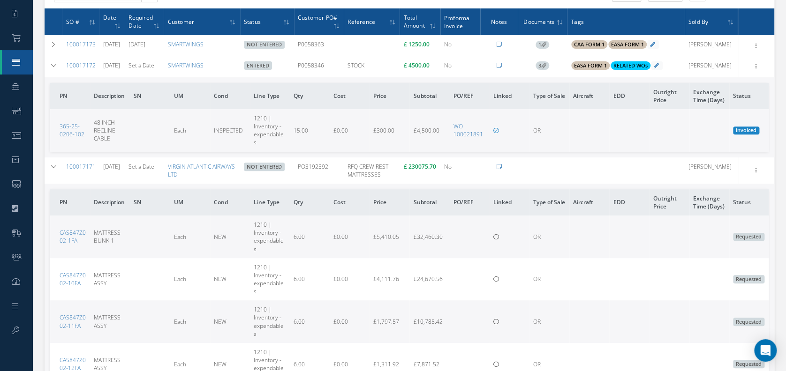
scroll to position [166, 0]
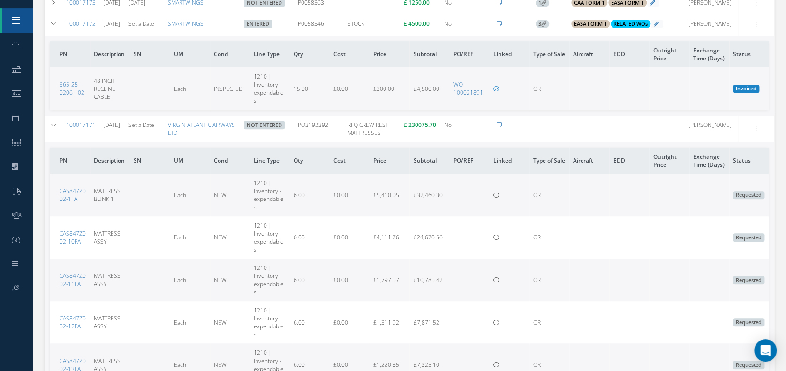
click at [750, 27] on div "Reverse Sales Order Edit Show Send By Email Documents Print-Outs Sales Order In…" at bounding box center [755, 24] width 11 height 11
click at [753, 26] on icon at bounding box center [755, 24] width 9 height 8
click at [721, 56] on link "Edit" at bounding box center [713, 51] width 74 height 12
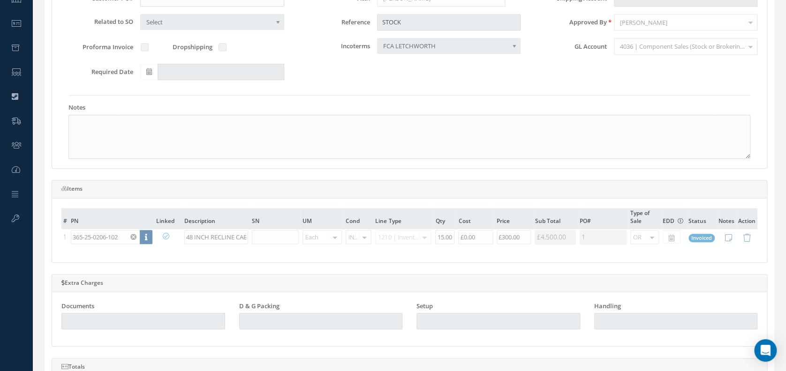
scroll to position [250, 0]
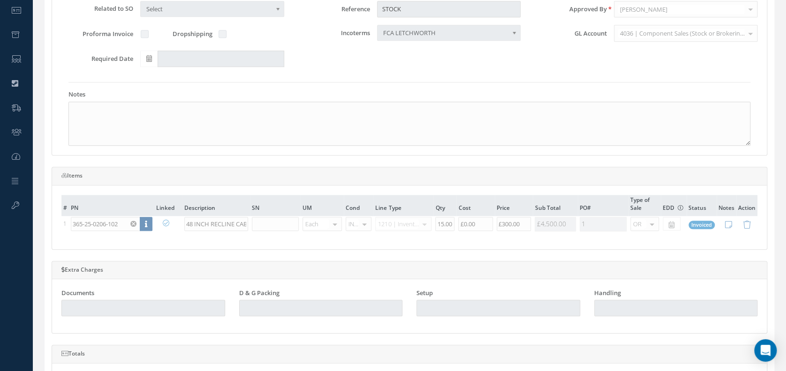
click at [150, 229] on table "# PN Linked Description SN UM Cond Line Type Qty Cost Price Sub Total PO# Type …" at bounding box center [409, 214] width 696 height 38
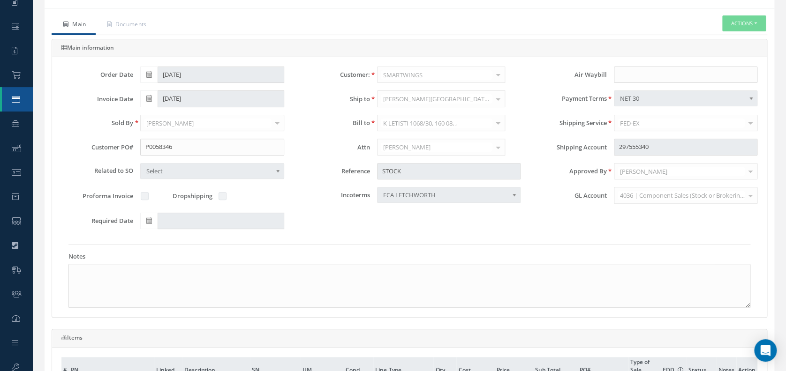
scroll to position [21, 0]
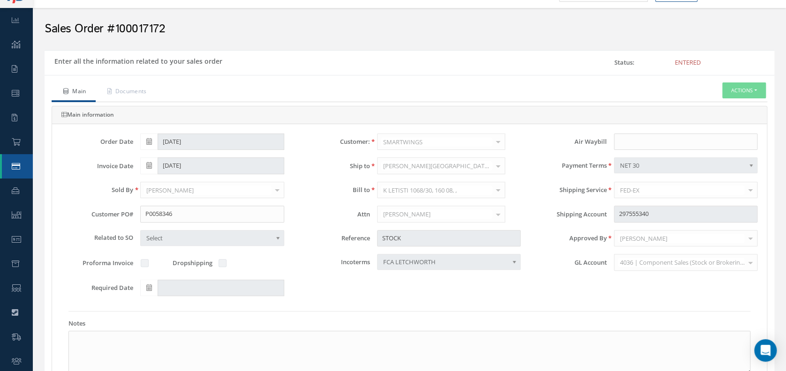
click at [739, 90] on button "Actions" at bounding box center [744, 91] width 44 height 16
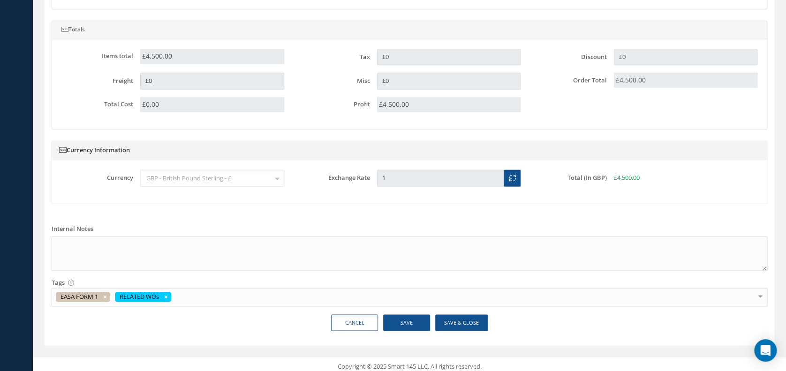
scroll to position [575, 0]
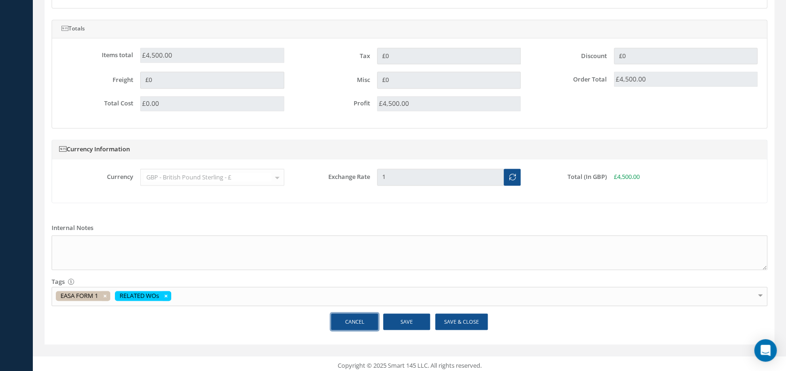
click at [339, 319] on link "Cancel" at bounding box center [354, 322] width 47 height 16
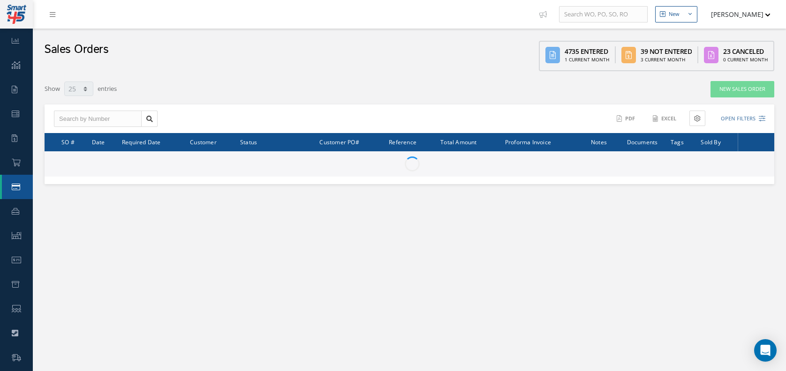
select select "25"
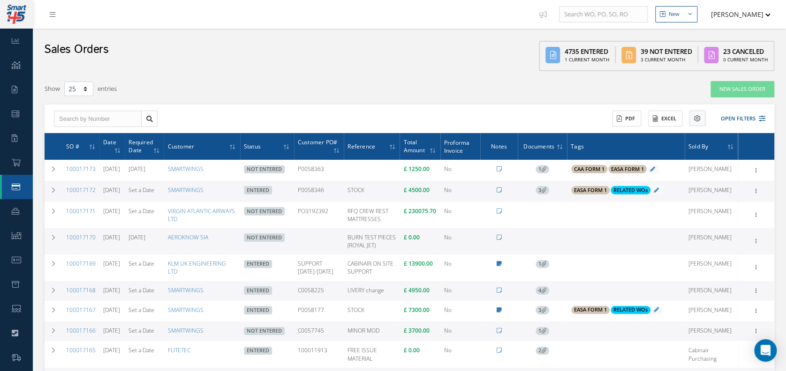
click at [697, 120] on icon at bounding box center [697, 118] width 7 height 7
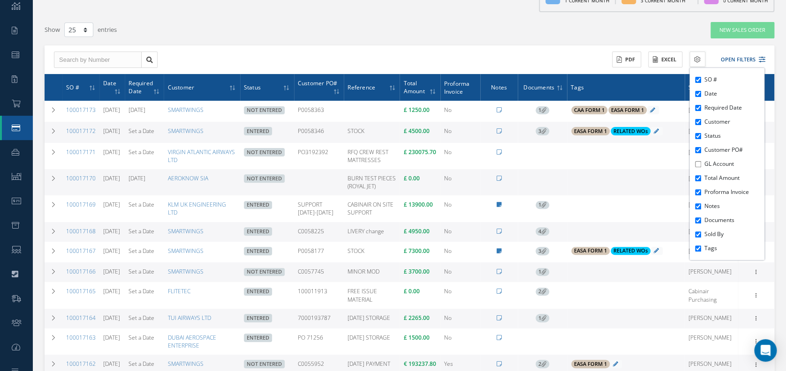
scroll to position [62, 0]
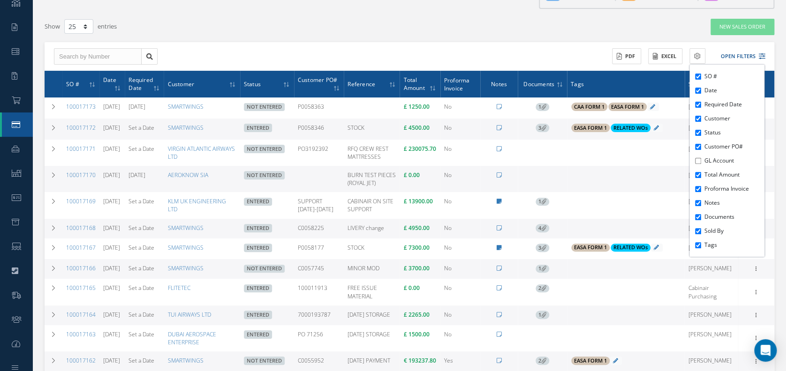
click at [697, 160] on input "GL Account" at bounding box center [698, 161] width 6 height 6
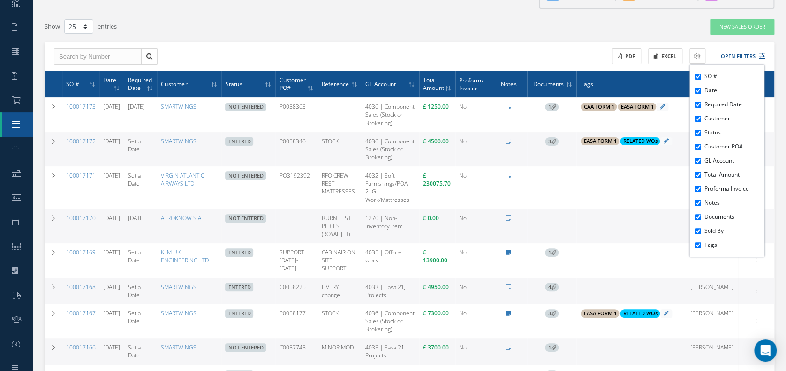
click at [697, 160] on input "GL Account" at bounding box center [698, 161] width 6 height 6
checkbox input "false"
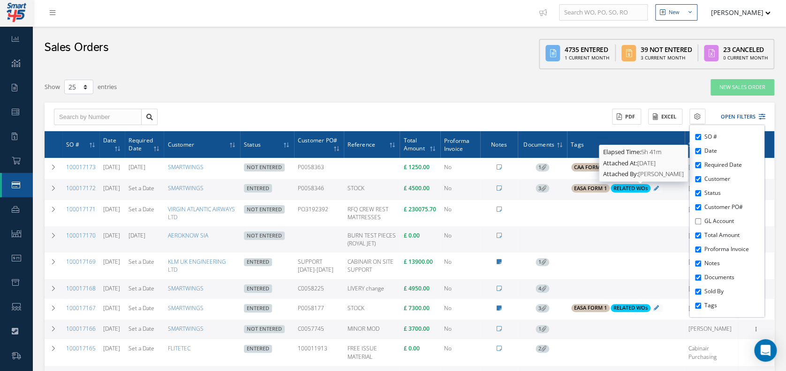
scroll to position [0, 0]
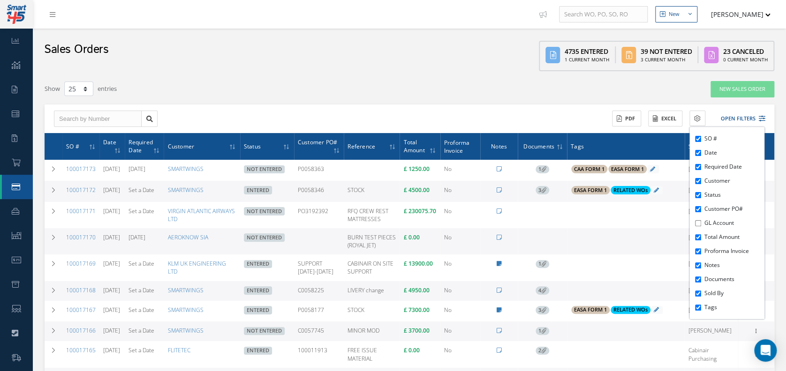
click at [393, 245] on td "BURN TEST PIECES (ROYAL JET)" at bounding box center [372, 241] width 56 height 26
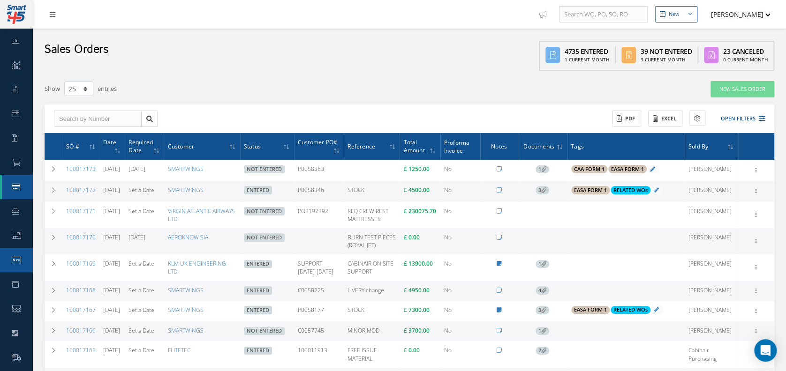
click at [18, 265] on link "Accounting" at bounding box center [16, 260] width 33 height 24
click at [50, 11] on icon at bounding box center [53, 14] width 6 height 7
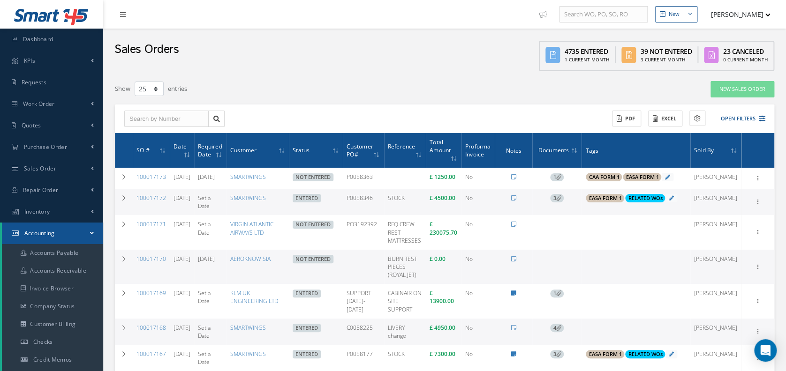
click at [90, 236] on link "Accounting" at bounding box center [52, 234] width 101 height 22
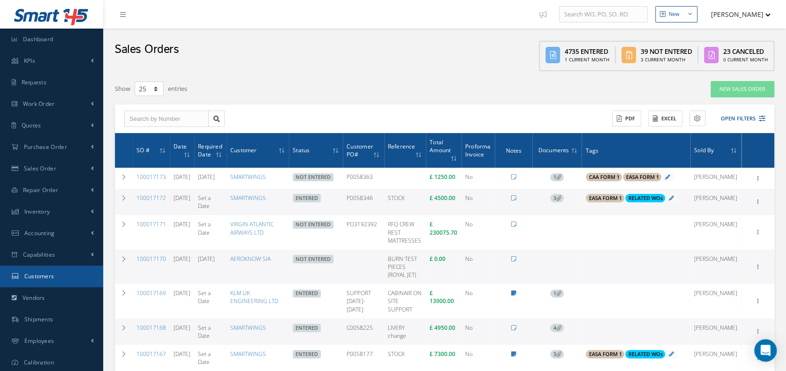
click at [59, 274] on link "Customers" at bounding box center [51, 277] width 103 height 22
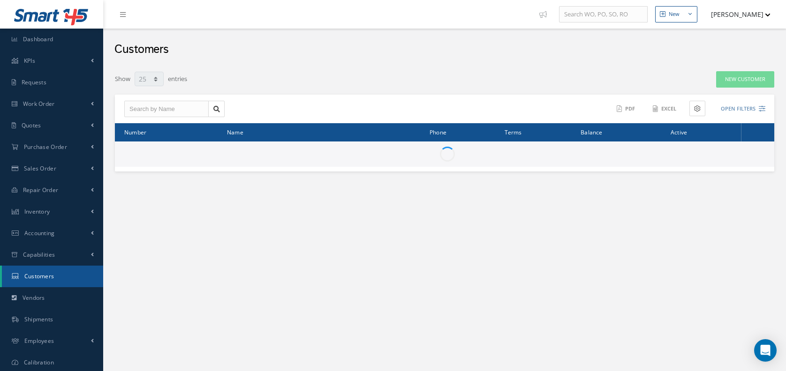
select select "25"
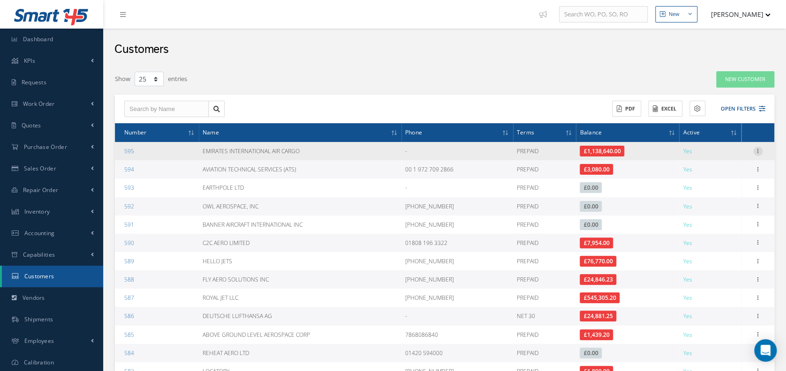
click at [757, 148] on icon at bounding box center [757, 151] width 9 height 8
click at [729, 166] on link "Edit" at bounding box center [715, 169] width 74 height 12
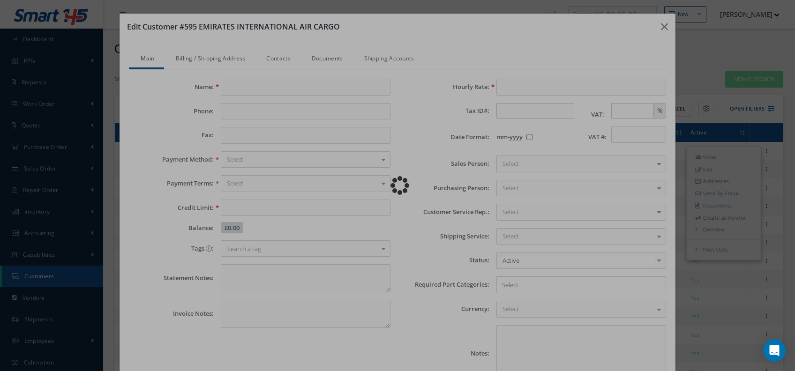
type input "EMIRATES INTERNATIONAL AIR CARGO"
type input "0.00"
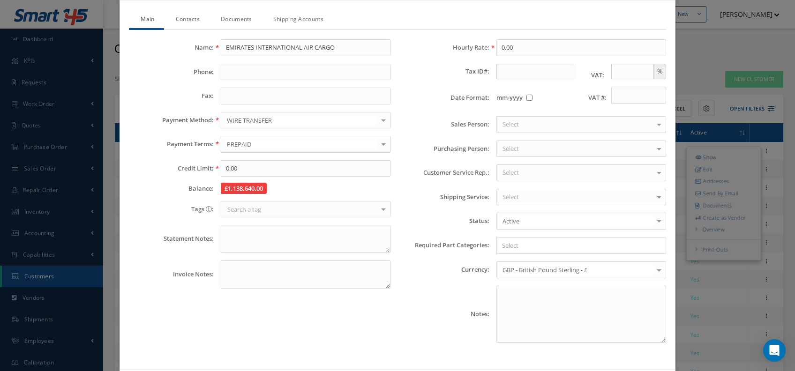
scroll to position [23, 0]
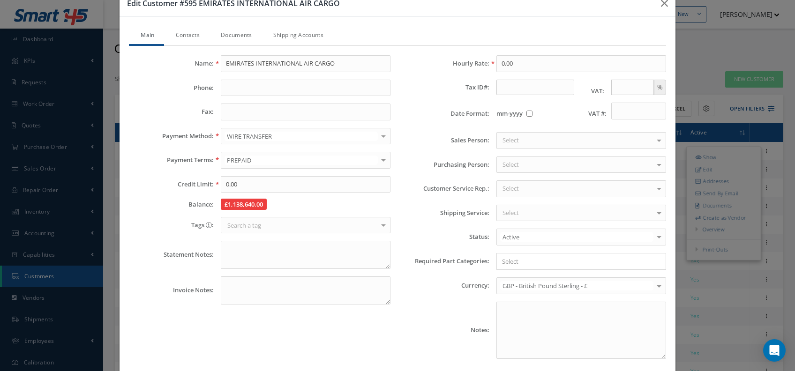
click at [400, 154] on div "Hourly Rate: 0.00 Tax ID#: VAT: % Date Format: mm-yyyy VAT #: Sales Person: Sel…" at bounding box center [536, 210] width 276 height 311
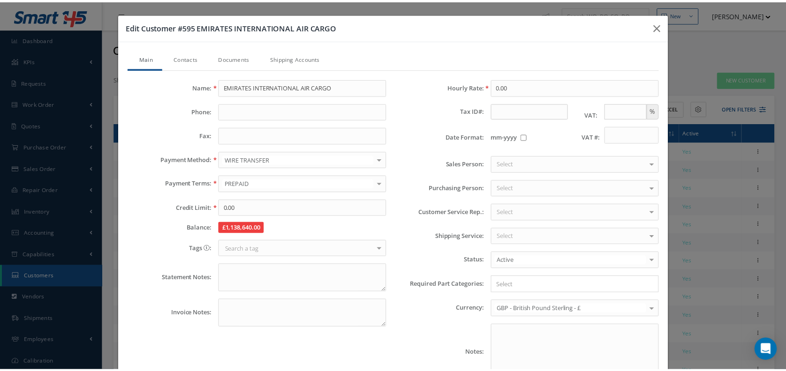
scroll to position [0, 0]
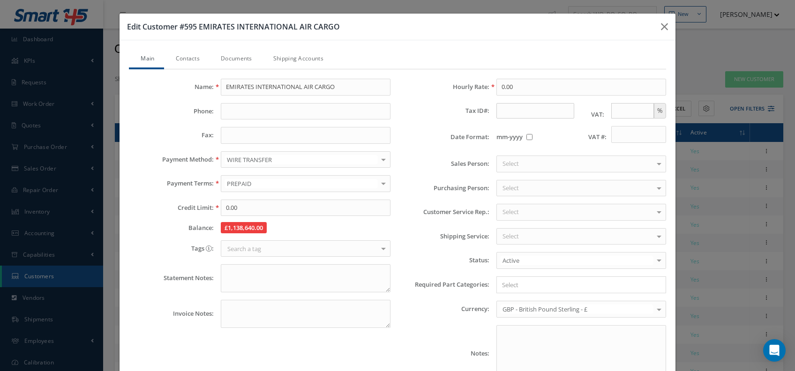
click at [238, 65] on link "Documents" at bounding box center [235, 60] width 53 height 20
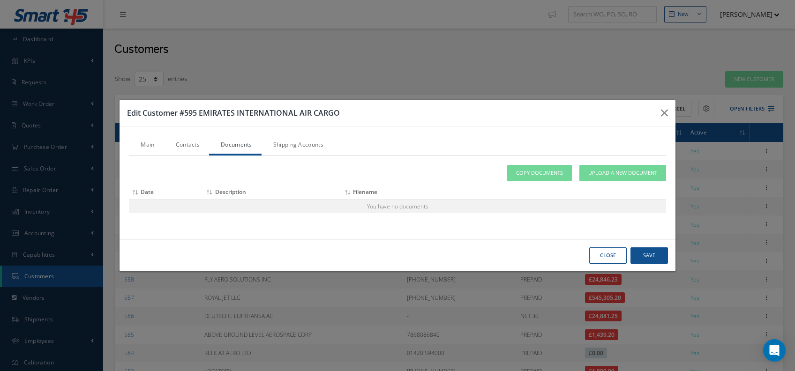
click at [308, 142] on link "Shipping Accounts" at bounding box center [297, 146] width 71 height 20
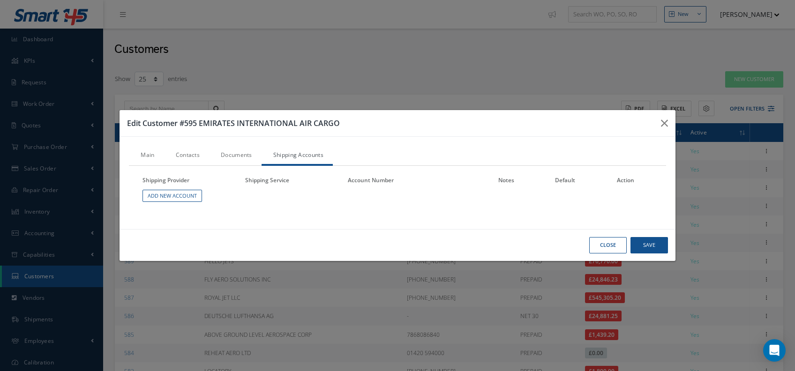
click at [226, 150] on link "Documents" at bounding box center [235, 156] width 53 height 20
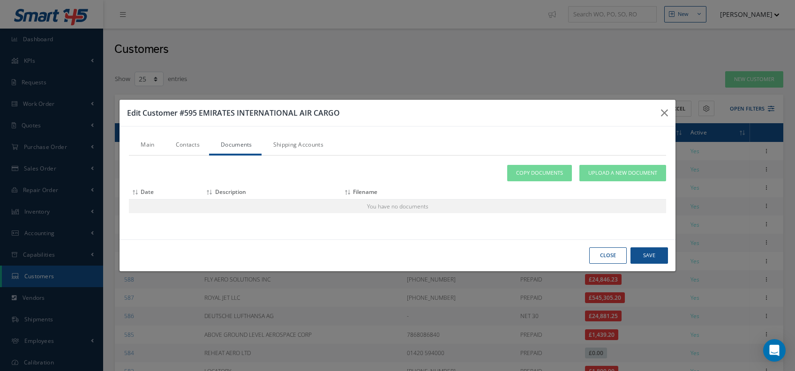
click at [154, 131] on div "Main Contacts Documents Shipping Accounts Name: EMIRATES INTERNATIONAL AIR CARG…" at bounding box center [398, 183] width 556 height 113
click at [185, 143] on link "Contacts" at bounding box center [186, 146] width 45 height 20
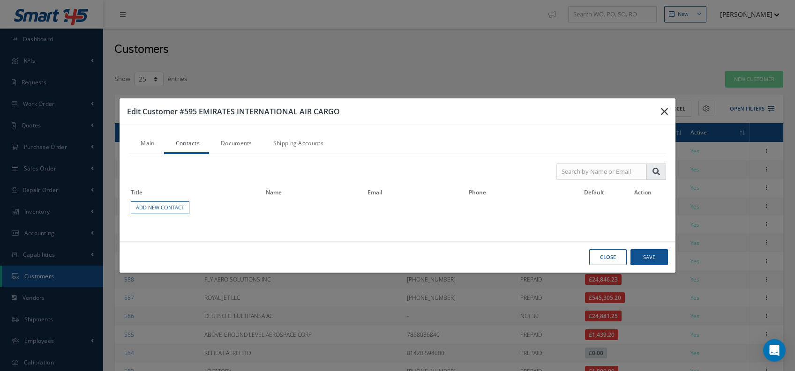
click at [669, 112] on button "button" at bounding box center [665, 111] width 22 height 26
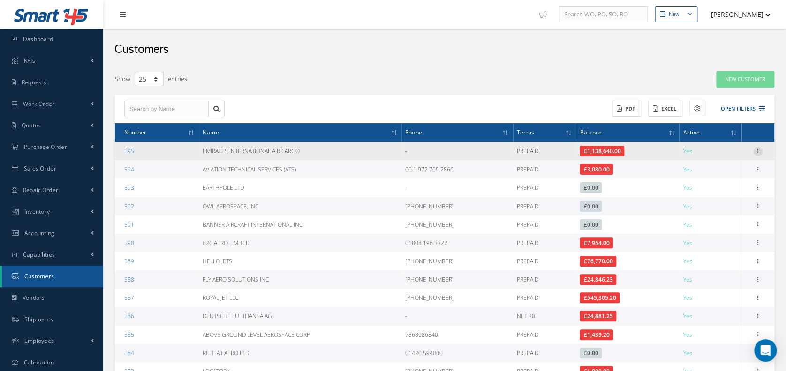
click at [758, 152] on icon at bounding box center [757, 151] width 9 height 8
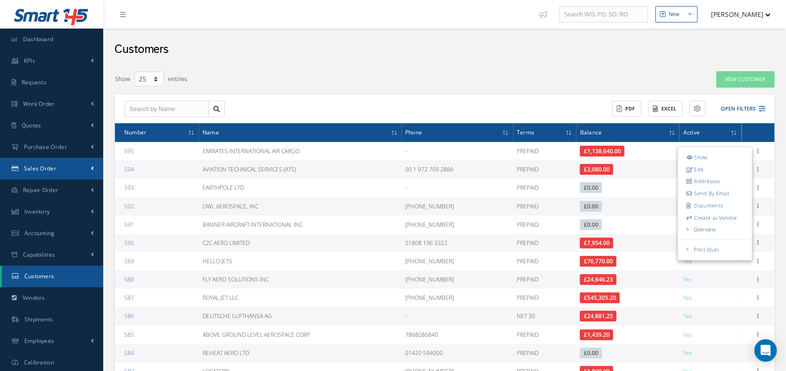
click at [75, 169] on link "Sales Order" at bounding box center [51, 169] width 103 height 22
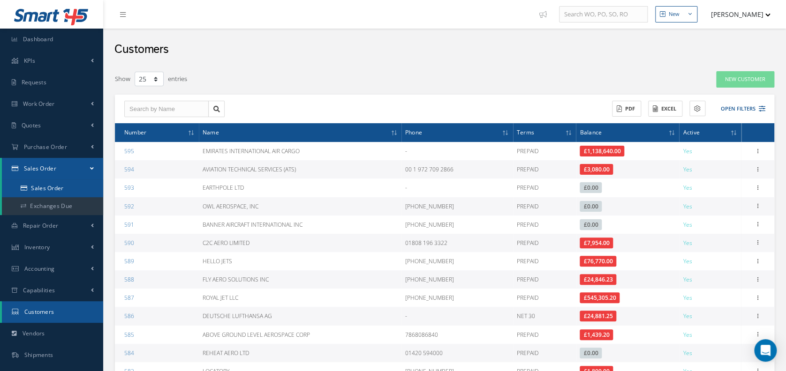
click at [92, 190] on link "Sales Order" at bounding box center [52, 189] width 101 height 18
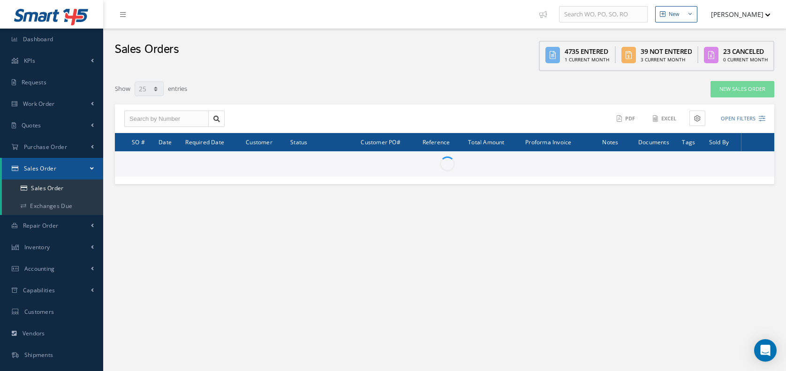
select select "25"
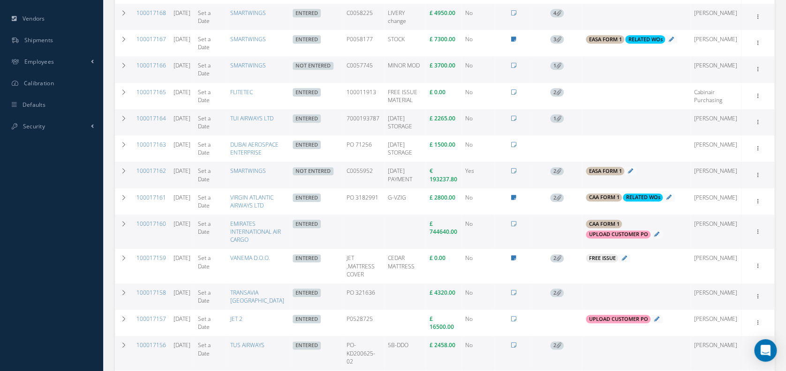
scroll to position [302, 0]
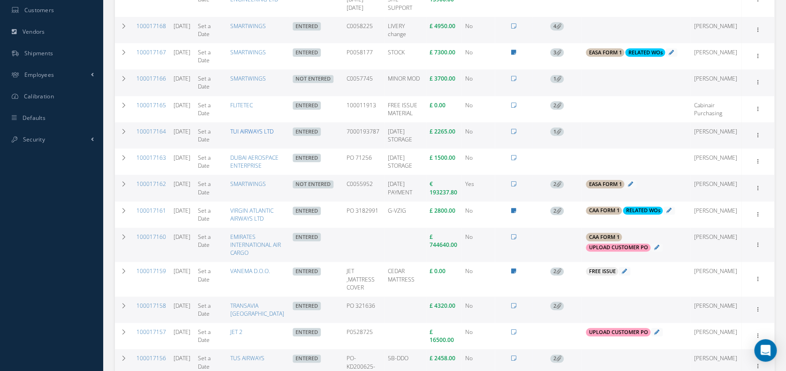
click at [266, 135] on link "TUI AIRWAYS LTD" at bounding box center [251, 132] width 43 height 8
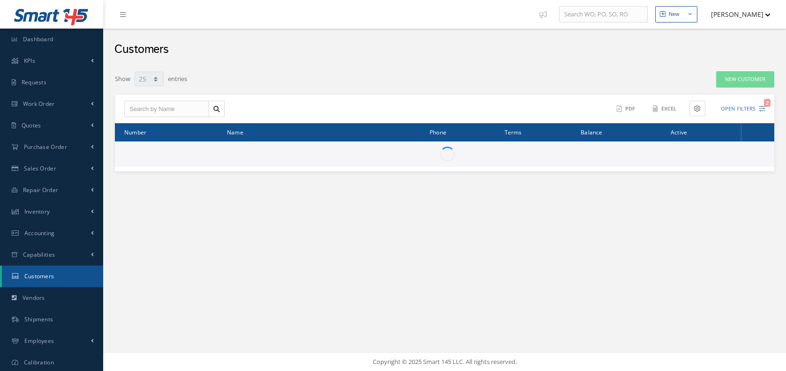
select select "25"
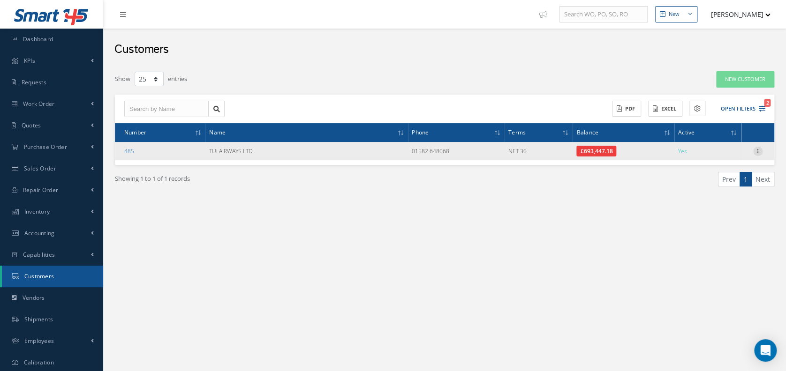
click at [753, 153] on icon at bounding box center [757, 151] width 9 height 8
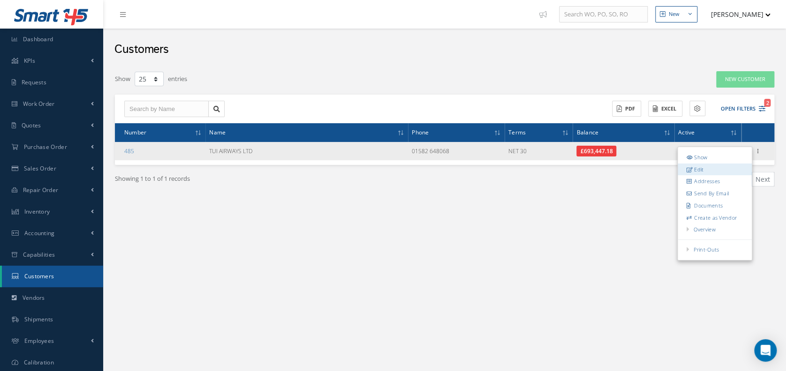
click at [713, 168] on link "Edit" at bounding box center [715, 169] width 74 height 12
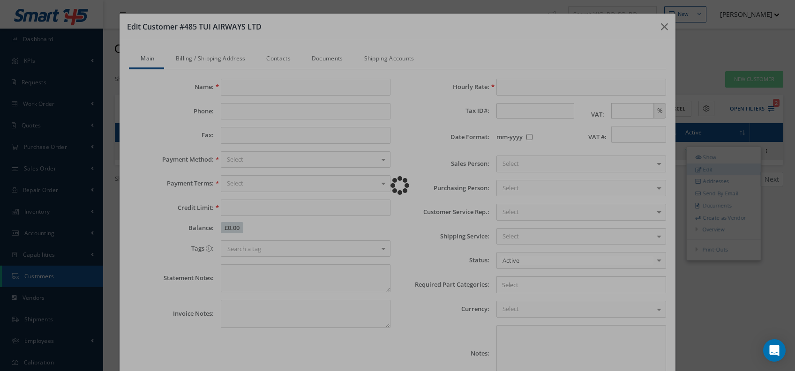
type input "TUI AIRWAYS LTD"
type input "01582 648068"
type input "0.00"
checkbox input "false"
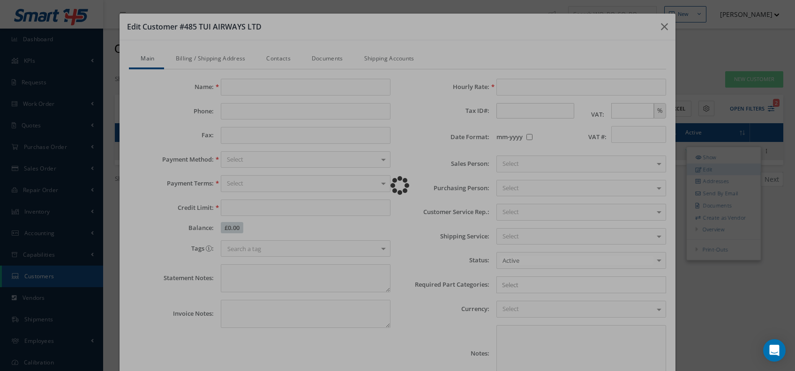
type textarea "Account #.: [PERSON_NAME]"
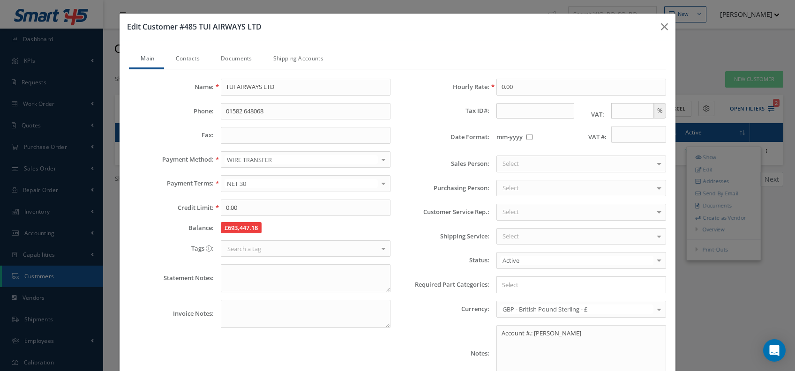
click at [511, 195] on div "Select" at bounding box center [582, 188] width 170 height 17
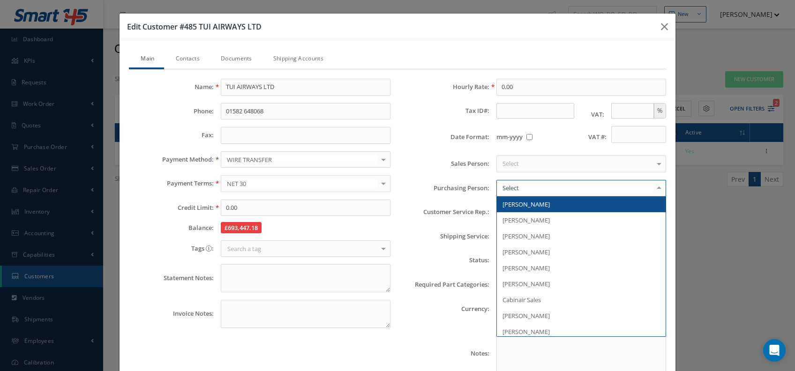
click at [540, 182] on div at bounding box center [582, 188] width 170 height 17
click at [472, 170] on div "Sales Person: Select Mirko Giacovelli Yahya Malik Tina Young Lauren Kramer Darr…" at bounding box center [536, 164] width 276 height 17
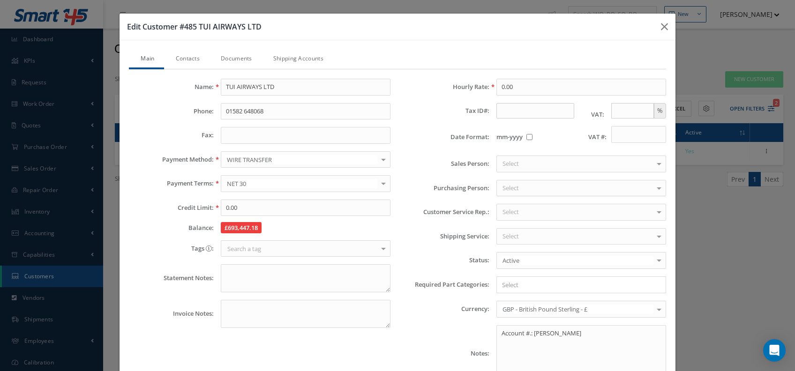
click at [520, 154] on div "Hourly Rate: 0.00 Tax ID#: VAT: % Date Format: mm-yyyy VAT #: Sales Person: Sel…" at bounding box center [536, 234] width 276 height 311
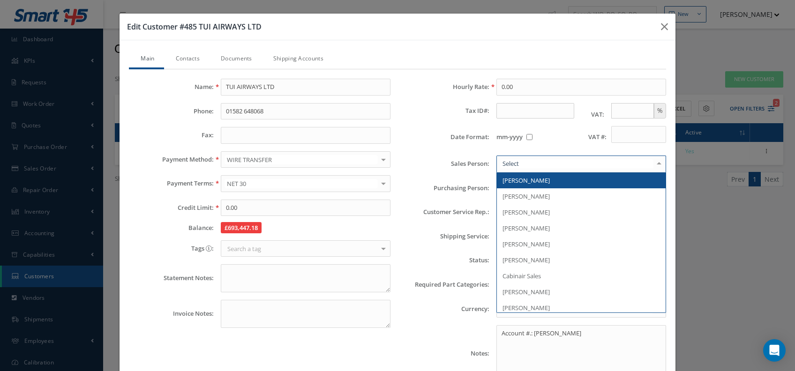
click at [510, 169] on div at bounding box center [582, 164] width 170 height 17
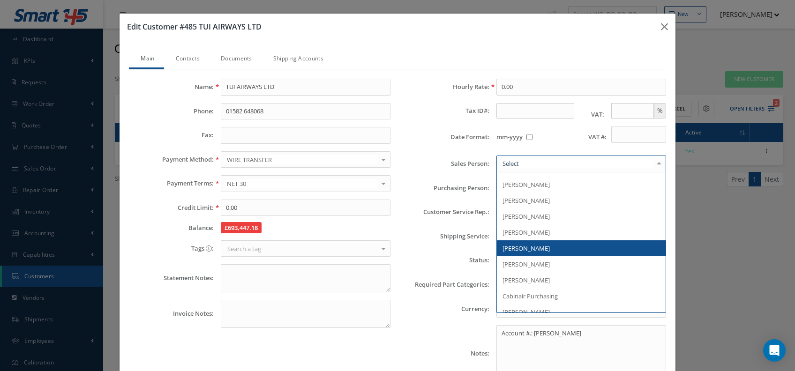
scroll to position [177, 0]
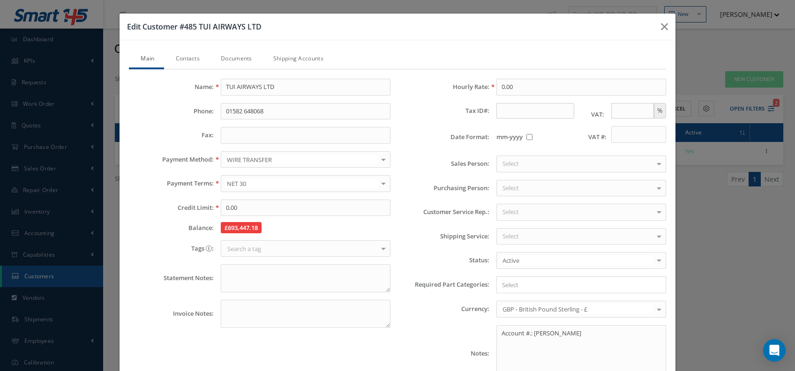
click at [446, 244] on div "Hourly Rate: 0.00 Tax ID#: VAT: % Date Format: mm-yyyy VAT #: Sales Person: Sel…" at bounding box center [536, 234] width 276 height 311
click at [536, 204] on div "Select" at bounding box center [582, 212] width 170 height 17
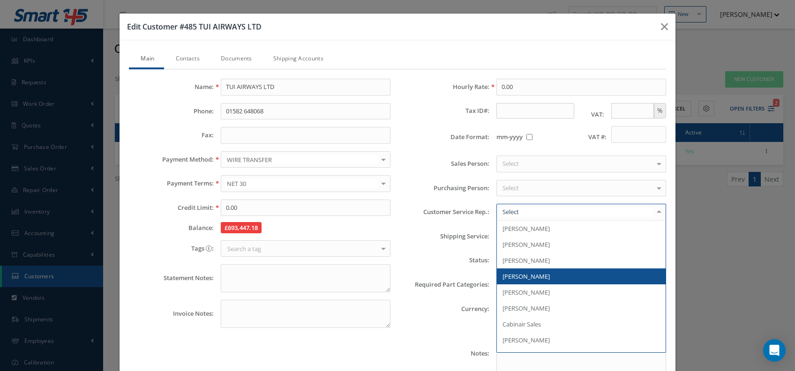
click at [339, 331] on div "Name: TUI AIRWAYS LTD Phone: 01582 648068 Fax: Payment Method: WIRE TRANSFER WI…" at bounding box center [260, 234] width 276 height 311
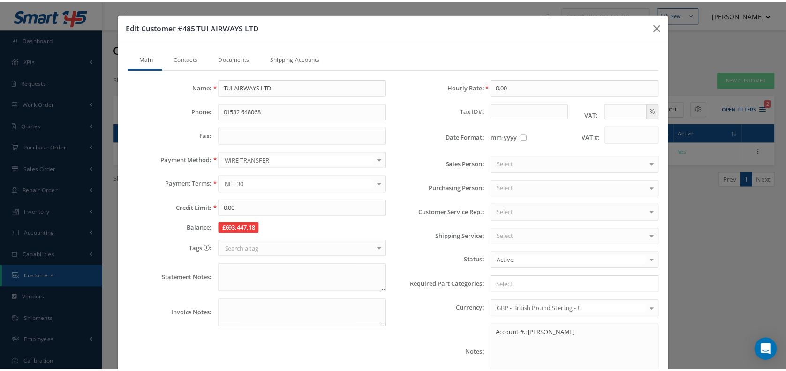
scroll to position [0, 0]
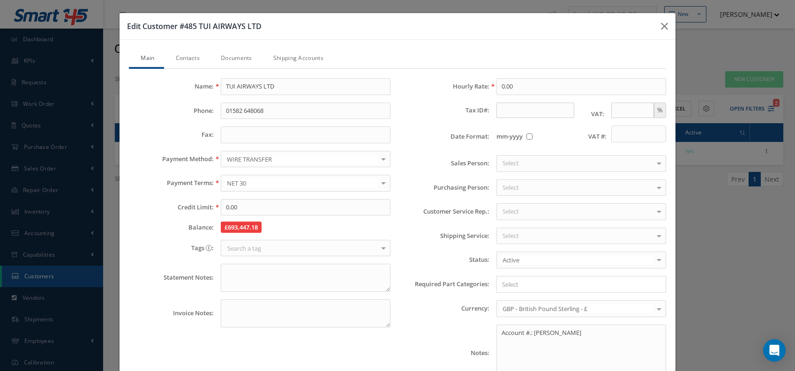
click at [517, 284] on input "Search for option" at bounding box center [579, 285] width 163 height 10
click at [390, 227] on div "Balance: £693,447.18" at bounding box center [260, 227] width 276 height 9
drag, startPoint x: 259, startPoint y: 225, endPoint x: 215, endPoint y: 232, distance: 44.7
click at [215, 232] on div "Name: TUI AIRWAYS LTD Phone: 01582 648068 Fax: Payment Method: WIRE TRANSFER WI…" at bounding box center [260, 233] width 276 height 311
drag, startPoint x: 215, startPoint y: 232, endPoint x: 221, endPoint y: 228, distance: 6.8
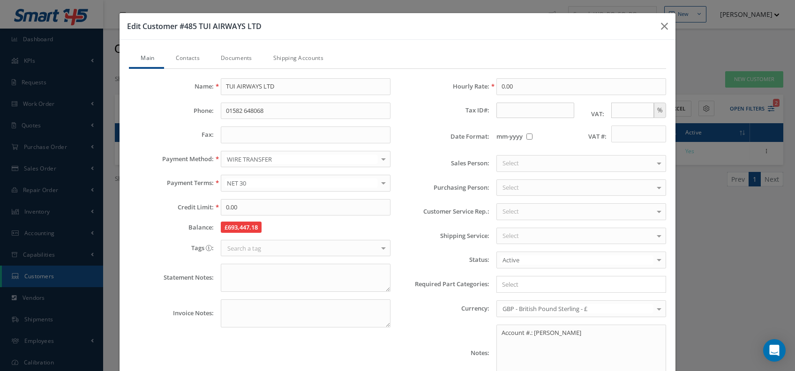
click at [221, 228] on span "£693,447.18" at bounding box center [241, 227] width 41 height 11
click at [420, 182] on div "Purchasing Person: Select Mirko Giacovelli Yahya Malik Tina Young Lauren Kramer…" at bounding box center [536, 188] width 276 height 17
click at [662, 23] on button "button" at bounding box center [665, 26] width 22 height 26
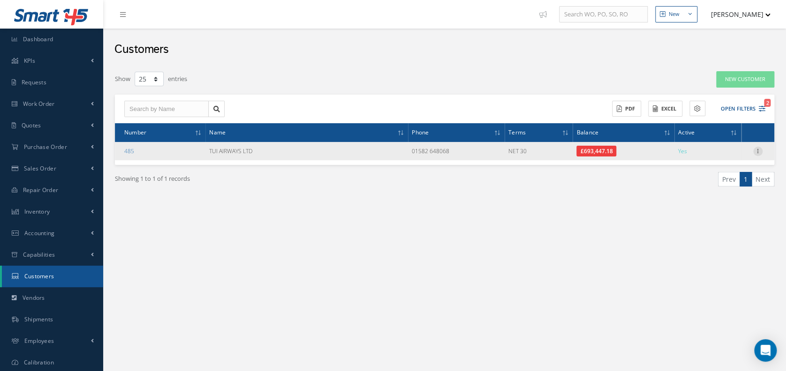
click at [762, 149] on icon at bounding box center [757, 151] width 9 height 8
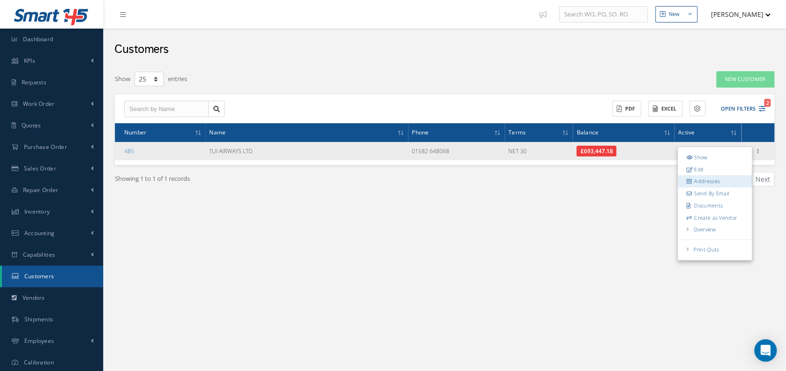
click at [724, 179] on link "Addresses" at bounding box center [715, 181] width 74 height 12
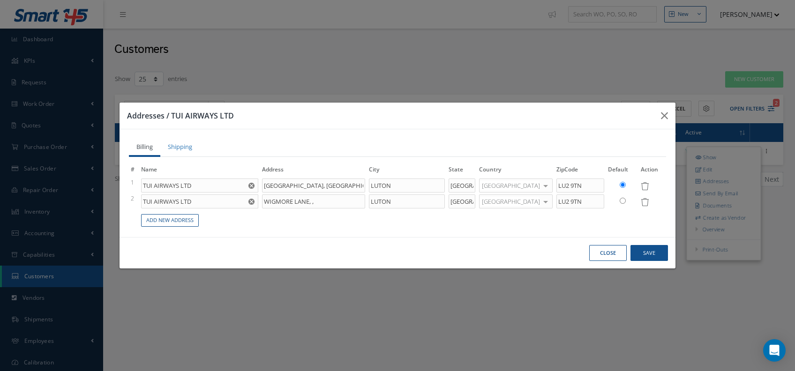
click at [623, 202] on input "radio" at bounding box center [623, 201] width 6 height 6
radio input "true"
click at [621, 184] on input "radio" at bounding box center [623, 185] width 6 height 6
radio input "true"
click at [180, 145] on link "Shipping" at bounding box center [179, 148] width 39 height 19
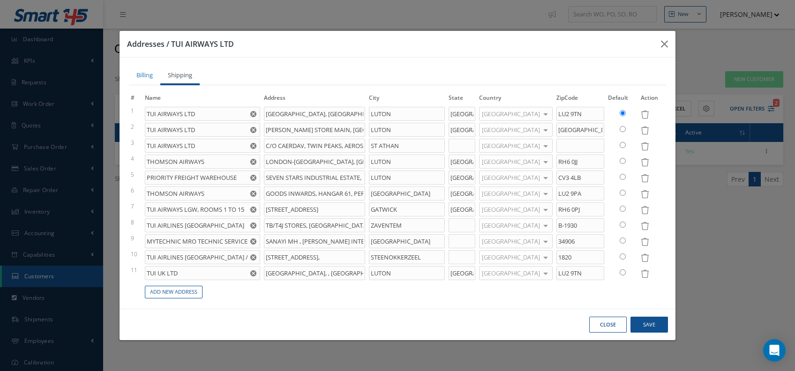
click at [599, 328] on button "Close" at bounding box center [608, 325] width 38 height 16
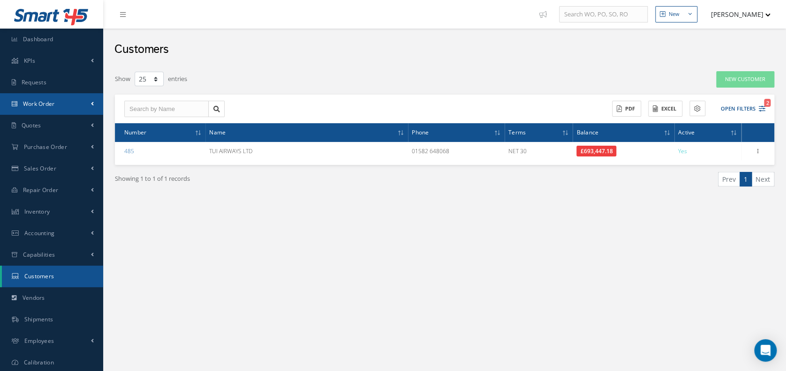
click at [90, 103] on link "Work Order" at bounding box center [51, 104] width 103 height 22
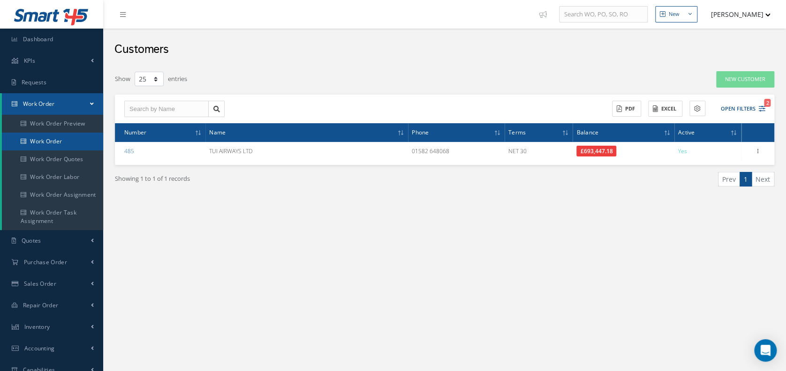
click at [71, 142] on link "Work Order" at bounding box center [52, 142] width 101 height 18
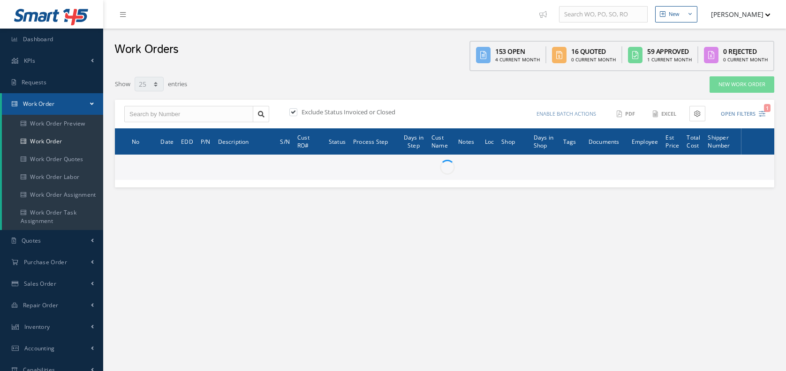
select select "25"
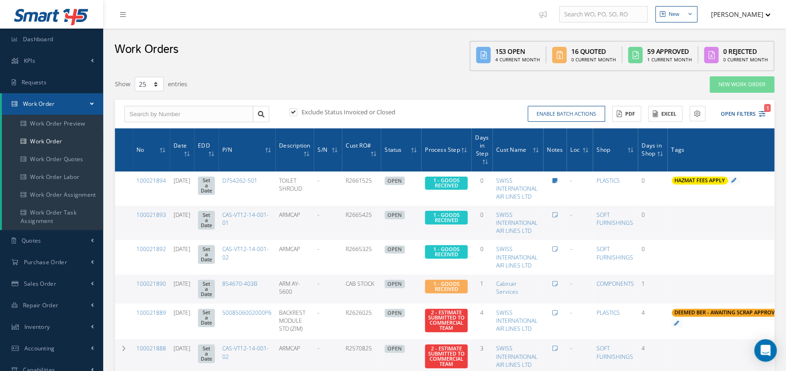
click at [729, 20] on button "[PERSON_NAME]" at bounding box center [736, 14] width 68 height 18
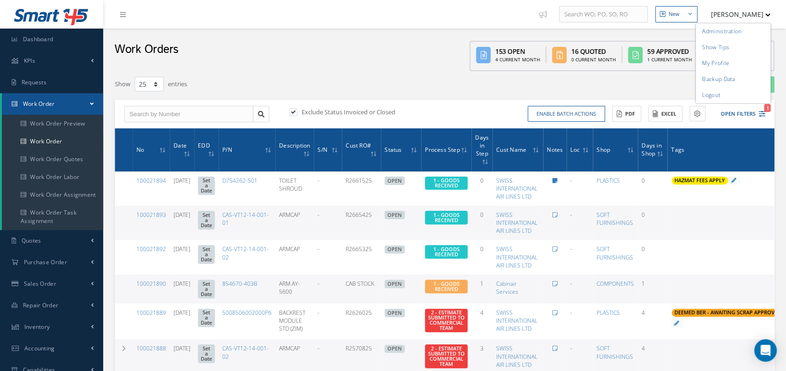
click at [414, 100] on div "Exclude Status Invoiced or Closed Enable batch actions Update Work Orders Close…" at bounding box center [444, 114] width 659 height 29
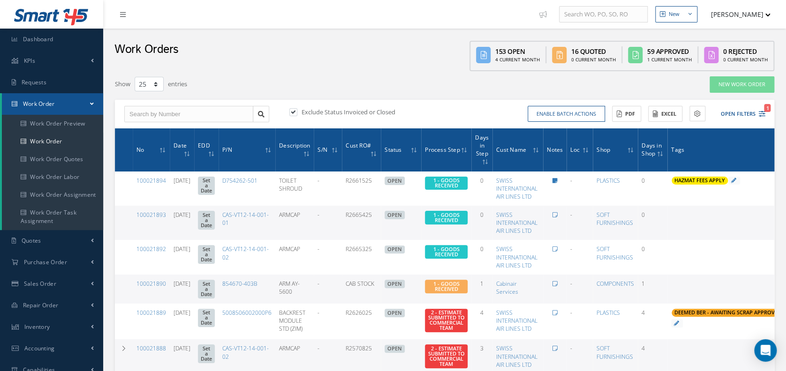
click at [121, 7] on link at bounding box center [125, 14] width 25 height 15
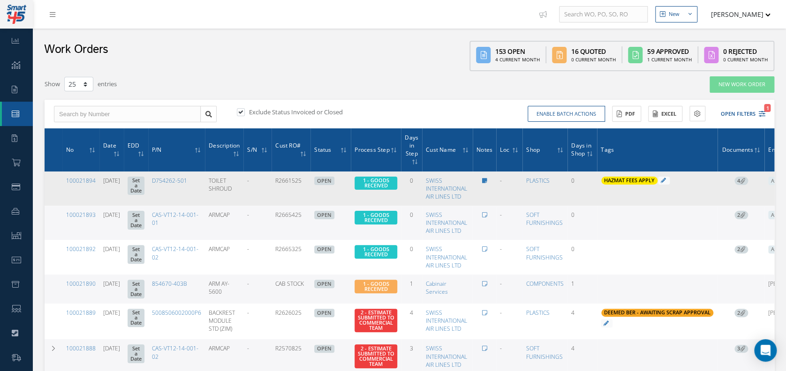
click at [745, 182] on icon at bounding box center [742, 180] width 5 height 5
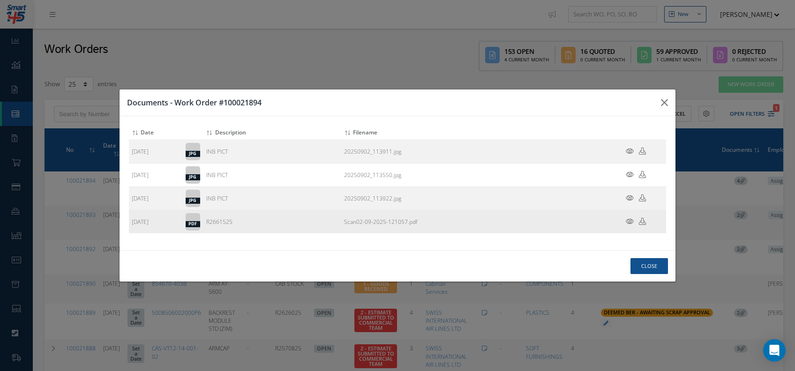
click at [628, 220] on icon at bounding box center [630, 221] width 8 height 7
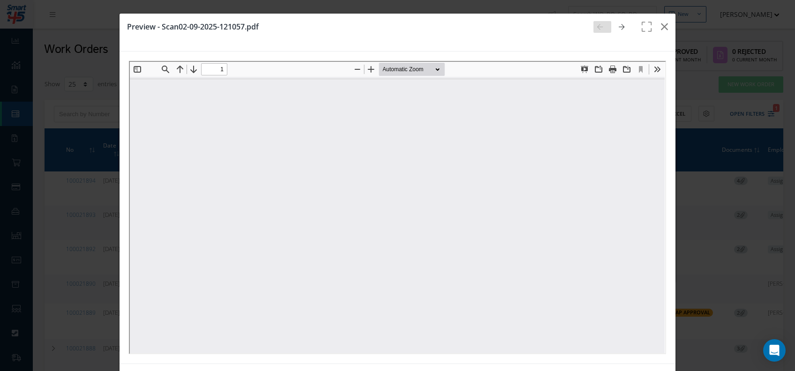
type input "0"
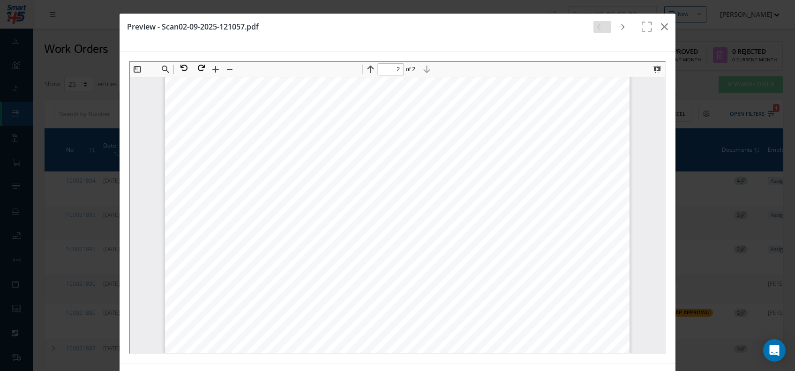
scroll to position [799, 0]
type input "1"
click at [234, 66] on button at bounding box center [228, 68] width 13 height 13
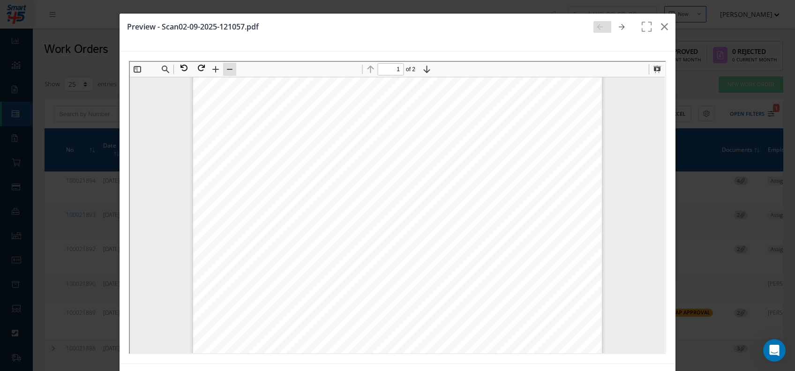
click at [234, 67] on button at bounding box center [228, 68] width 13 height 13
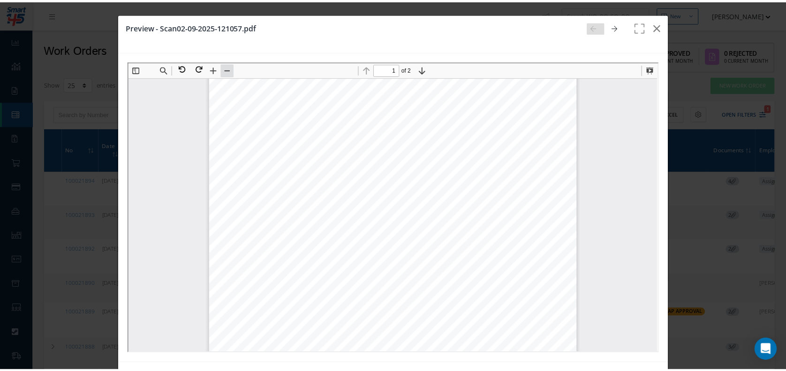
scroll to position [200, 0]
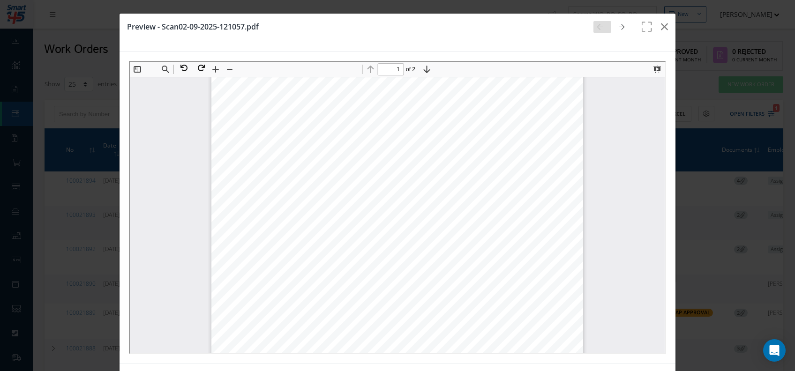
click at [423, 197] on div "Page 1" at bounding box center [397, 144] width 372 height 526
click at [654, 27] on button "button" at bounding box center [665, 27] width 22 height 26
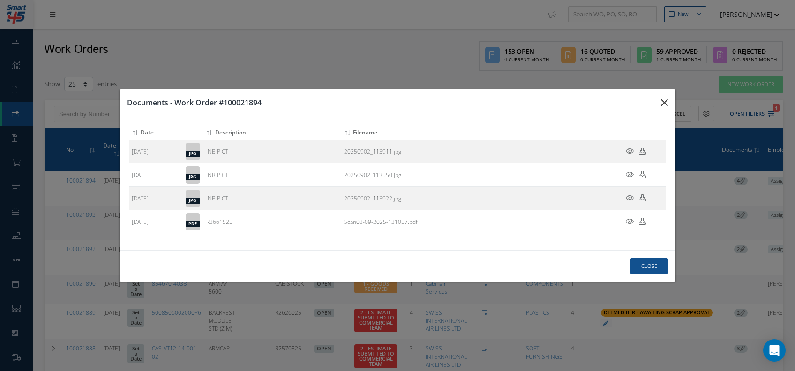
click at [661, 101] on icon "button" at bounding box center [664, 102] width 7 height 11
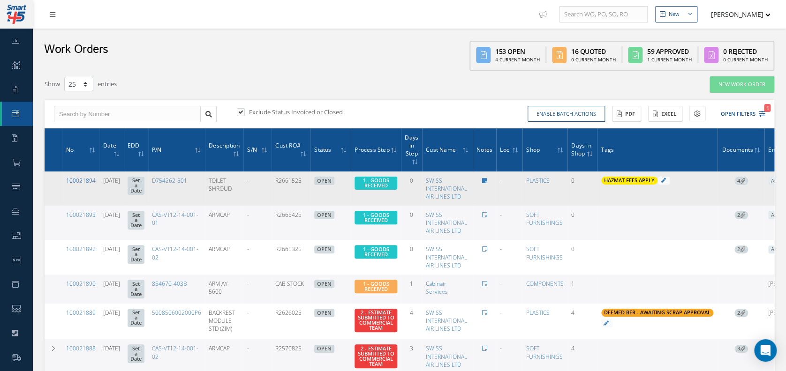
click at [78, 183] on link "100021894" at bounding box center [81, 181] width 30 height 8
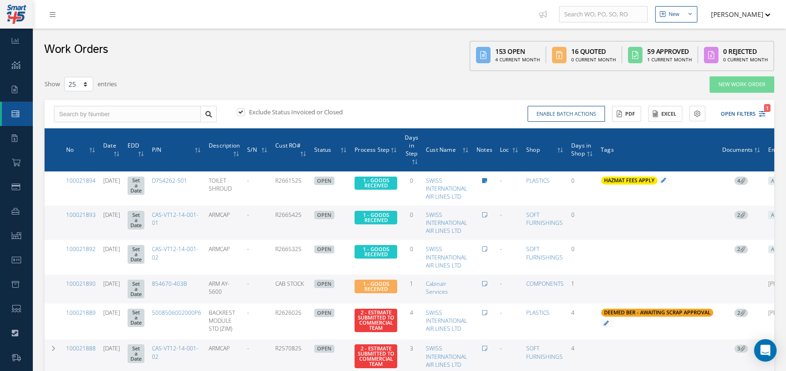
select select "25"
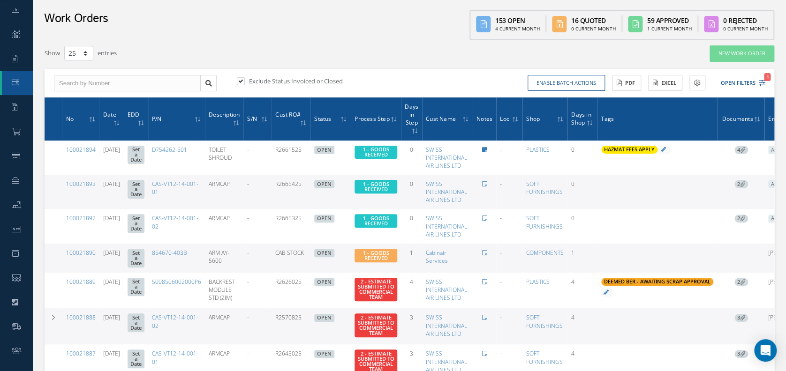
scroll to position [21, 0]
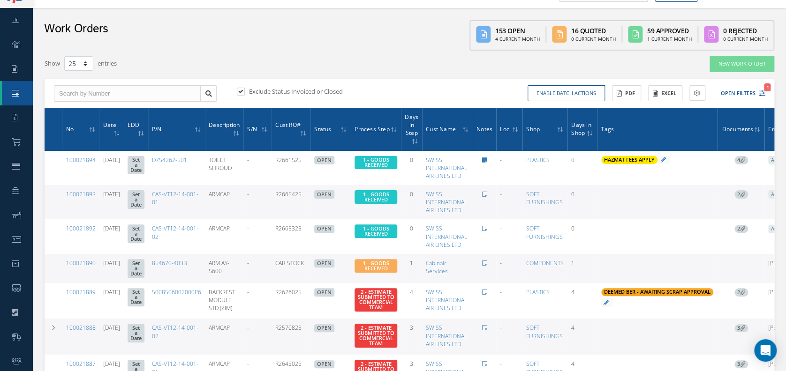
click at [252, 91] on label "Exclude Status Invoiced or Closed" at bounding box center [295, 91] width 96 height 8
click at [243, 91] on input "checkbox" at bounding box center [240, 92] width 6 height 6
checkbox input "false"
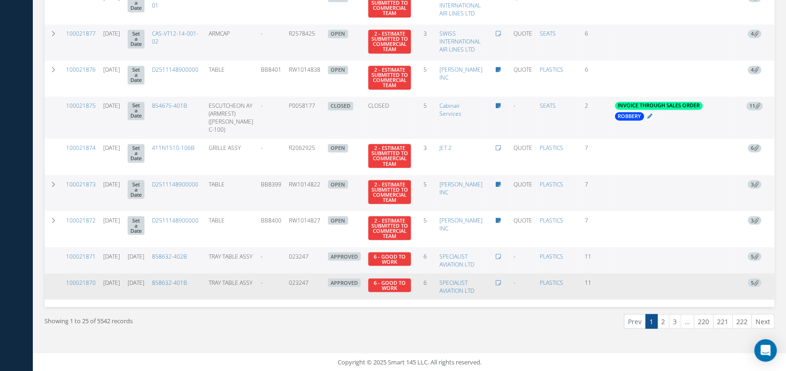
scroll to position [814, 0]
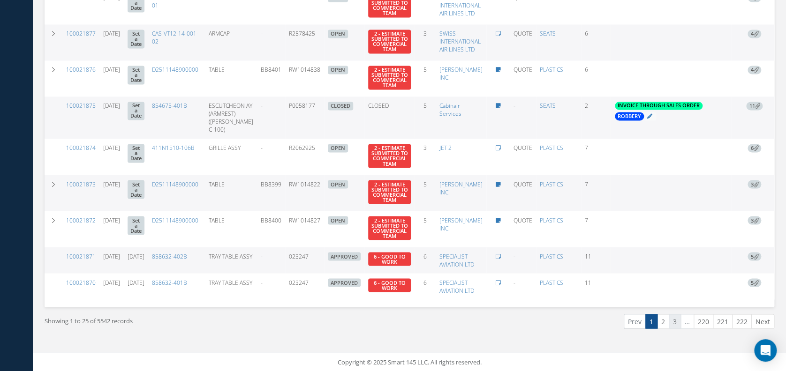
click at [676, 323] on link "3" at bounding box center [675, 321] width 12 height 15
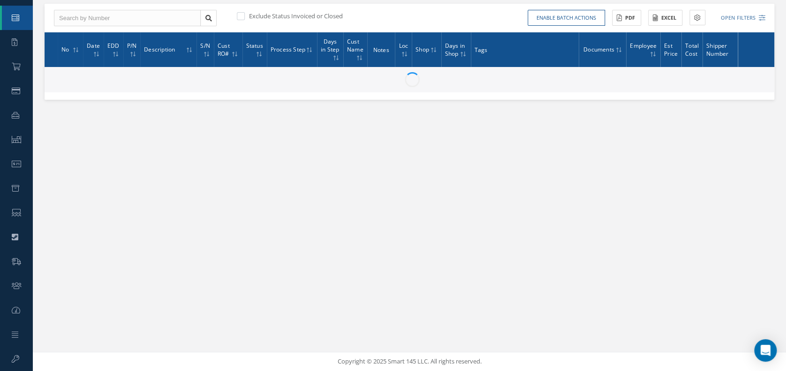
scroll to position [96, 0]
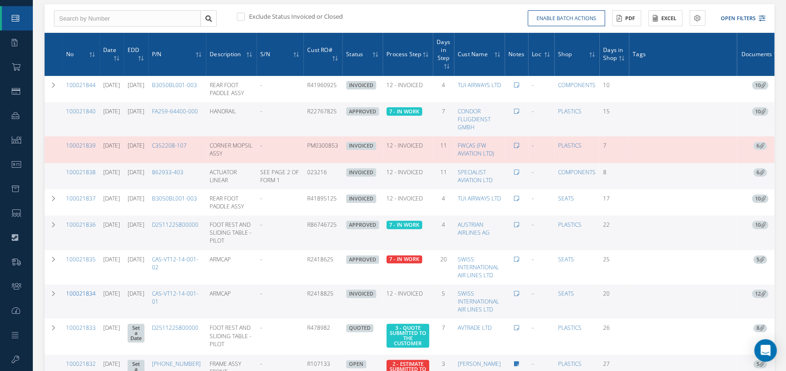
click at [83, 291] on link "100021834" at bounding box center [81, 294] width 30 height 8
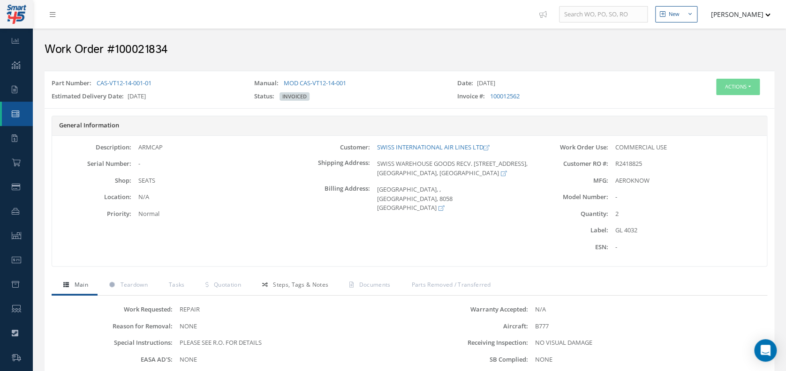
click at [281, 286] on span "Steps, Tags & Notes" at bounding box center [300, 285] width 55 height 8
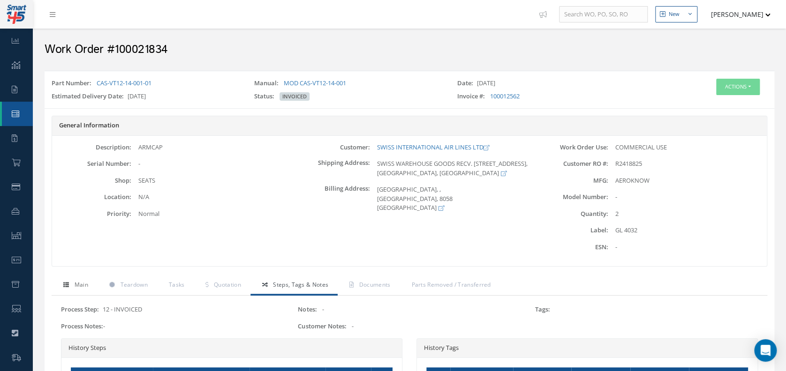
click at [90, 279] on link "Main" at bounding box center [75, 286] width 46 height 20
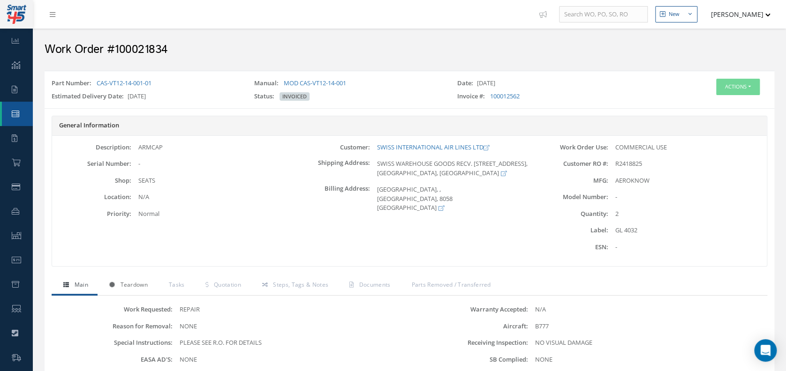
click at [141, 292] on link "Teardown" at bounding box center [128, 286] width 60 height 20
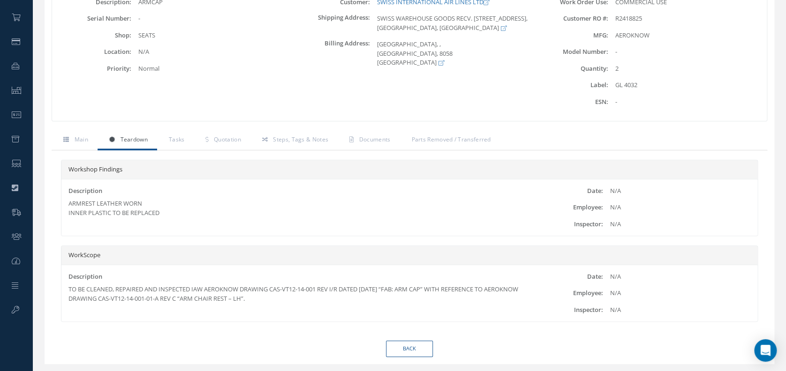
scroll to position [146, 0]
drag, startPoint x: 209, startPoint y: 289, endPoint x: 253, endPoint y: 290, distance: 43.6
click at [253, 290] on div "TO BE CLEANED, REPAIRED AND INSPECTED IAW AEROKNOW DRAWING CAS-VT12-14-001 REV …" at bounding box center [293, 294] width 450 height 18
drag, startPoint x: 253, startPoint y: 290, endPoint x: 325, endPoint y: 307, distance: 74.2
click at [325, 307] on div "Description TO BE CLEANED, REPAIRED AND INSPECTED IAW AEROKNOW DRAWING CAS-VT12…" at bounding box center [293, 292] width 464 height 41
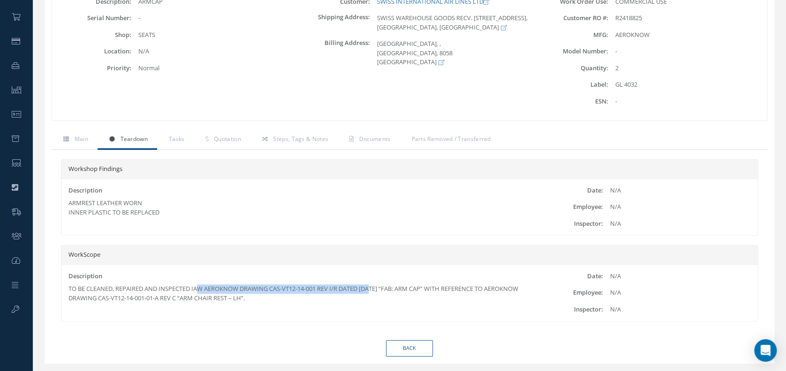
drag, startPoint x: 244, startPoint y: 286, endPoint x: 377, endPoint y: 291, distance: 132.8
click at [377, 291] on div "TO BE CLEANED, REPAIRED AND INSPECTED IAW AEROKNOW DRAWING CAS-VT12-14-001 REV …" at bounding box center [293, 294] width 450 height 18
click at [367, 302] on div "TO BE CLEANED, REPAIRED AND INSPECTED IAW AEROKNOW DRAWING CAS-VT12-14-001 REV …" at bounding box center [293, 294] width 450 height 18
click at [228, 143] on link "Quotation" at bounding box center [222, 140] width 56 height 20
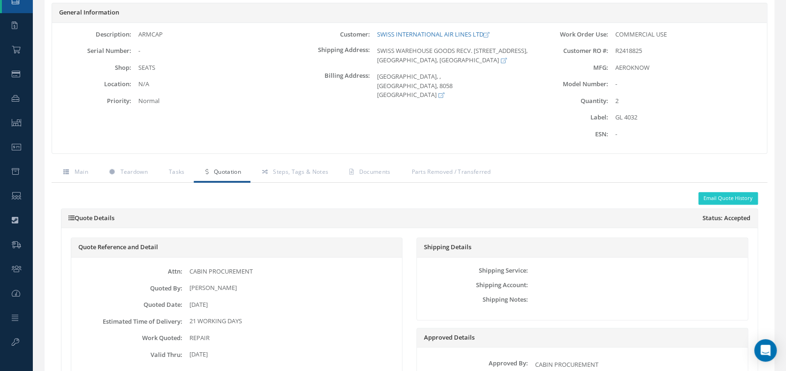
scroll to position [110, 0]
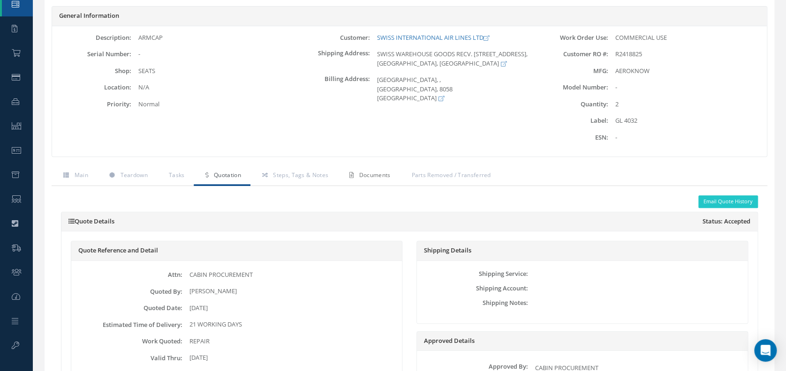
click at [355, 180] on link "Documents" at bounding box center [369, 176] width 62 height 20
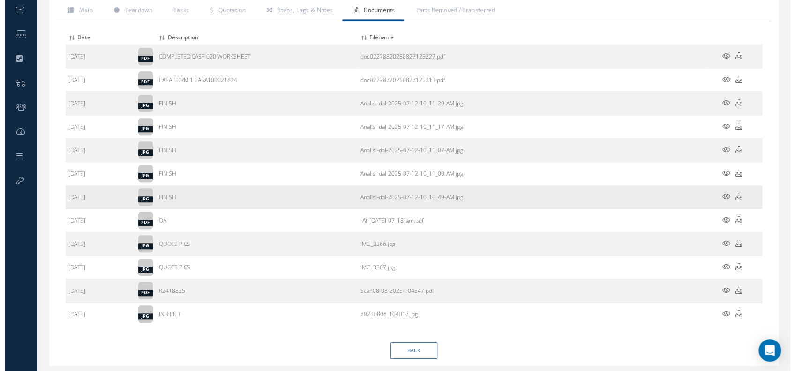
scroll to position [277, 0]
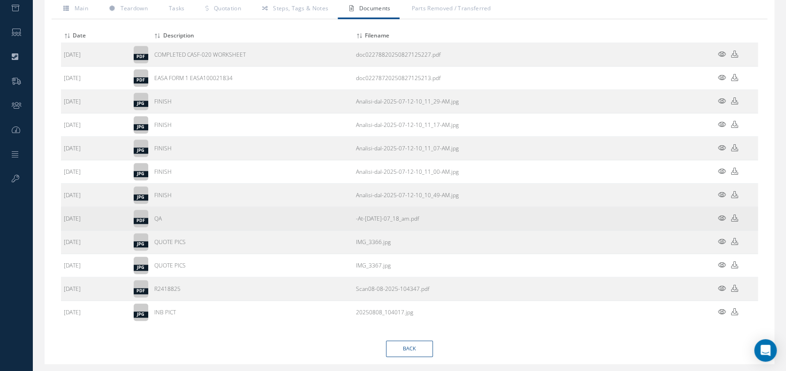
click at [720, 218] on icon at bounding box center [722, 218] width 8 height 7
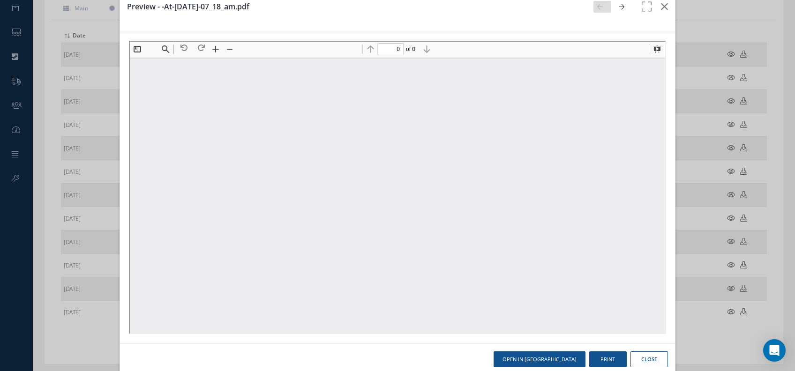
scroll to position [37, 0]
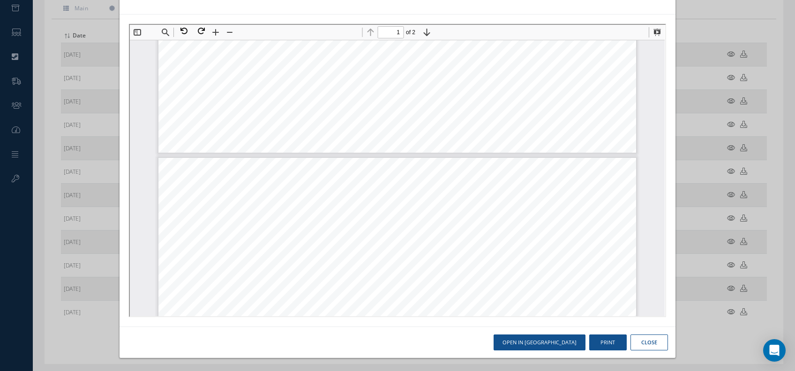
type input "2"
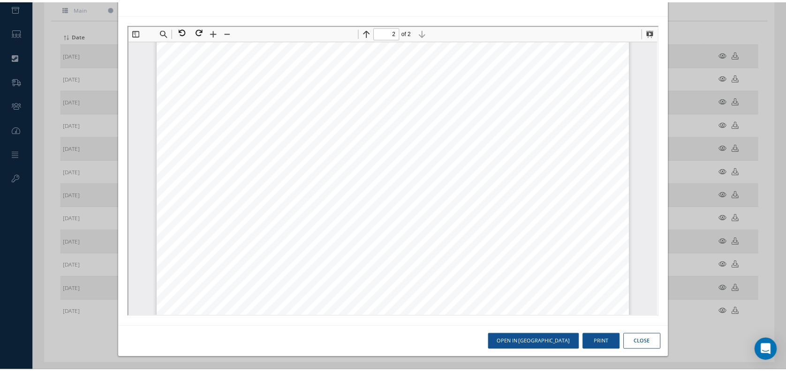
scroll to position [776, 0]
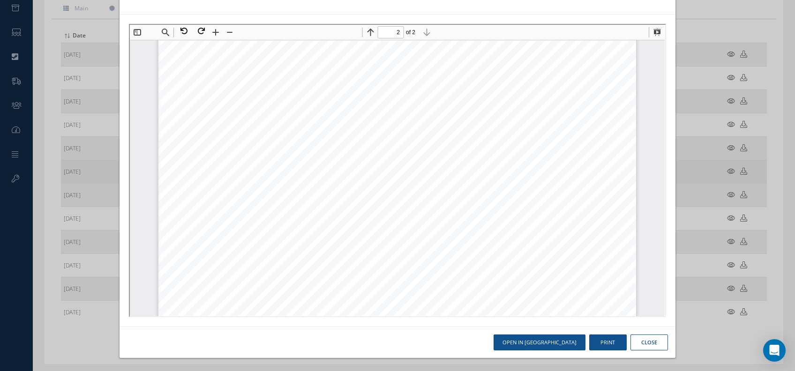
click at [685, 163] on div "Preview - -At-[DATE]-07_18_am.pdf Open in [GEOGRAPHIC_DATA] Print Close" at bounding box center [397, 185] width 795 height 371
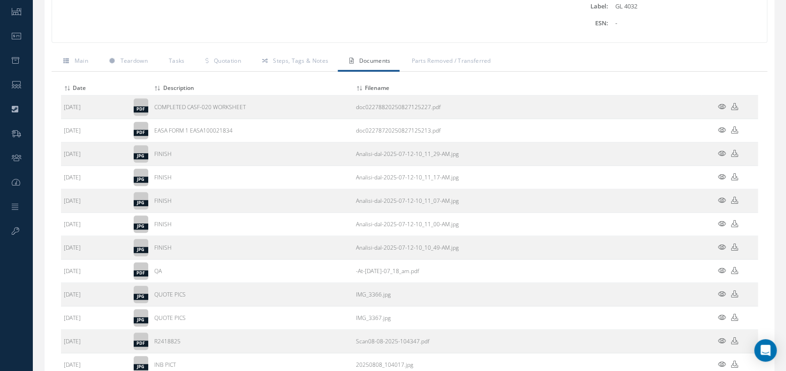
scroll to position [151, 0]
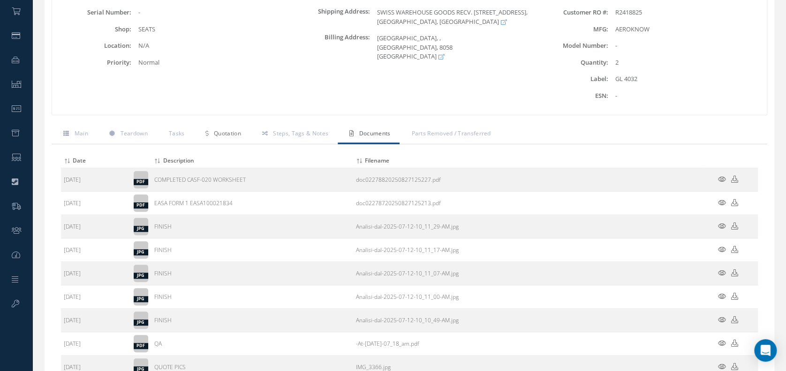
click at [249, 125] on link "Quotation" at bounding box center [222, 135] width 56 height 20
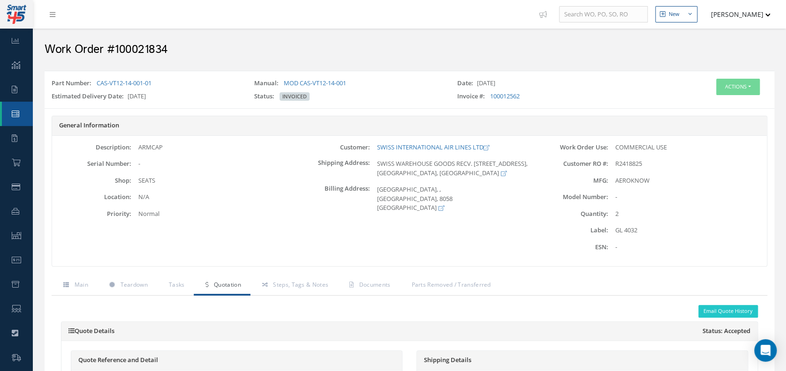
scroll to position [87, 0]
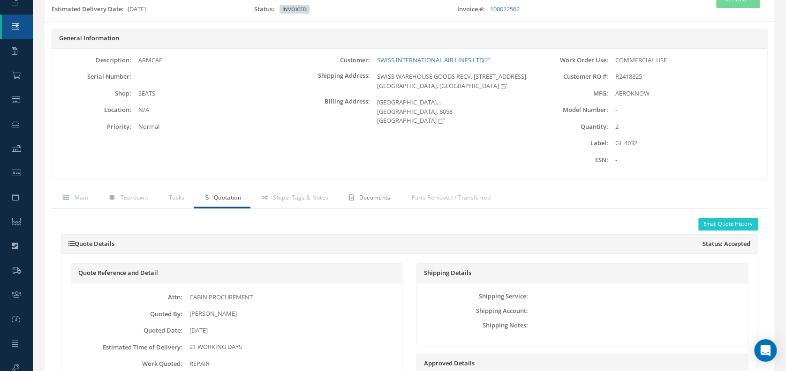
click at [371, 206] on link "Documents" at bounding box center [369, 199] width 62 height 20
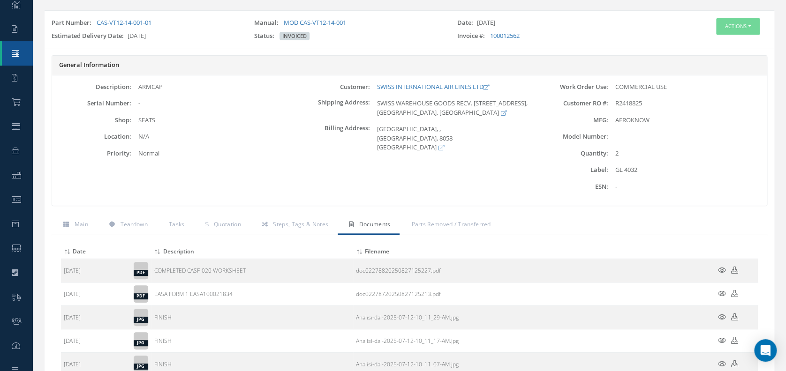
scroll to position [57, 0]
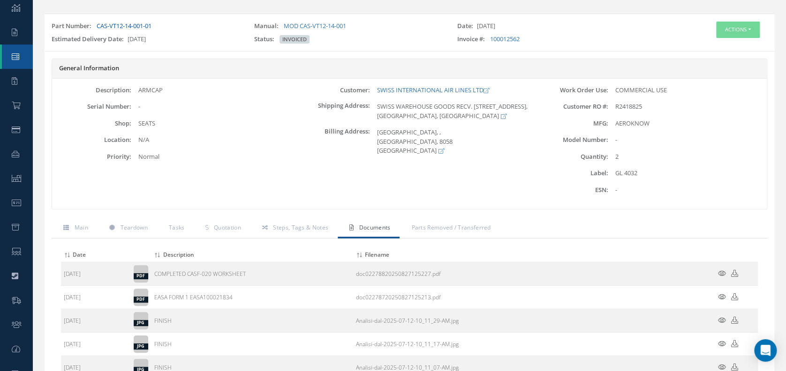
click at [123, 23] on link "CAS-VT12-14-001-01" at bounding box center [124, 26] width 55 height 8
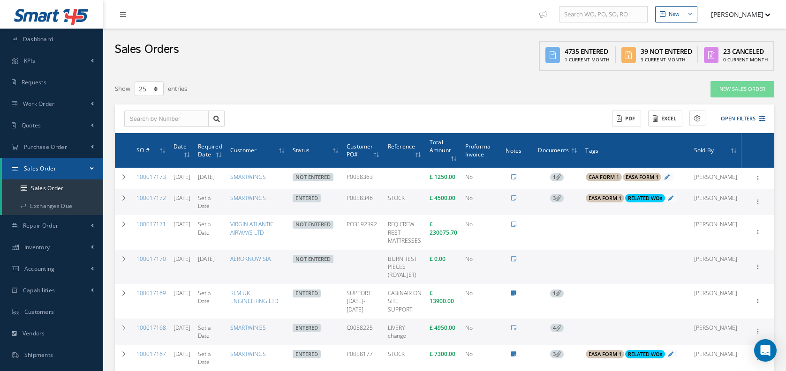
select select "25"
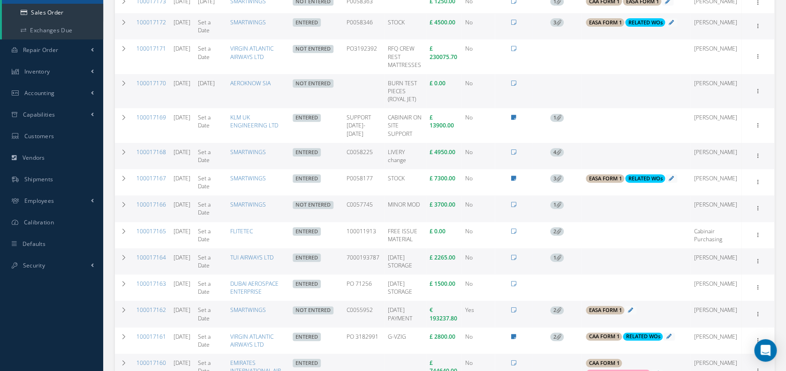
scroll to position [177, 0]
click at [410, 272] on td "AUGUST 2025 STORAGE" at bounding box center [405, 261] width 42 height 26
drag, startPoint x: 410, startPoint y: 272, endPoint x: 394, endPoint y: 259, distance: 20.3
click at [394, 259] on td "AUGUST 2025 STORAGE" at bounding box center [405, 261] width 42 height 26
drag, startPoint x: 394, startPoint y: 259, endPoint x: 400, endPoint y: 263, distance: 6.8
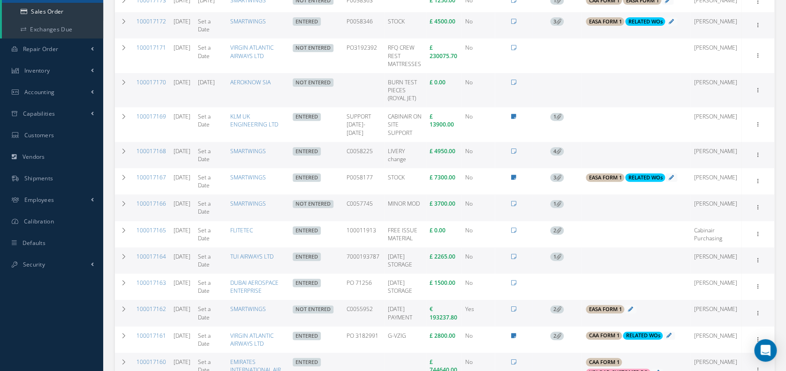
click at [400, 263] on td "AUGUST 2025 STORAGE" at bounding box center [405, 261] width 42 height 26
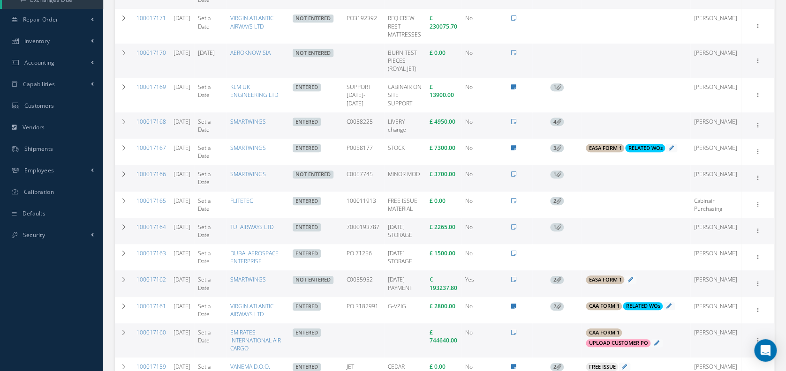
scroll to position [240, 0]
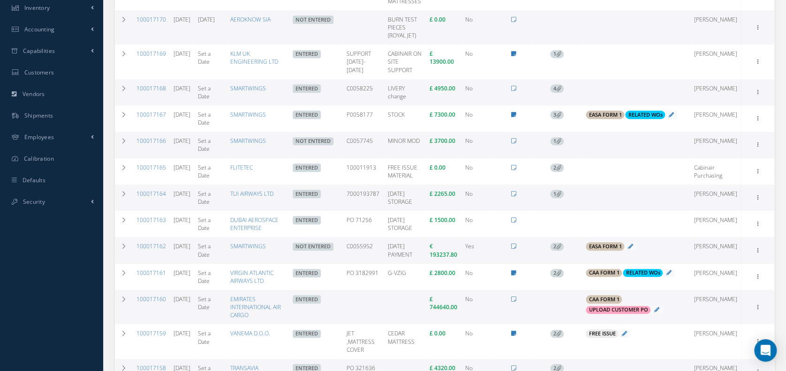
drag, startPoint x: 428, startPoint y: 270, endPoint x: 391, endPoint y: 256, distance: 39.2
click at [391, 256] on tr "100017162 08/04/2025 Set a Date SMARTWINGS Not Entered C0055952 AUGUST 2025 PAY…" at bounding box center [444, 250] width 659 height 26
click at [123, 249] on icon at bounding box center [124, 247] width 7 height 6
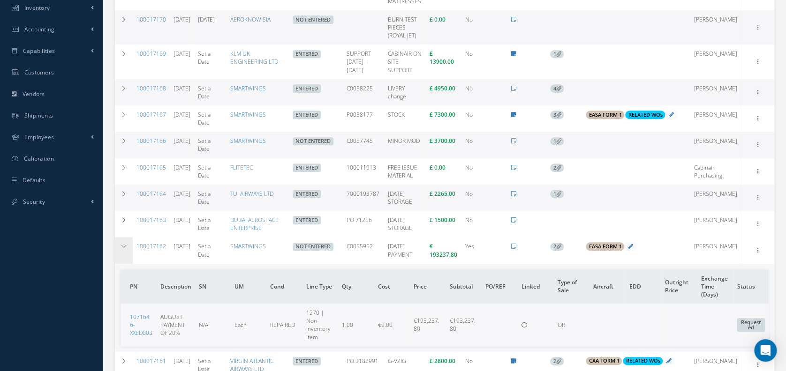
click at [124, 249] on icon at bounding box center [124, 247] width 7 height 6
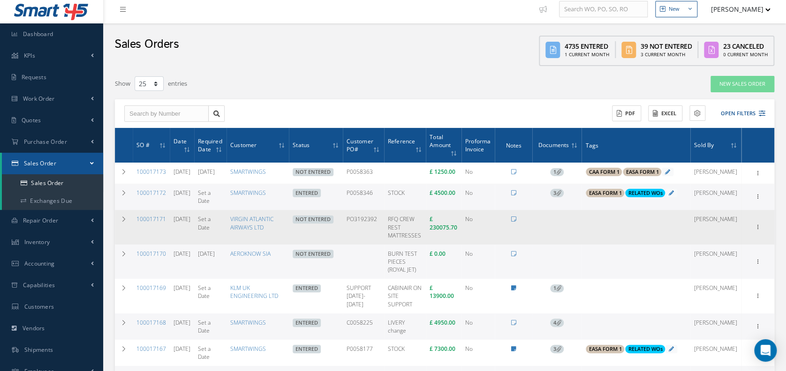
scroll to position [0, 0]
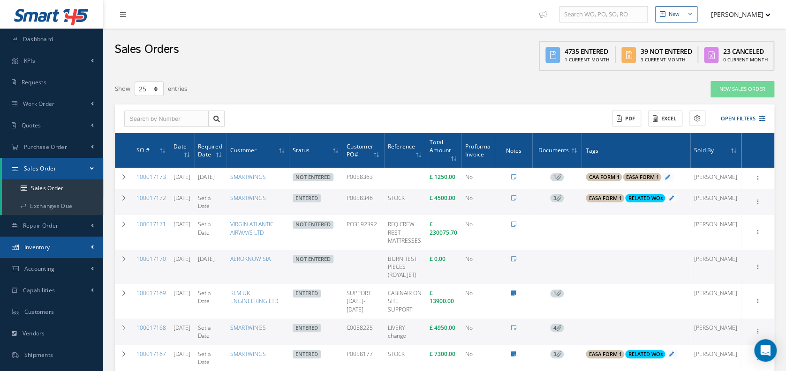
click at [74, 243] on link "Inventory" at bounding box center [51, 248] width 103 height 22
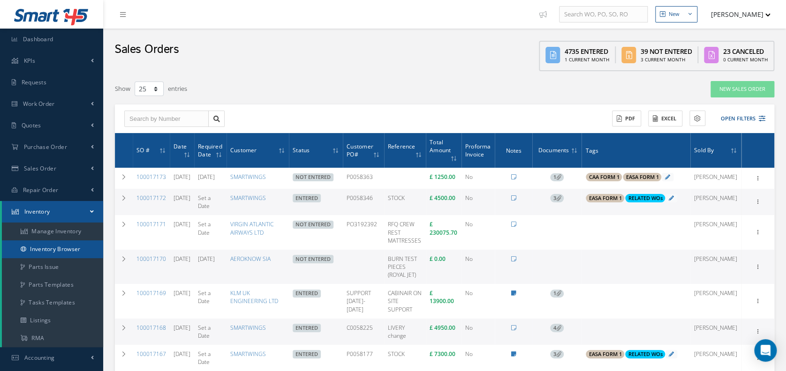
click at [60, 243] on link "Inventory Browser" at bounding box center [52, 250] width 101 height 18
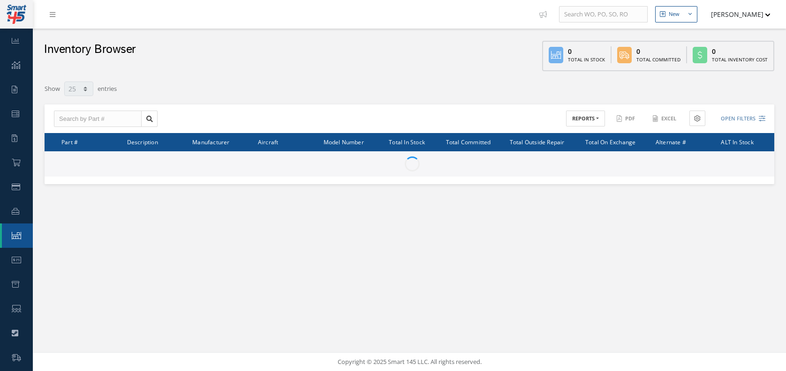
select select "25"
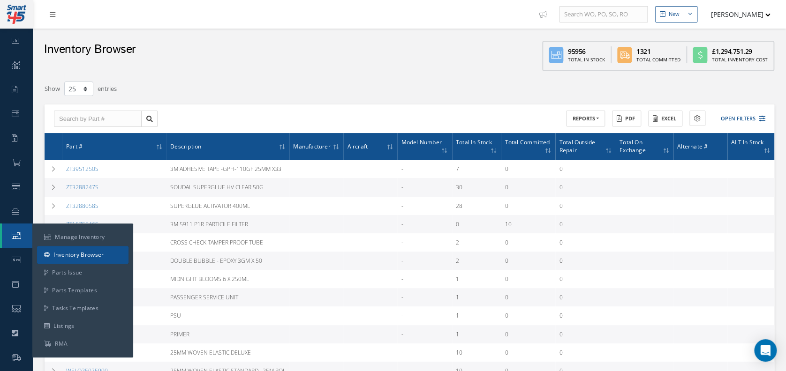
click at [82, 252] on link "Inventory Browser" at bounding box center [82, 255] width 91 height 18
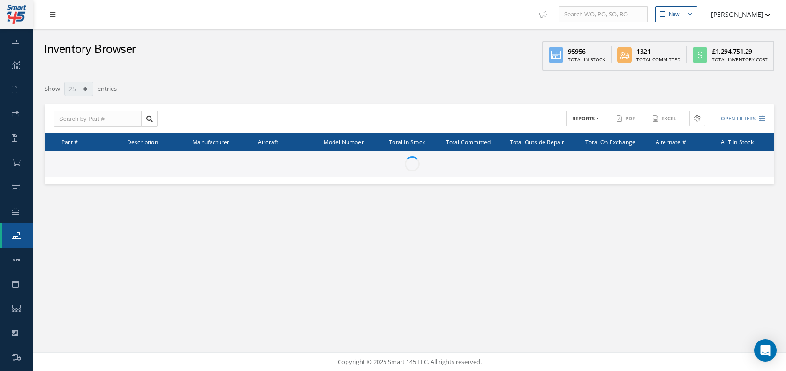
select select "25"
click at [116, 108] on div "ACTIONS Receive Payments None No elements found. List is empty. Amount Received…" at bounding box center [410, 119] width 730 height 29
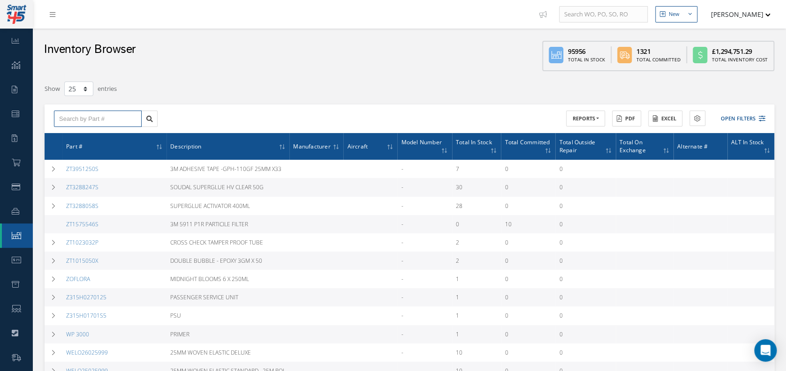
click at [119, 123] on input "text" at bounding box center [98, 119] width 88 height 17
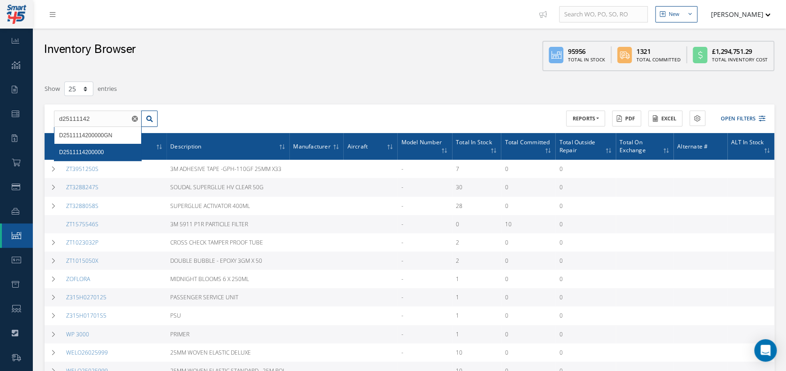
click at [111, 157] on div "D2511114200000" at bounding box center [97, 152] width 77 height 9
type input "D2511114200000"
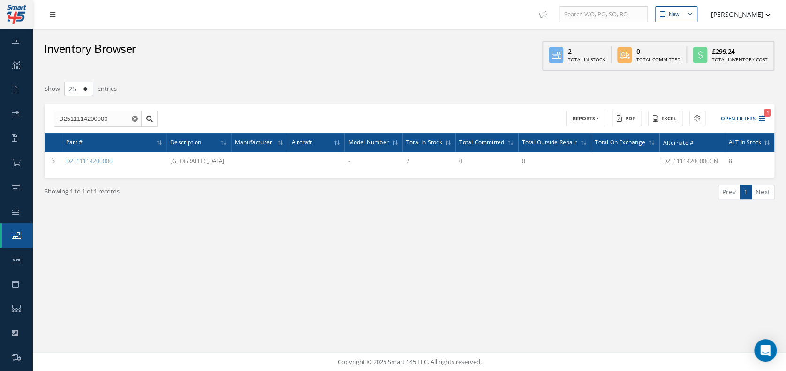
click at [54, 158] on ul "Purchase Orders Exchanges Owed Parts Research Items Received" at bounding box center [83, 155] width 101 height 9
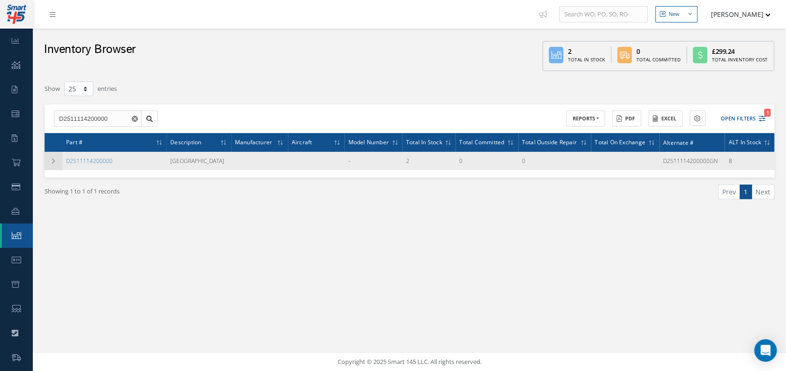
click at [54, 165] on td at bounding box center [54, 161] width 18 height 18
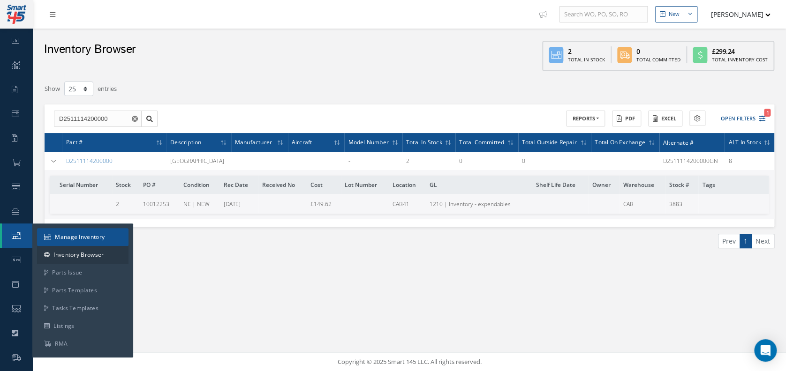
click at [60, 235] on link "Manage Inventory" at bounding box center [82, 237] width 91 height 18
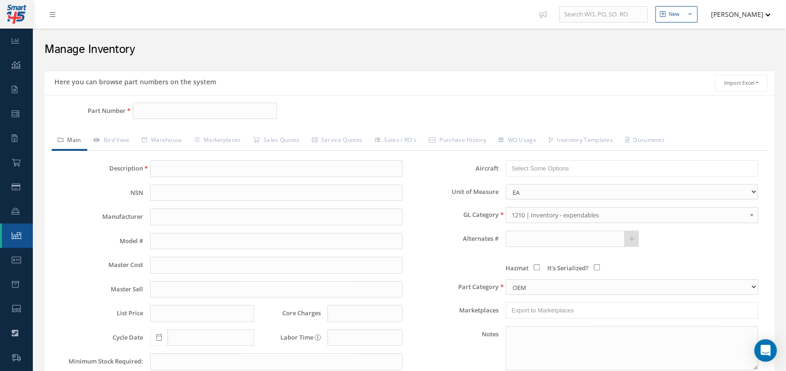
drag, startPoint x: 167, startPoint y: 119, endPoint x: 172, endPoint y: 109, distance: 10.9
click at [169, 119] on div "Part Number" at bounding box center [166, 115] width 243 height 24
click at [172, 109] on input "Part Number" at bounding box center [205, 111] width 144 height 17
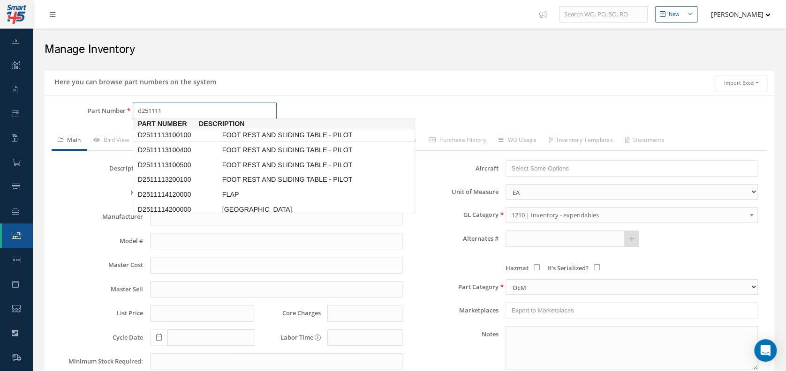
click at [179, 142] on link "D2511113100100 FOOT REST AND SLIDING TABLE - PILOT" at bounding box center [274, 135] width 282 height 13
type input "D2511113100100"
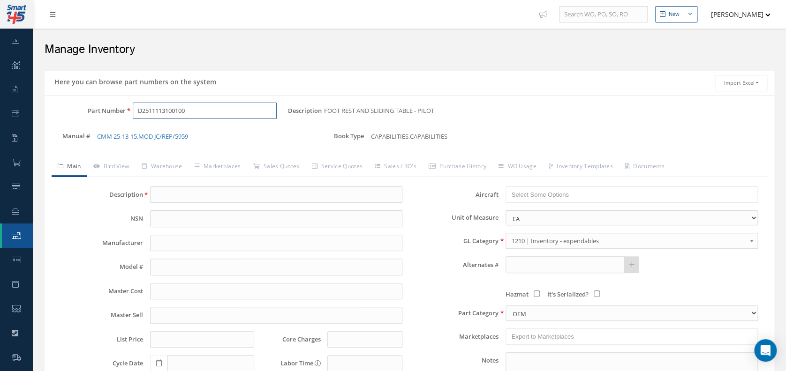
type input "FOOT REST AND SLIDING TABLE - PILOT"
type input "0.00"
click at [124, 171] on link "Bird View" at bounding box center [111, 168] width 48 height 20
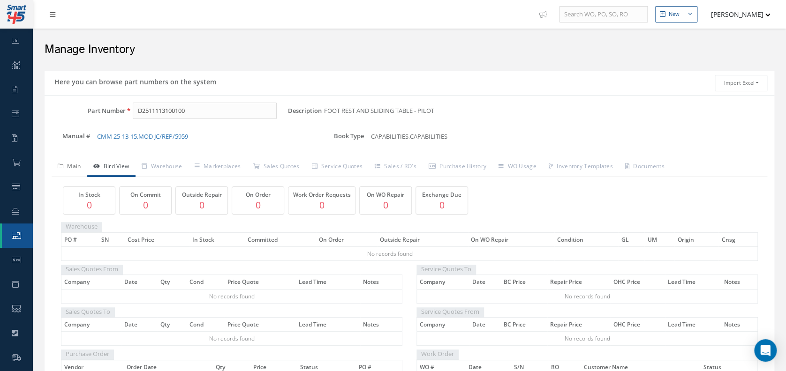
click at [76, 173] on link "Main" at bounding box center [70, 168] width 36 height 20
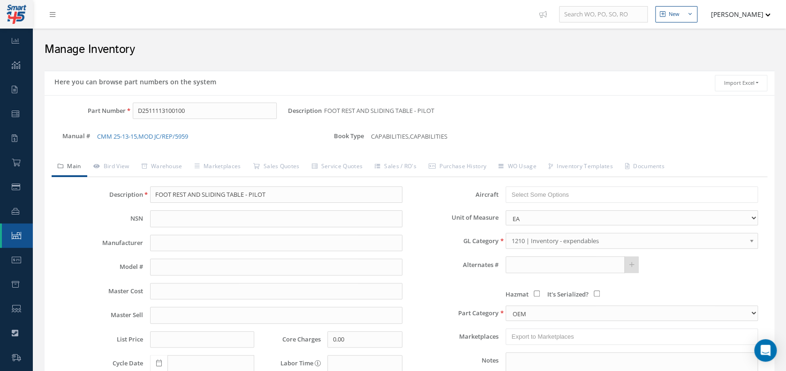
drag, startPoint x: 392, startPoint y: 131, endPoint x: 439, endPoint y: 133, distance: 46.9
click at [439, 133] on div "CAPABILITIES , CAPABILITIES" at bounding box center [478, 135] width 214 height 11
drag, startPoint x: 439, startPoint y: 133, endPoint x: 312, endPoint y: 137, distance: 126.7
click at [312, 137] on div "CMM 25-13-15, MOD JC/REP/5959" at bounding box center [204, 135] width 228 height 11
drag, startPoint x: 160, startPoint y: 101, endPoint x: 167, endPoint y: 109, distance: 10.0
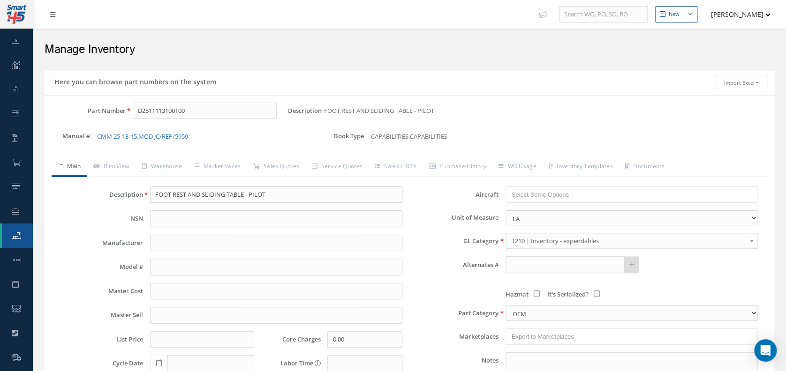
click at [162, 103] on div "Part Number D2511113100100 Description FOOT REST AND SLIDING TABLE - PILOT Alte…" at bounding box center [410, 311] width 730 height 433
drag, startPoint x: 180, startPoint y: 108, endPoint x: 187, endPoint y: 106, distance: 7.6
click at [185, 106] on input "D2511113100100" at bounding box center [205, 111] width 144 height 17
drag, startPoint x: 213, startPoint y: 108, endPoint x: 101, endPoint y: 105, distance: 112.1
click at [101, 105] on div "Part Number D2511113100100" at bounding box center [166, 111] width 243 height 17
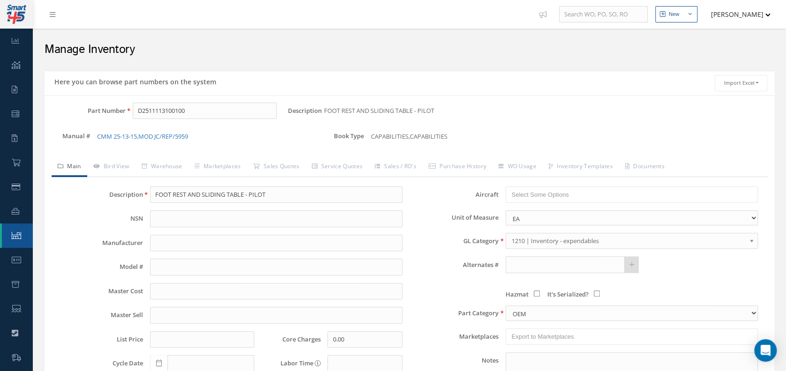
drag, startPoint x: 121, startPoint y: 132, endPoint x: 309, endPoint y: 82, distance: 195.2
click at [309, 82] on div "Here you can browse part numbers on the system" at bounding box center [227, 83] width 365 height 16
click at [310, 82] on div "Here you can browse part numbers on the system" at bounding box center [227, 83] width 365 height 16
drag, startPoint x: 110, startPoint y: 131, endPoint x: 114, endPoint y: 135, distance: 5.6
drag, startPoint x: 114, startPoint y: 135, endPoint x: 353, endPoint y: 117, distance: 239.4
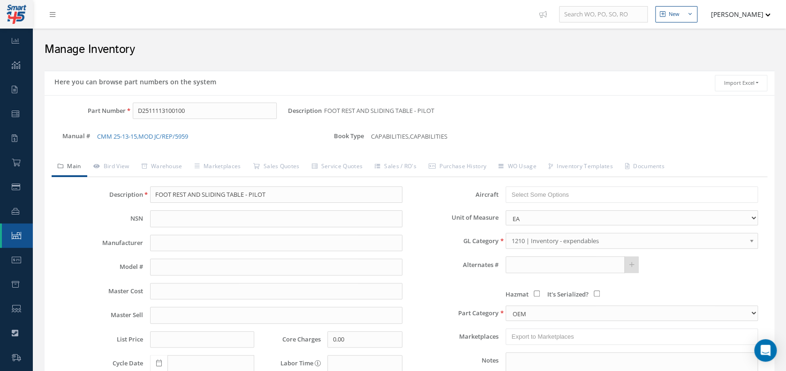
click at [353, 117] on span "FOOT REST AND SLIDING TABLE - PILOT" at bounding box center [381, 111] width 114 height 17
click at [207, 101] on div "Part Number D2511113100100 Description FOOT REST AND SLIDING TABLE - PILOT Alte…" at bounding box center [410, 311] width 730 height 433
drag, startPoint x: 207, startPoint y: 103, endPoint x: 83, endPoint y: 105, distance: 124.3
click at [83, 105] on div "Part Number D2511113100100" at bounding box center [166, 111] width 243 height 17
click at [98, 164] on icon at bounding box center [96, 167] width 7 height 6
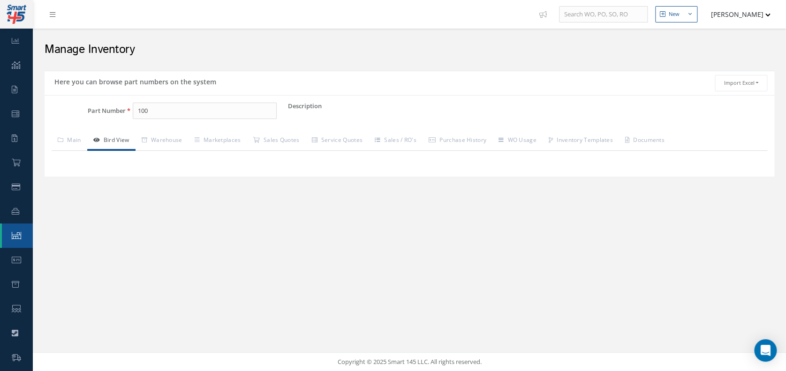
drag, startPoint x: 105, startPoint y: 136, endPoint x: 145, endPoint y: 126, distance: 41.6
click at [109, 136] on link "Bird View" at bounding box center [111, 141] width 48 height 20
click at [186, 111] on input "100" at bounding box center [205, 111] width 144 height 17
type input "1"
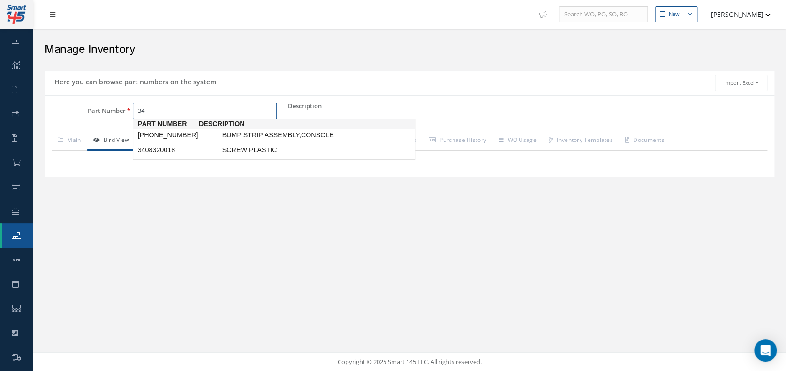
type input "3"
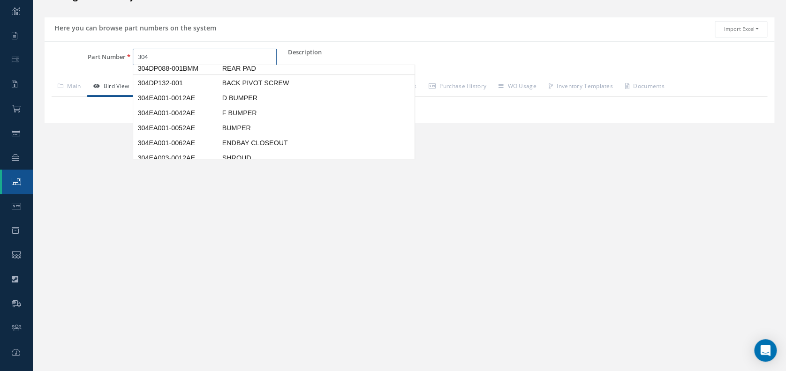
scroll to position [521, 0]
click at [236, 123] on span "BUMPER" at bounding box center [290, 128] width 141 height 10
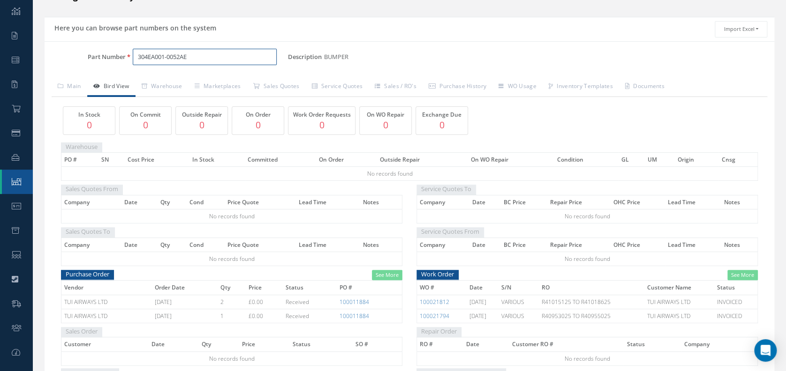
drag, startPoint x: 172, startPoint y: 52, endPoint x: 53, endPoint y: 38, distance: 119.9
click at [53, 38] on div "Here you can browse part numbers on the system Import Excel to undefined Column…" at bounding box center [410, 250] width 730 height 466
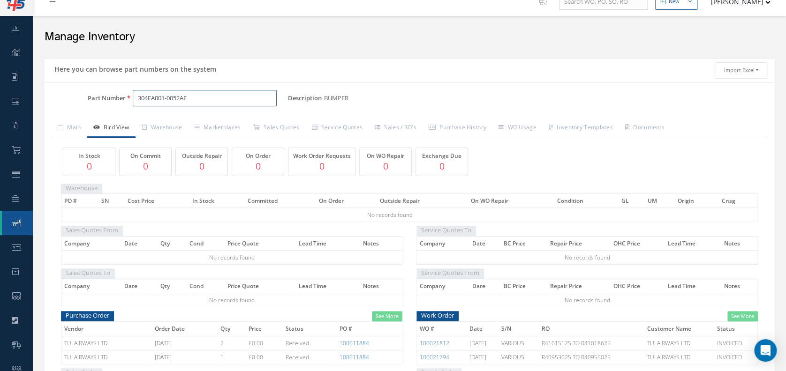
scroll to position [12, 0]
type input "304EA001-0052AE"
click at [68, 124] on link "Main" at bounding box center [70, 129] width 36 height 20
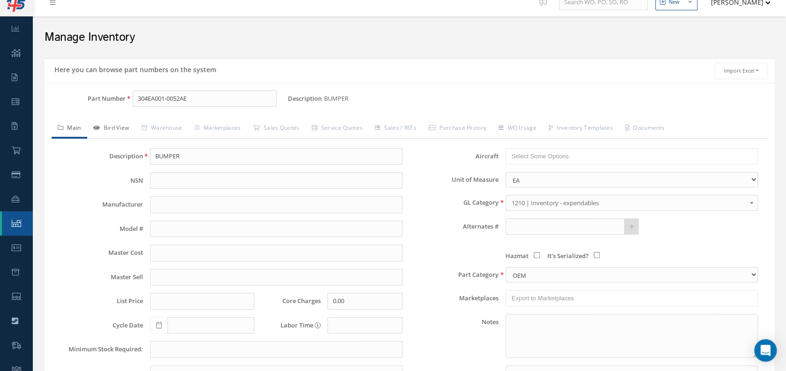
click at [118, 124] on link "Bird View" at bounding box center [111, 129] width 48 height 20
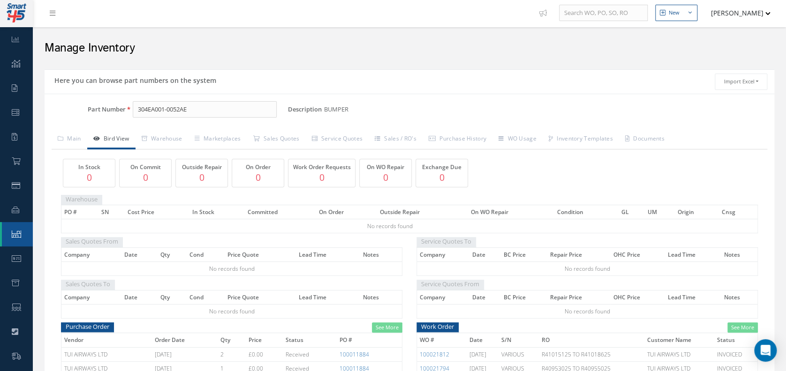
scroll to position [0, 0]
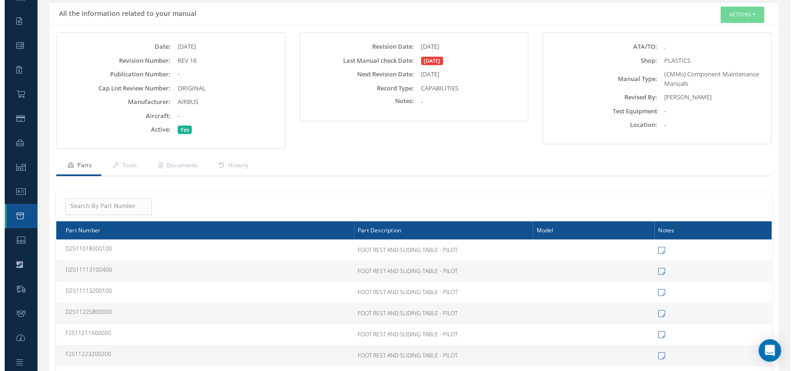
scroll to position [20, 0]
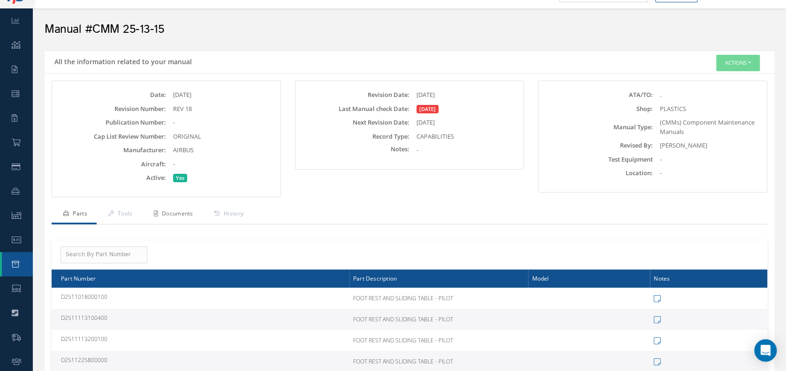
click at [179, 207] on link "Documents" at bounding box center [172, 215] width 60 height 20
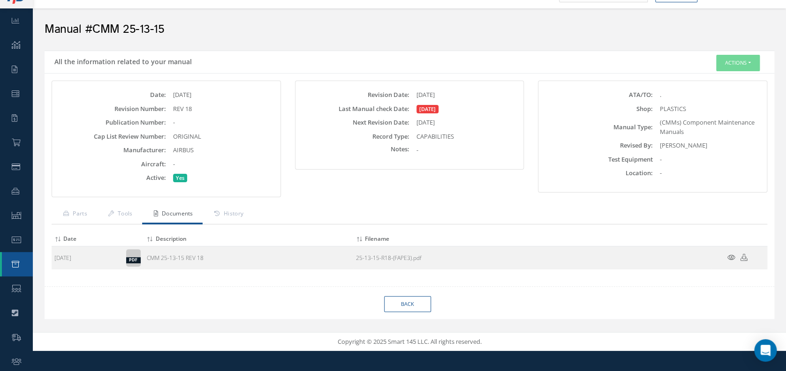
click at [728, 255] on icon at bounding box center [731, 257] width 8 height 7
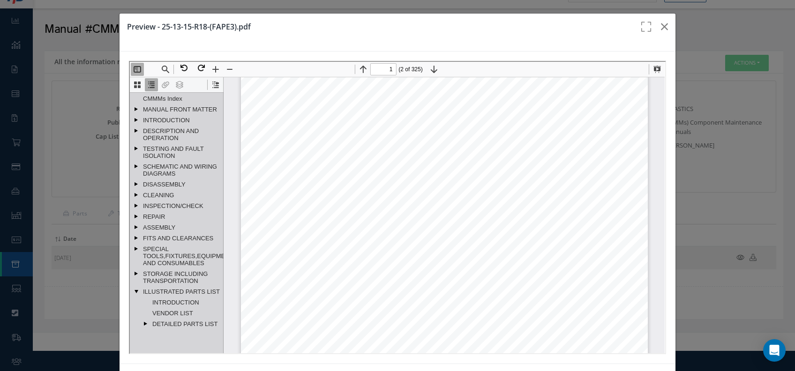
scroll to position [671, 0]
click at [163, 157] on link "TESTING AND FAULT ISOLATION" at bounding box center [180, 151] width 81 height 17
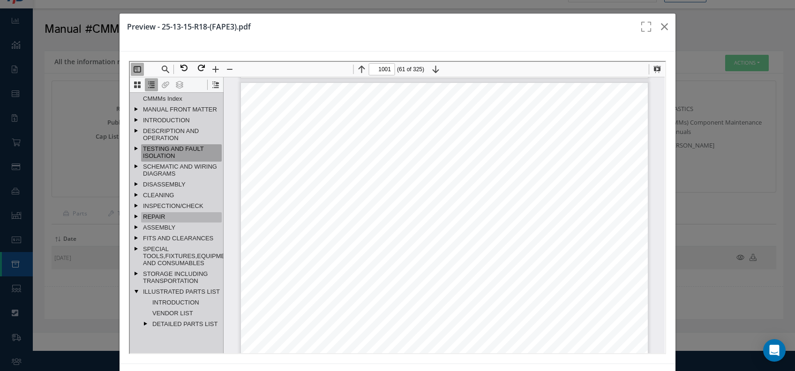
click at [182, 215] on link "REPAIR" at bounding box center [180, 216] width 81 height 10
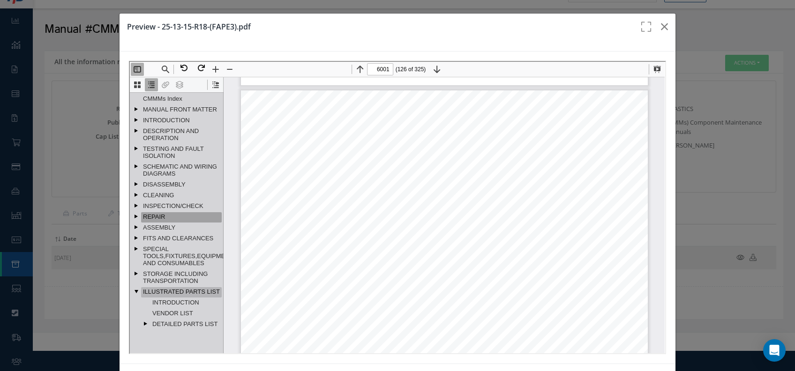
click at [191, 291] on link "ILLUSTRATED PARTS LIST" at bounding box center [180, 292] width 81 height 10
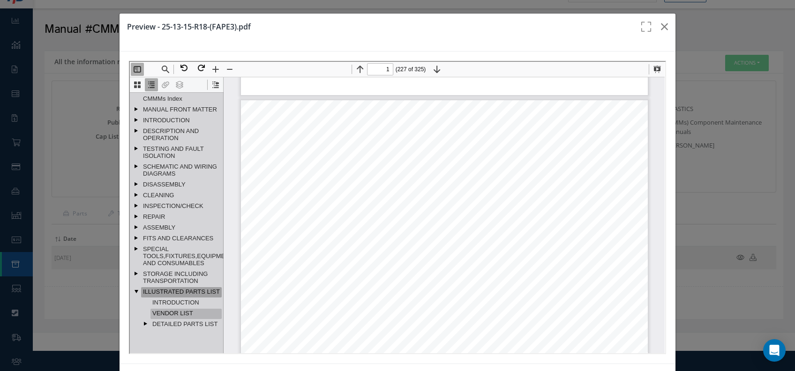
click at [192, 313] on link "VENDOR LIST" at bounding box center [185, 313] width 71 height 10
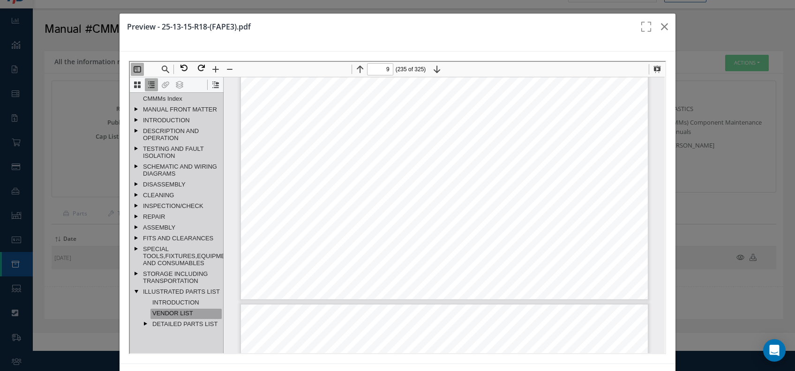
scroll to position [124629, 0]
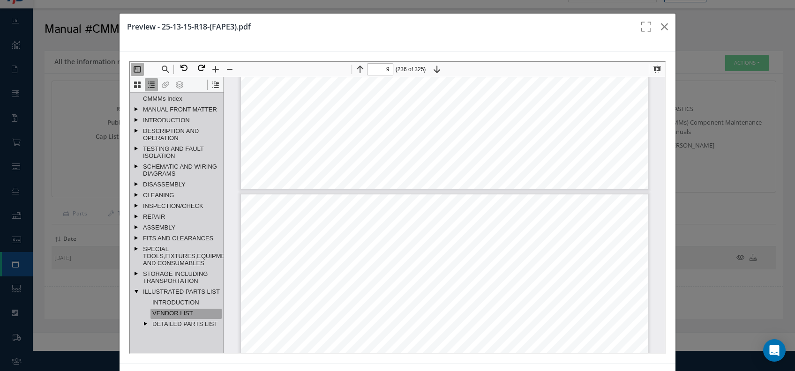
click at [168, 235] on div "FITS AND CLEARANCES 25-13-15-820-804-A01 Fits and Clearances" at bounding box center [180, 238] width 81 height 11
click at [172, 226] on link "ASSEMBLY" at bounding box center [180, 227] width 81 height 10
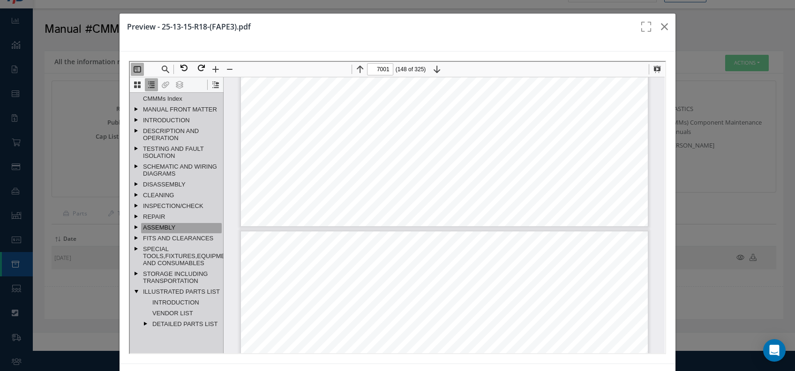
type input "7002"
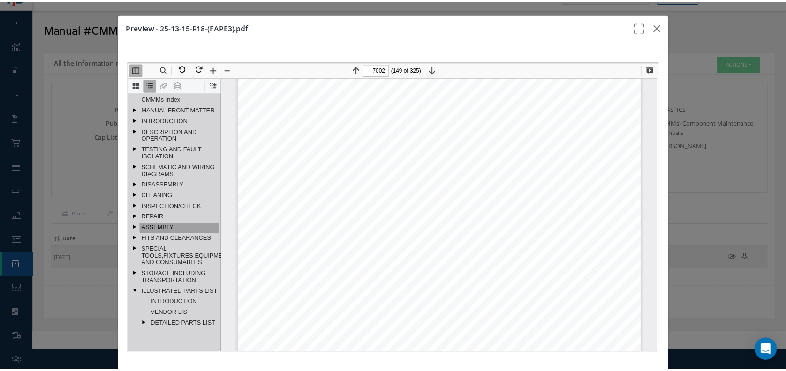
scroll to position [78707, 0]
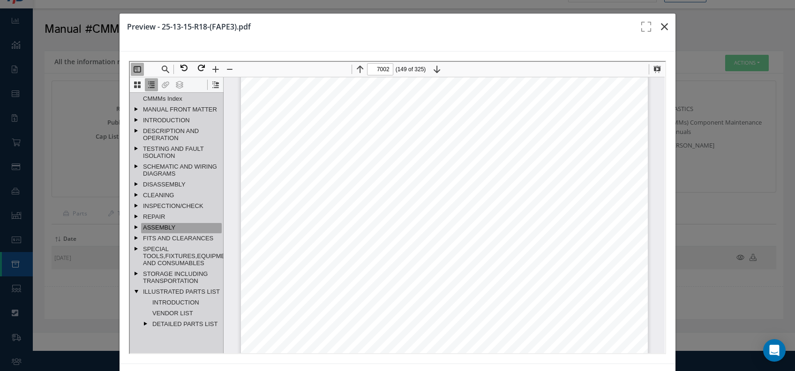
click at [664, 34] on button "button" at bounding box center [665, 27] width 22 height 26
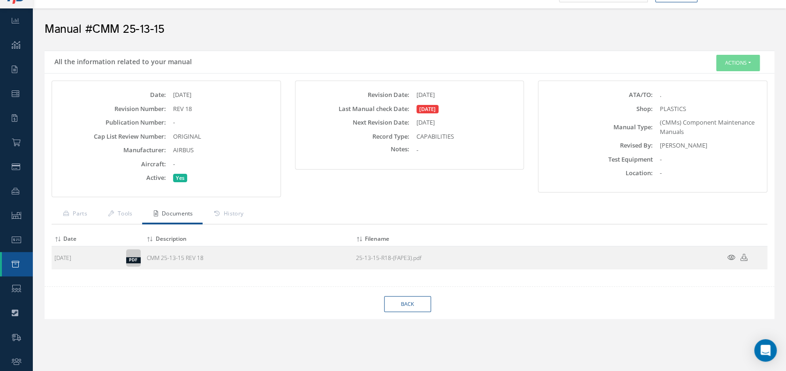
scroll to position [0, 0]
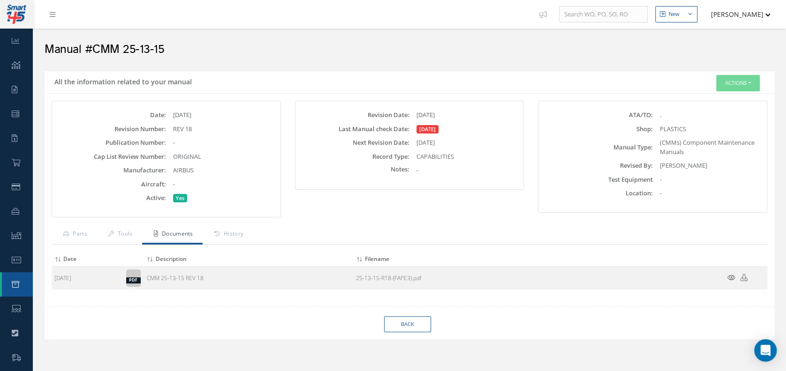
drag, startPoint x: 45, startPoint y: 9, endPoint x: 51, endPoint y: 16, distance: 8.3
click at [45, 10] on link at bounding box center [54, 14] width 25 height 15
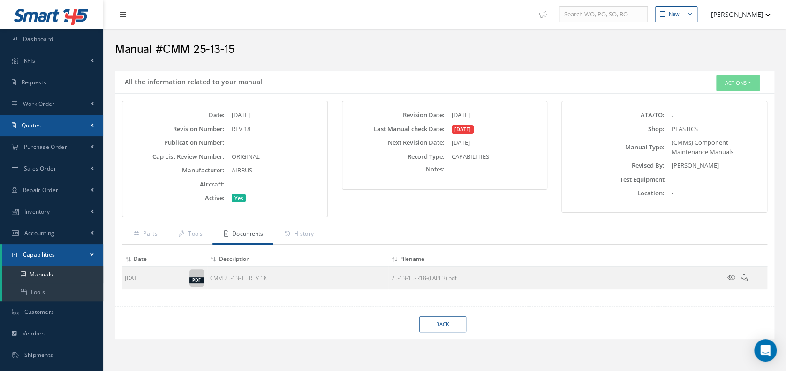
click at [85, 120] on link "Quotes" at bounding box center [51, 126] width 103 height 22
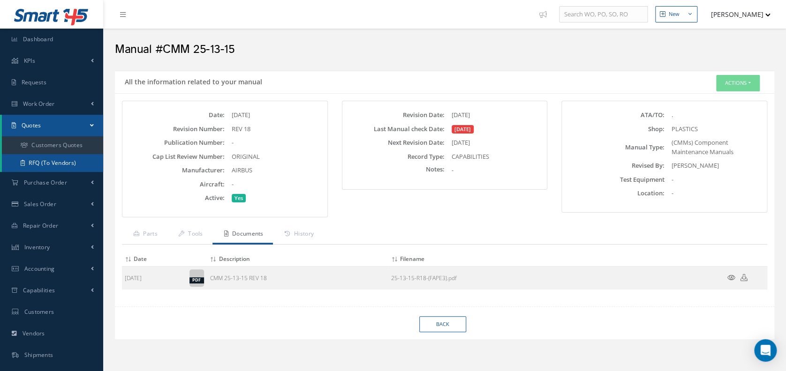
click at [73, 161] on link "RFQ (To Vendors)" at bounding box center [52, 163] width 101 height 18
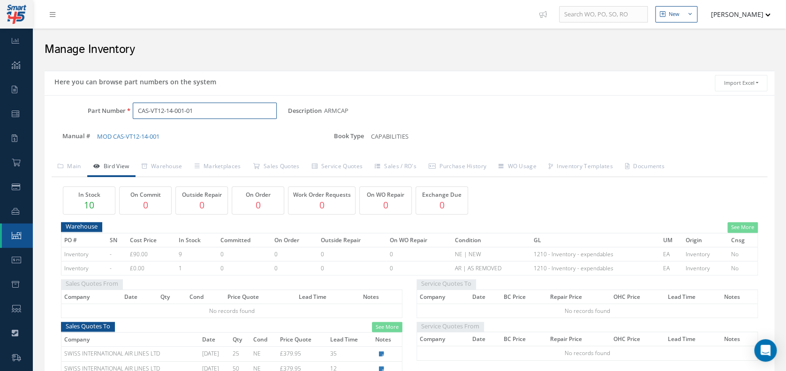
drag, startPoint x: 236, startPoint y: 109, endPoint x: 135, endPoint y: 110, distance: 101.8
click at [135, 110] on input "CAS-VT12-14-001-01" at bounding box center [205, 111] width 144 height 17
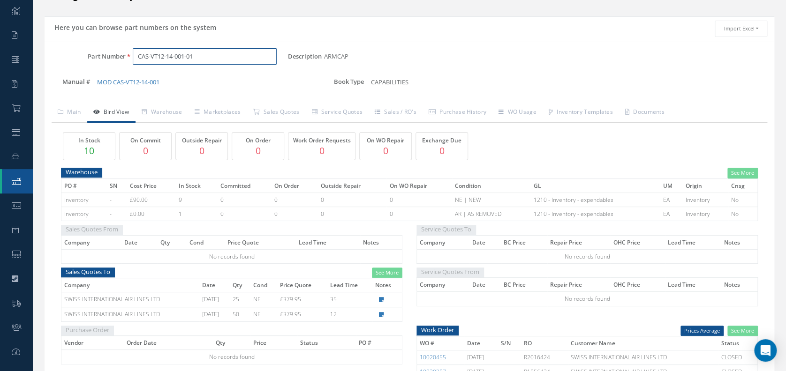
scroll to position [62, 0]
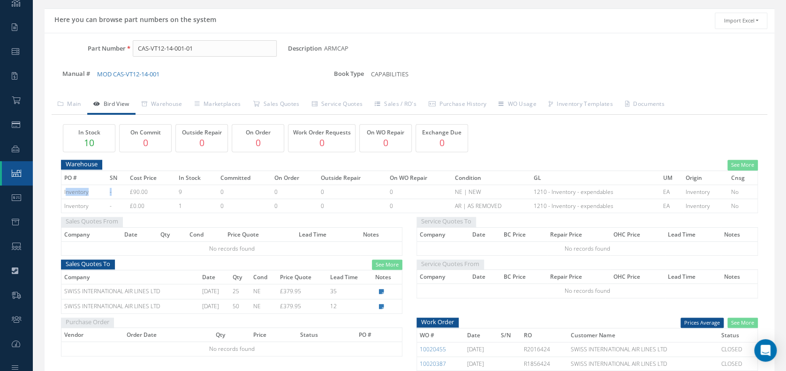
drag, startPoint x: 65, startPoint y: 197, endPoint x: 124, endPoint y: 191, distance: 59.9
click at [124, 191] on tr "Inventory - £90.00 9 0 0 0 0 NE | NEW 1210 - Inventory - expendables EA Invento…" at bounding box center [409, 192] width 696 height 14
click at [750, 165] on link "See More" at bounding box center [742, 165] width 30 height 11
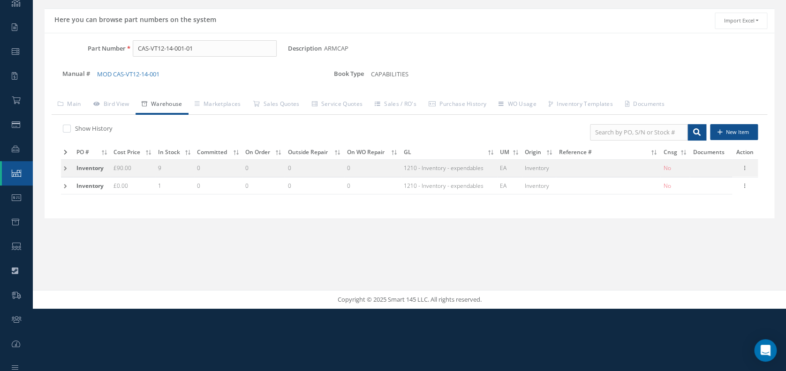
click at [60, 168] on div "Show History New Item PO # Cost Price In Stock Committed On Order Outside Repai…" at bounding box center [410, 163] width 716 height 97
click at [69, 167] on td at bounding box center [67, 168] width 13 height 17
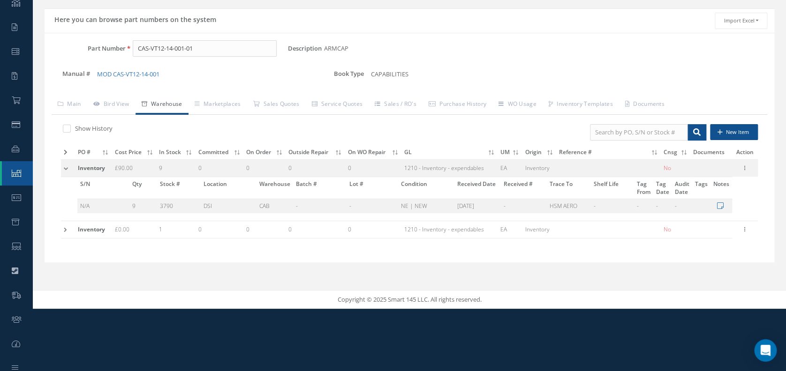
click at [64, 225] on td at bounding box center [68, 229] width 14 height 17
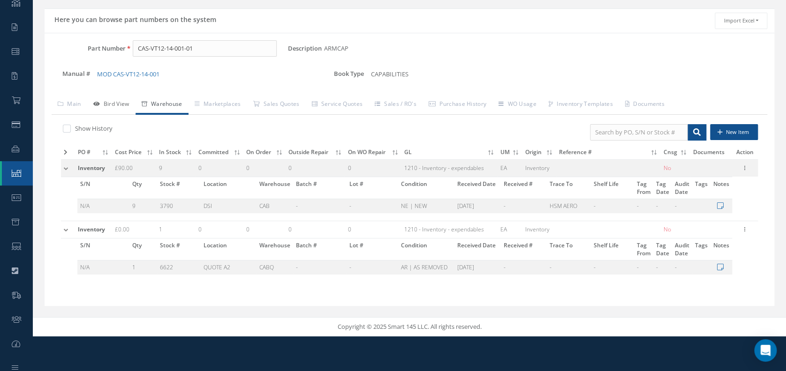
click at [118, 104] on link "Bird View" at bounding box center [111, 105] width 48 height 20
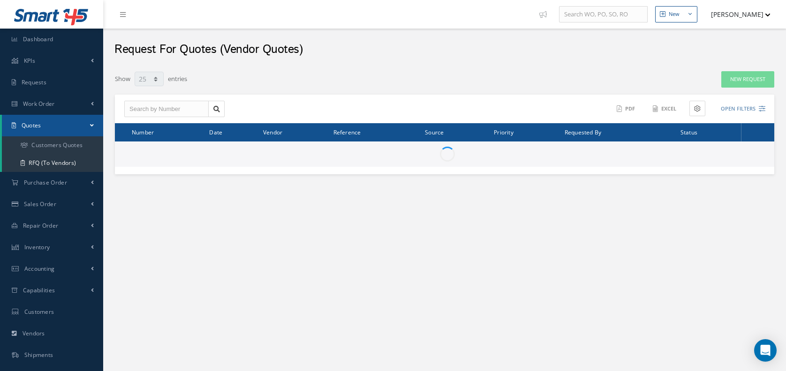
select select "25"
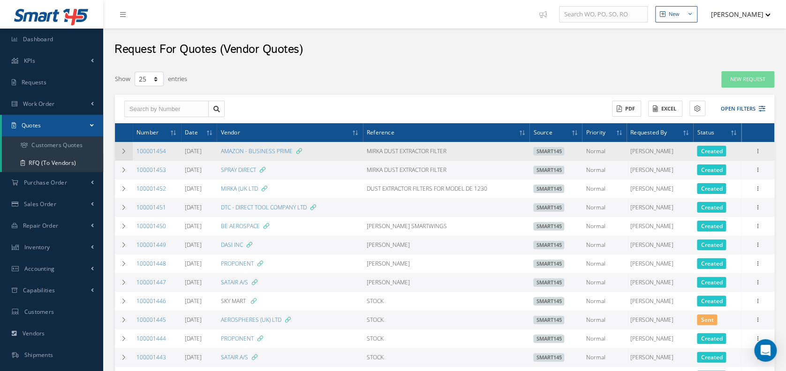
click at [120, 146] on td at bounding box center [124, 151] width 18 height 19
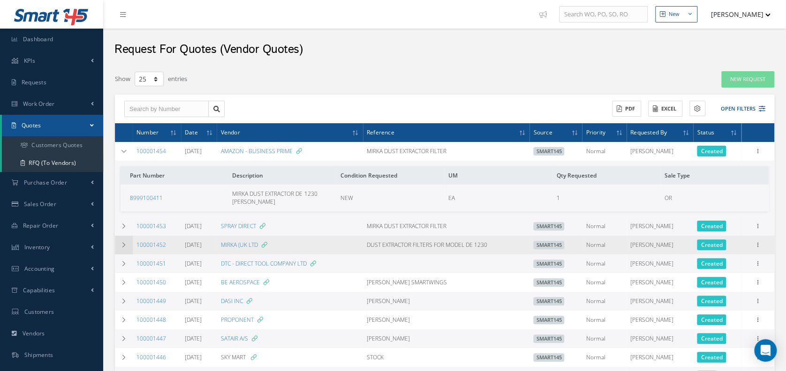
click at [120, 242] on td at bounding box center [124, 245] width 18 height 19
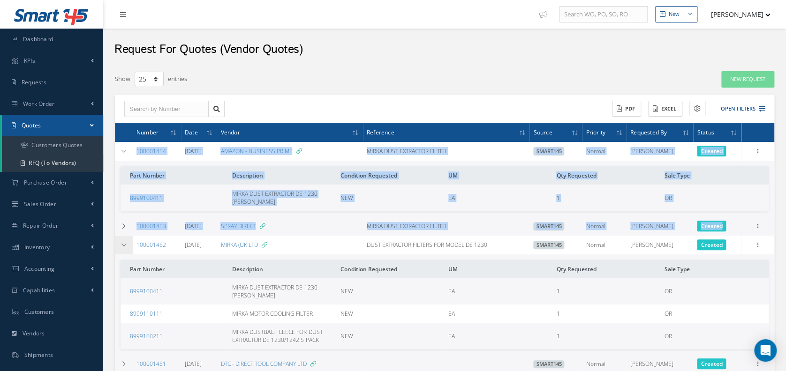
click at [118, 248] on td at bounding box center [124, 245] width 18 height 19
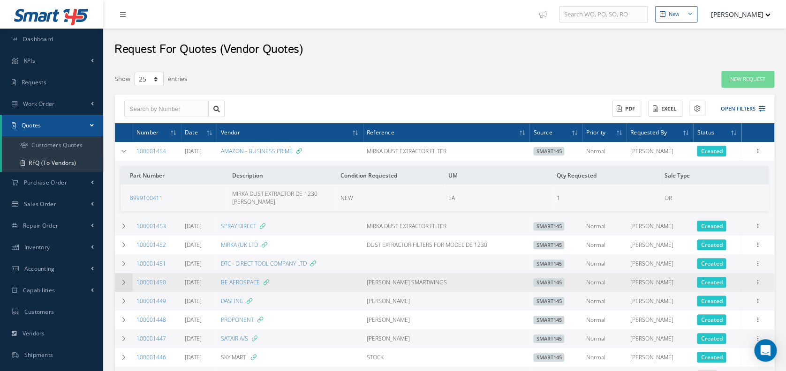
click at [125, 280] on td at bounding box center [124, 282] width 18 height 19
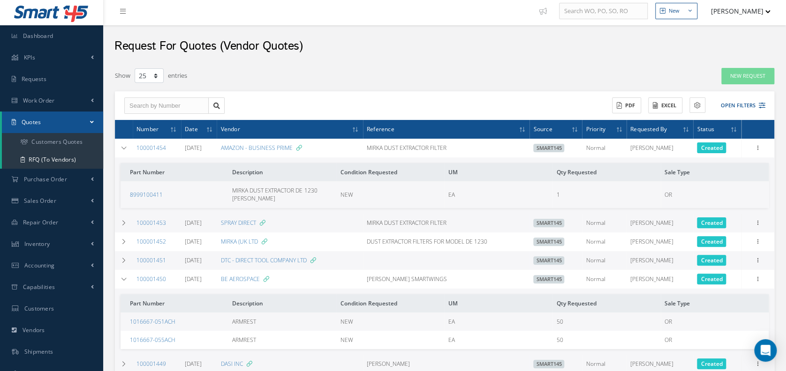
scroll to position [125, 0]
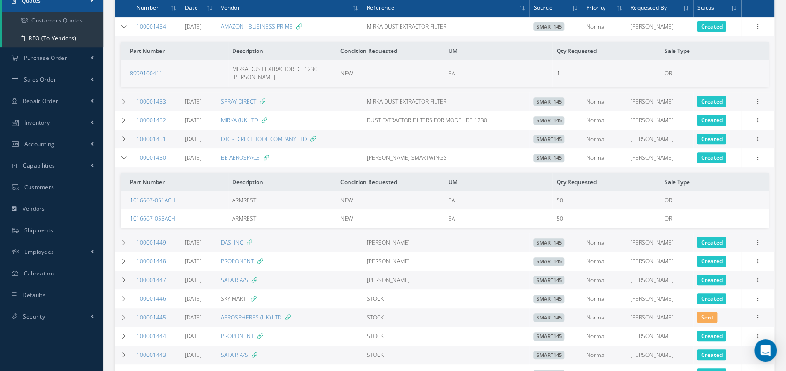
click at [151, 153] on td "100001450" at bounding box center [157, 158] width 48 height 19
click at [145, 155] on link "100001450" at bounding box center [151, 158] width 30 height 8
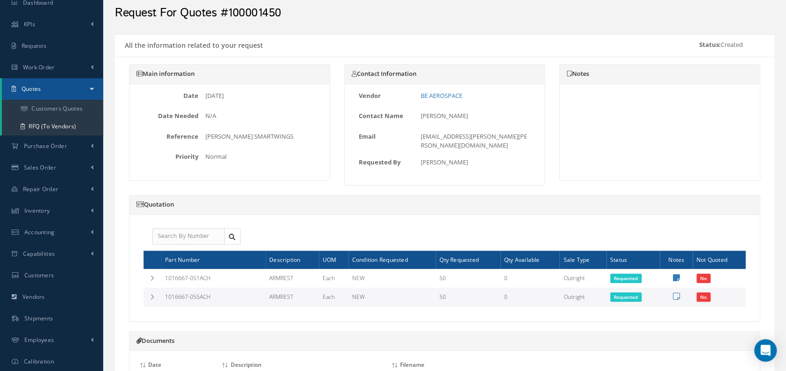
scroll to position [62, 0]
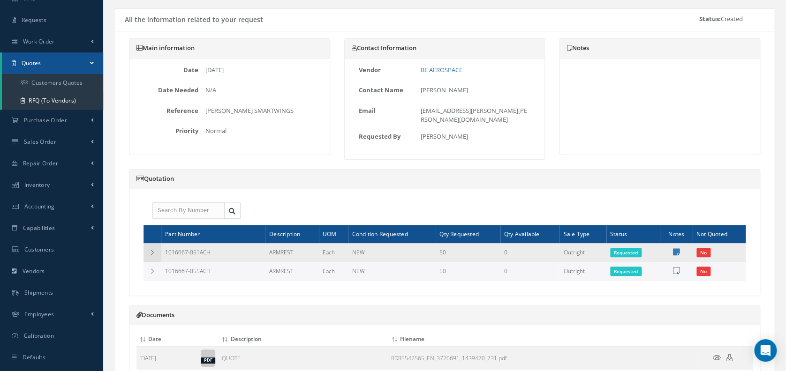
click at [148, 243] on td at bounding box center [152, 252] width 18 height 19
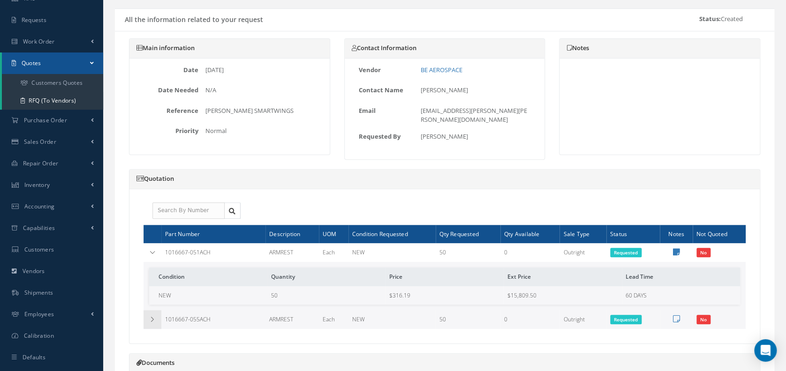
click at [157, 315] on td at bounding box center [152, 319] width 18 height 19
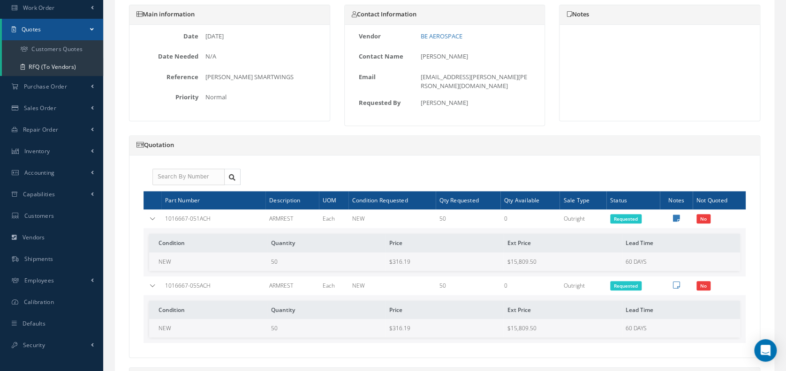
scroll to position [83, 0]
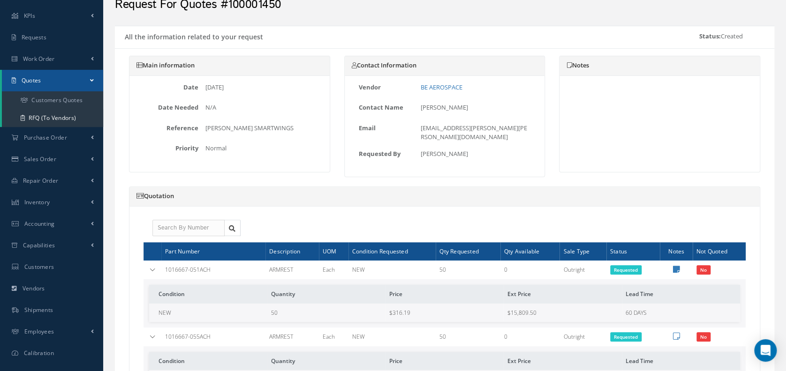
drag, startPoint x: 487, startPoint y: 164, endPoint x: 490, endPoint y: 274, distance: 110.2
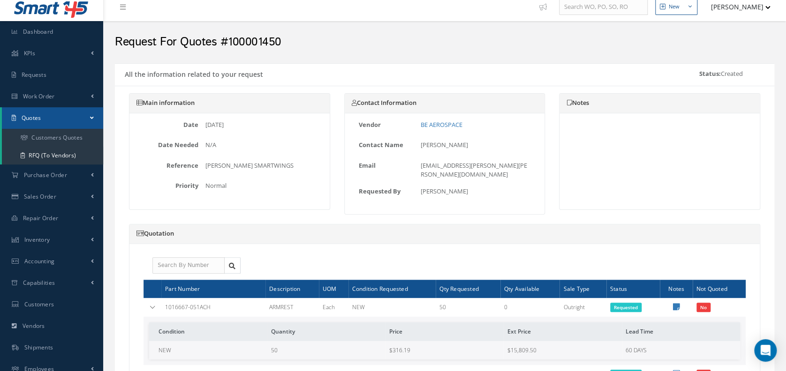
scroll to position [0, 0]
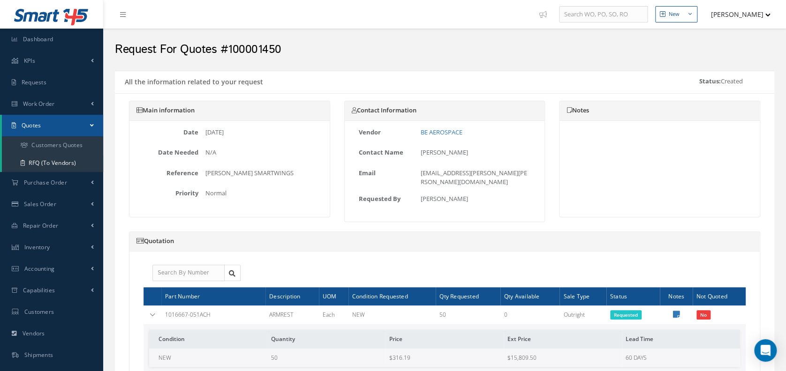
drag, startPoint x: 490, startPoint y: 274, endPoint x: 349, endPoint y: 218, distance: 151.9
click at [324, 197] on div "Date [DATE] Date Needed N/A Reference [PERSON_NAME] SMARTWINGS Priority Normal" at bounding box center [229, 169] width 200 height 96
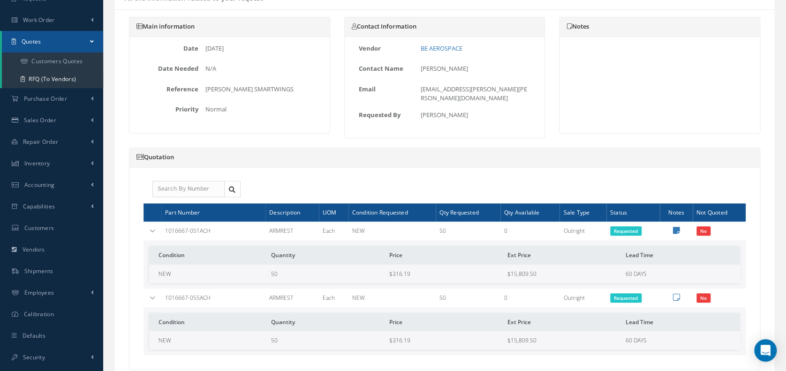
scroll to position [83, 0]
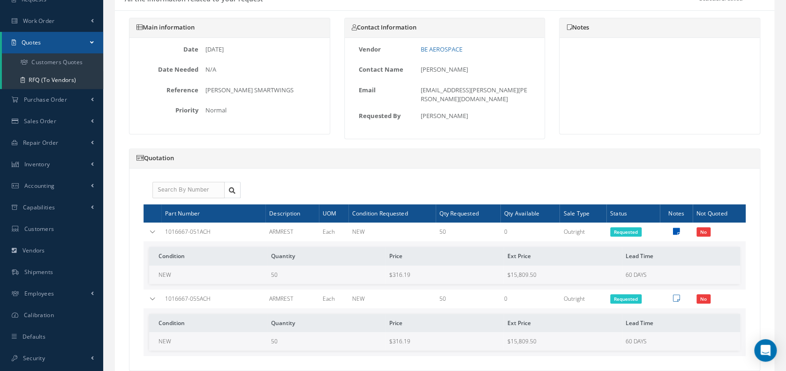
click at [675, 228] on icon at bounding box center [676, 232] width 7 height 8
type textarea "27 PCS IN STOCK"
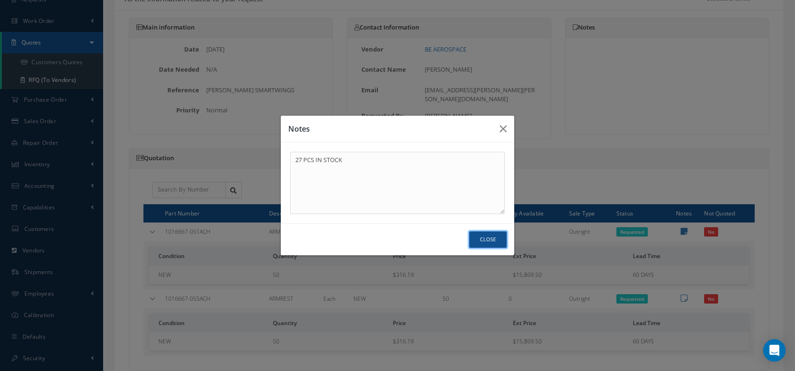
click at [476, 237] on button "Close" at bounding box center [488, 240] width 38 height 16
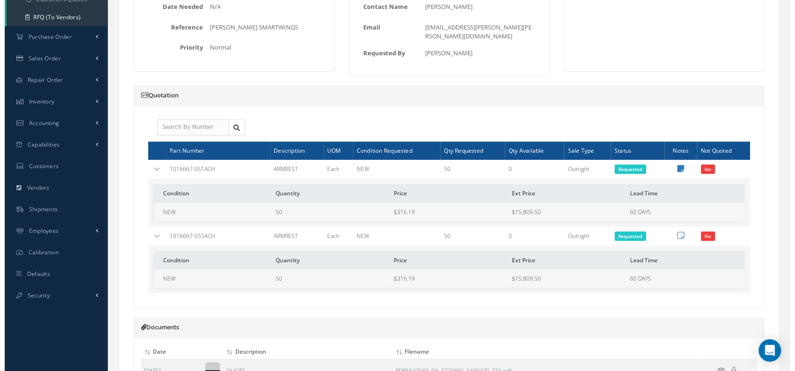
scroll to position [188, 0]
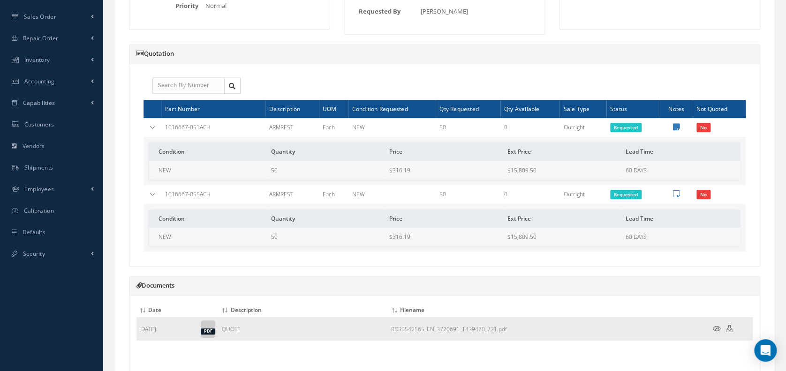
click at [717, 325] on icon at bounding box center [717, 328] width 8 height 7
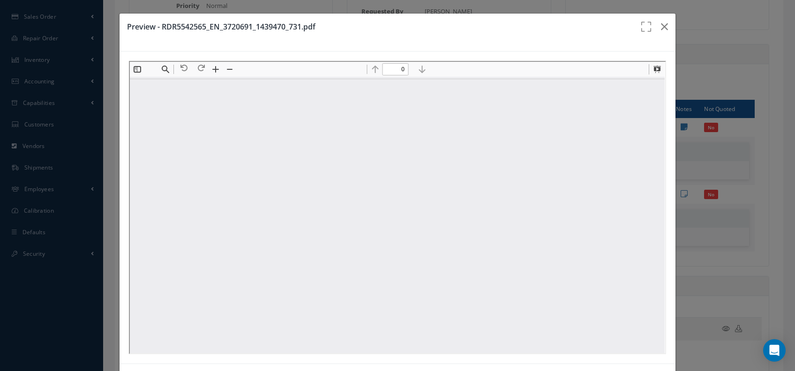
scroll to position [0, 0]
type input "1"
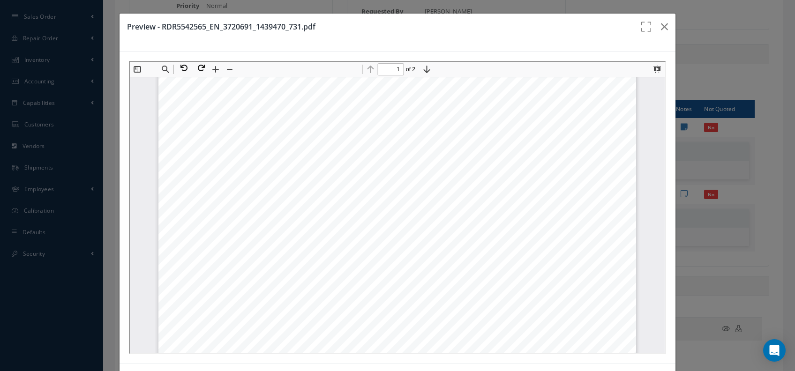
scroll to position [25, 0]
drag, startPoint x: 536, startPoint y: 44, endPoint x: 590, endPoint y: 38, distance: 54.8
click at [590, 40] on div "Preview - RDR5542565_EN_3720691_1439470_731.pdf" at bounding box center [398, 33] width 556 height 38
drag, startPoint x: 590, startPoint y: 38, endPoint x: 609, endPoint y: 36, distance: 18.9
click at [609, 36] on div "Preview - RDR5542565_EN_3720691_1439470_731.pdf" at bounding box center [398, 33] width 556 height 38
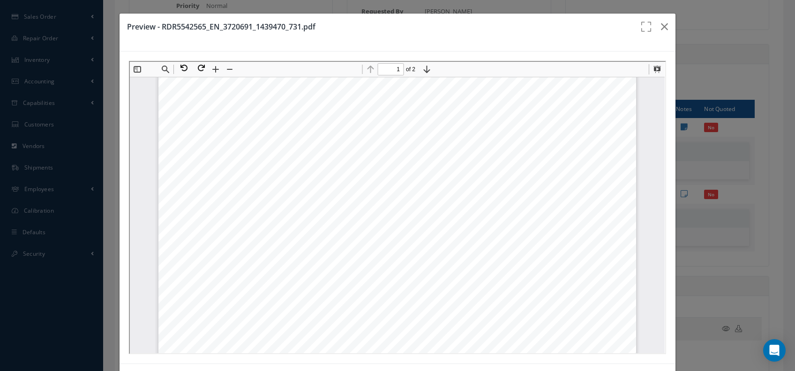
drag, startPoint x: 719, startPoint y: 94, endPoint x: 555, endPoint y: 167, distance: 179.5
click at [552, 186] on div "QUOTE ªECMJD019036819h¬ Page 1 Date: [DATE] AFTERMARKET SERVICES DISTRIBUTION Q…" at bounding box center [397, 364] width 478 height 619
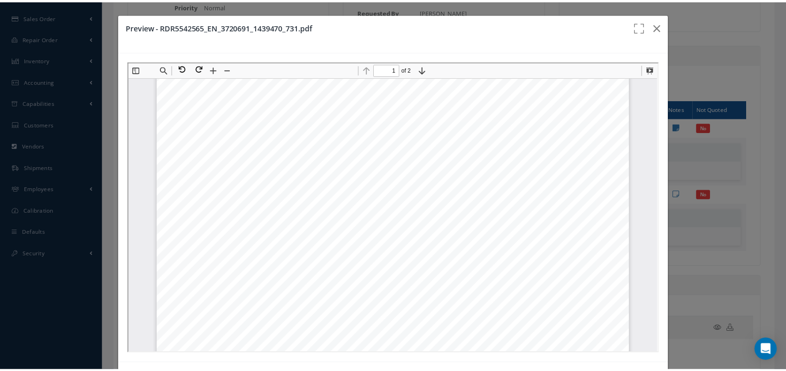
scroll to position [129, 0]
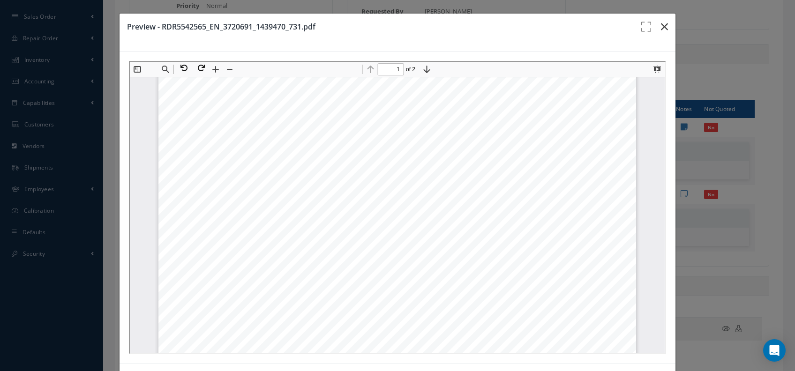
click at [665, 27] on button "button" at bounding box center [665, 27] width 22 height 26
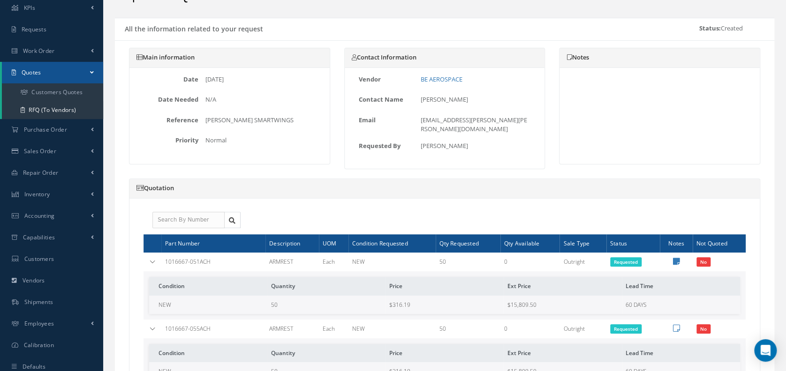
scroll to position [53, 0]
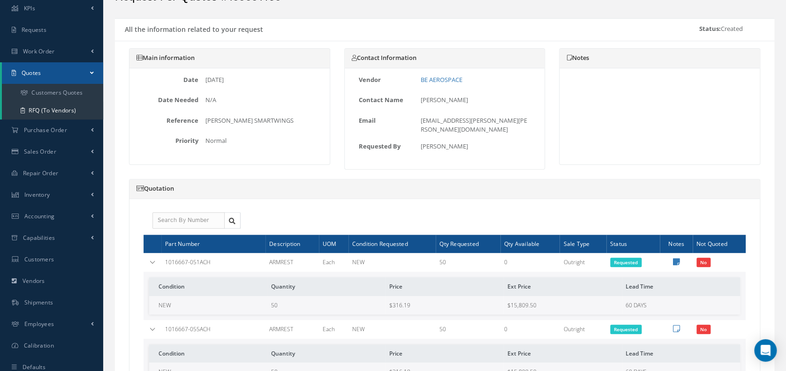
drag, startPoint x: 422, startPoint y: 117, endPoint x: 495, endPoint y: 121, distance: 73.3
click at [495, 121] on div "[EMAIL_ADDRESS][PERSON_NAME][PERSON_NAME][DOMAIN_NAME]" at bounding box center [476, 125] width 124 height 18
drag, startPoint x: 495, startPoint y: 121, endPoint x: 465, endPoint y: 96, distance: 39.0
click at [465, 96] on div "Vendor BE AEROSPACE Contact Name [PERSON_NAME] Email [EMAIL_ADDRESS][PERSON_NAM…" at bounding box center [445, 115] width 186 height 80
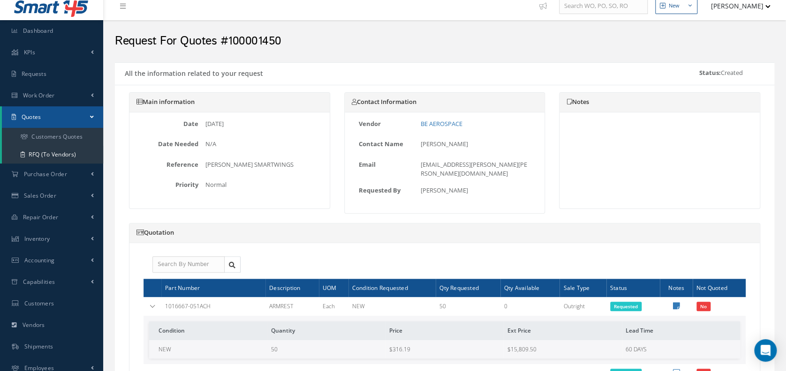
scroll to position [0, 0]
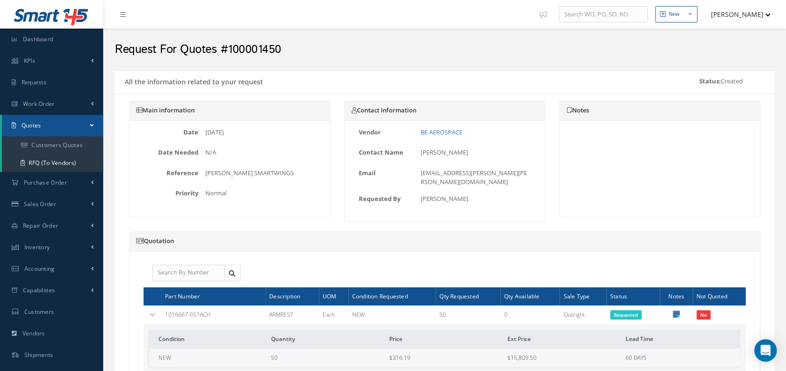
drag, startPoint x: 204, startPoint y: 165, endPoint x: 303, endPoint y: 180, distance: 100.5
click at [303, 180] on div "Date [DATE] Date Needed N/A Reference [PERSON_NAME] SMARTWINGS Priority Normal" at bounding box center [229, 165] width 186 height 74
click at [18, 136] on link "Quotes" at bounding box center [52, 126] width 101 height 22
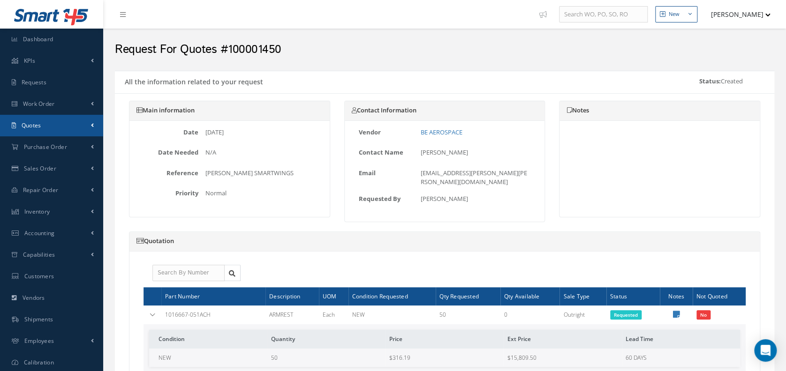
click at [18, 136] on link "Quotes" at bounding box center [51, 126] width 103 height 22
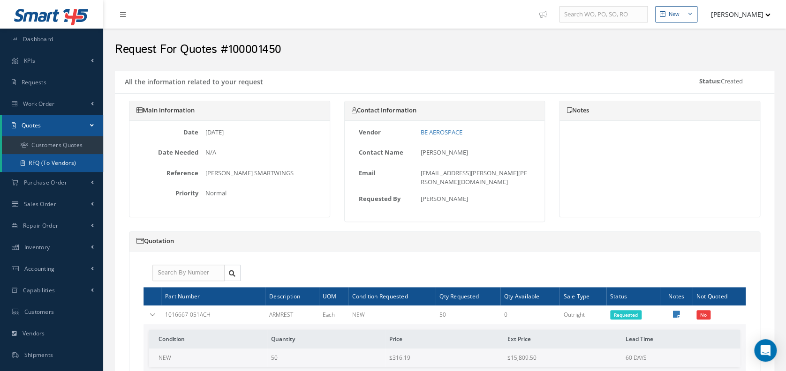
click at [34, 161] on link "RFQ (To Vendors)" at bounding box center [52, 163] width 101 height 18
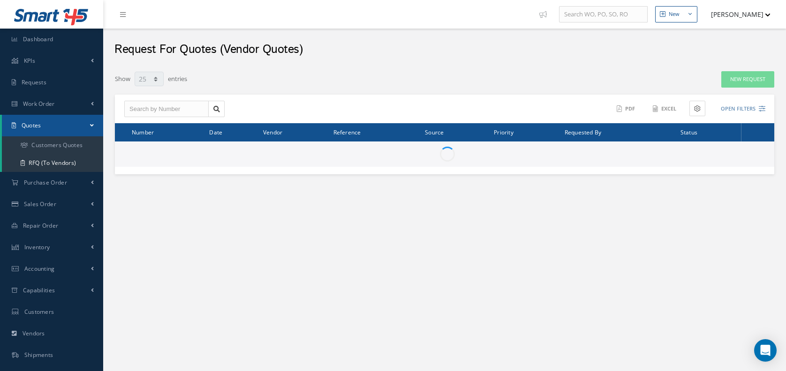
select select "25"
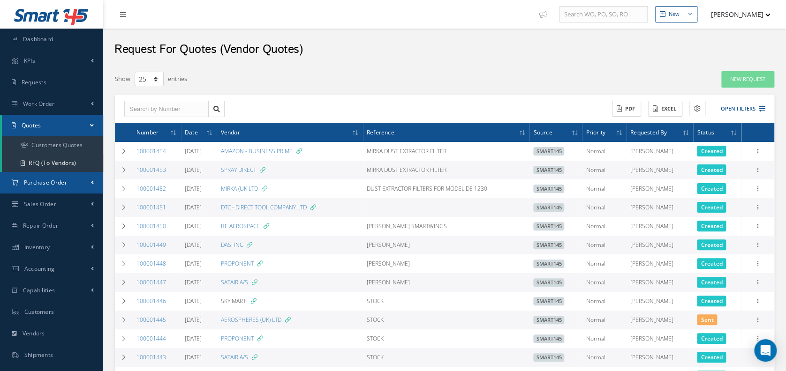
click at [62, 191] on link "Purchase Order" at bounding box center [51, 183] width 103 height 22
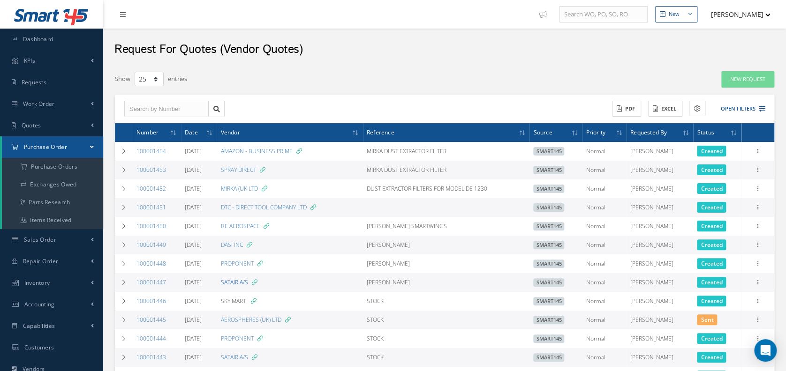
click at [241, 286] on link "SATAIR A/S" at bounding box center [233, 283] width 27 height 8
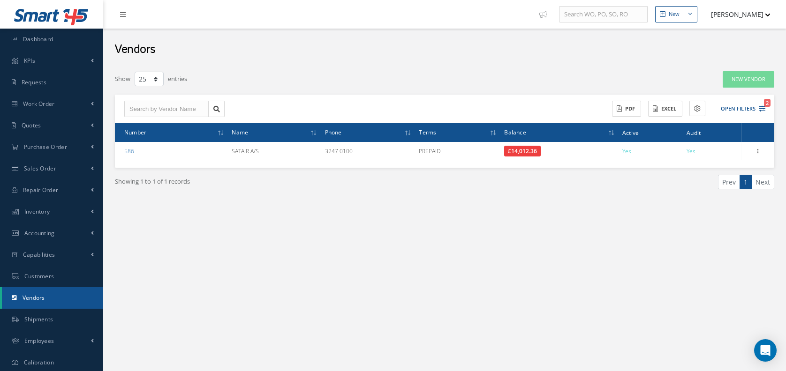
select select "25"
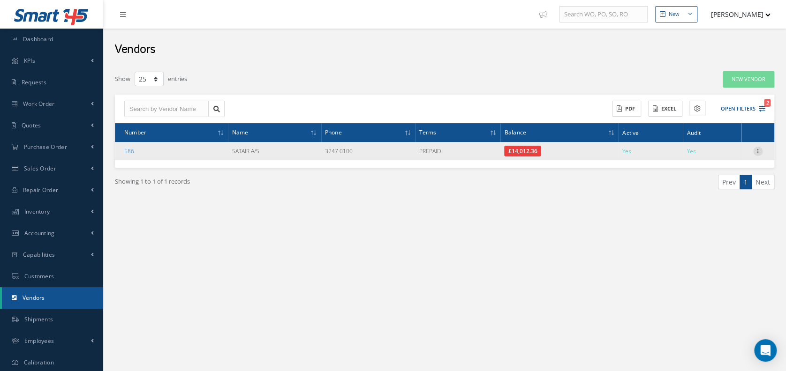
drag, startPoint x: 764, startPoint y: 149, endPoint x: 754, endPoint y: 146, distance: 11.0
click at [762, 149] on div "Show Edit Addresses Documents Create as Customer Manage Documents Attach File(s…" at bounding box center [758, 151] width 30 height 11
click at [750, 149] on div "Show Edit Addresses Documents Create as Customer Manage Documents Attach File(s…" at bounding box center [758, 151] width 30 height 11
click at [756, 153] on icon at bounding box center [757, 151] width 9 height 8
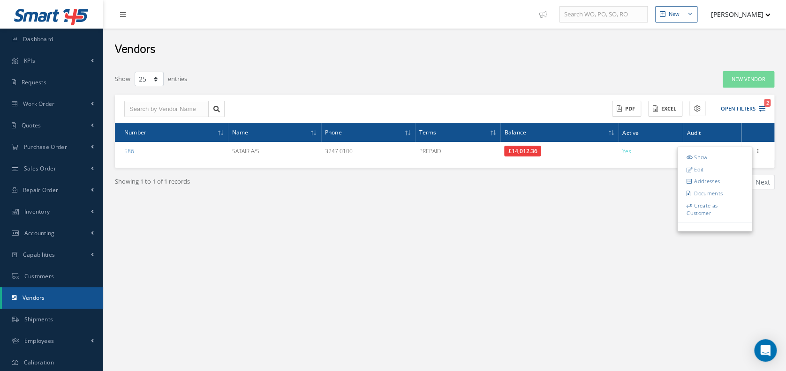
drag, startPoint x: 720, startPoint y: 172, endPoint x: 717, endPoint y: 182, distance: 10.8
click at [720, 172] on link "Edit" at bounding box center [715, 169] width 74 height 12
checkbox input "true"
type input "10/23/2024"
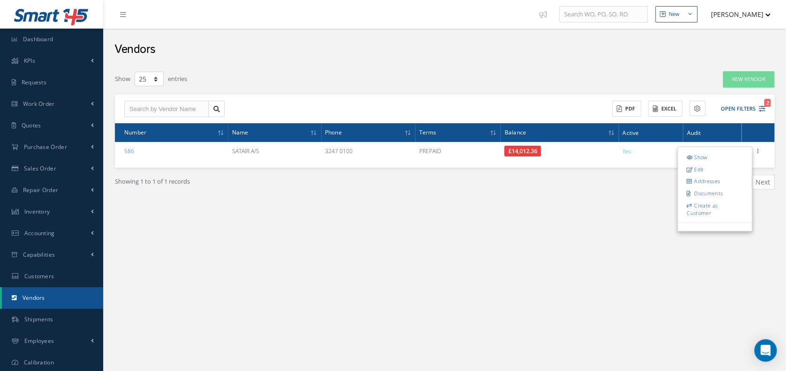
type input "10/23/2024"
type input "03/09/2026"
type input "03/15/2026"
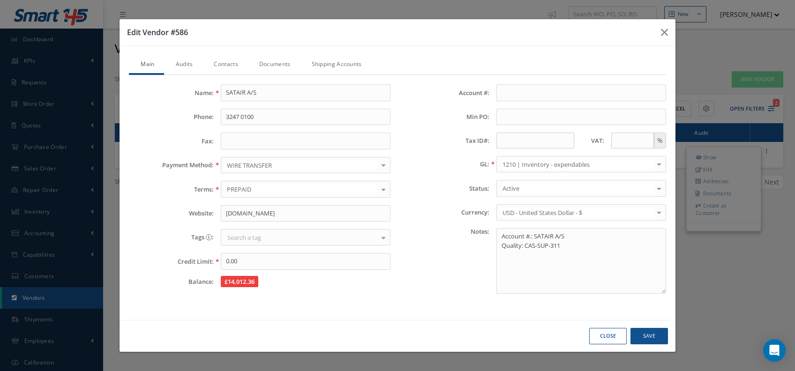
click at [197, 56] on link "Audits" at bounding box center [183, 65] width 38 height 20
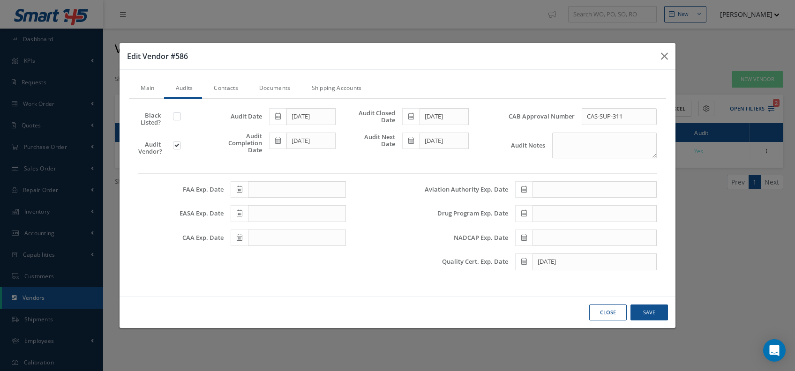
click at [176, 89] on link "Audits" at bounding box center [183, 89] width 38 height 20
click at [151, 91] on link "Main" at bounding box center [146, 89] width 35 height 20
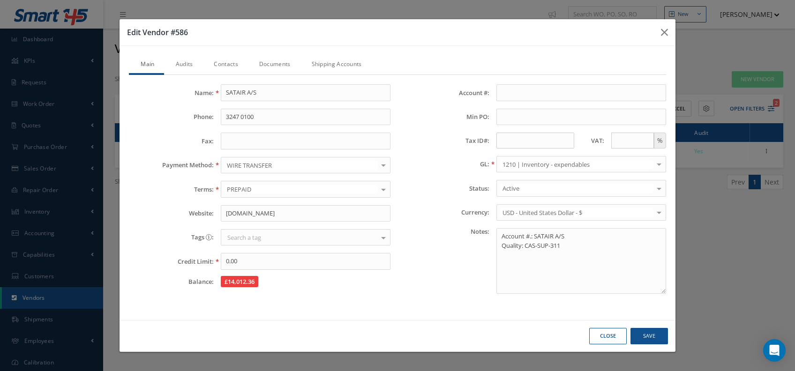
click at [187, 77] on div "Name: SATAIR A/S Phone: 3247 0100 Fax: Payment Method: WIRE TRANSFER WIRE TRANS…" at bounding box center [397, 193] width 537 height 236
click at [181, 62] on link "Audits" at bounding box center [183, 65] width 38 height 20
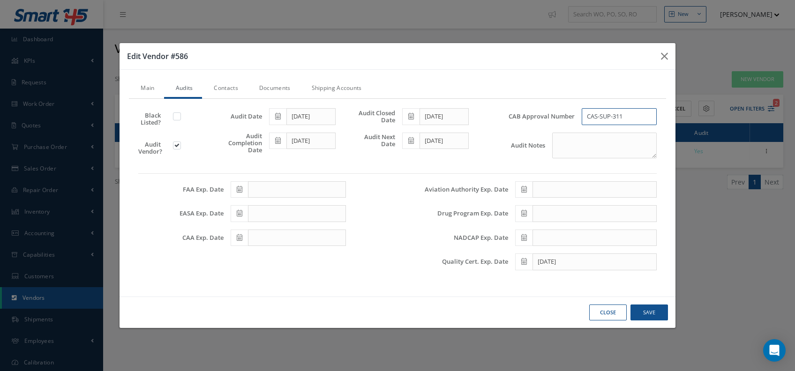
drag, startPoint x: 636, startPoint y: 113, endPoint x: 561, endPoint y: 100, distance: 75.5
click at [561, 100] on div "Black Listed? Audit Vendor? Audit Date 10/23/2024 Audit Completion Date 10/23/2…" at bounding box center [397, 193] width 537 height 189
drag, startPoint x: 630, startPoint y: 123, endPoint x: 609, endPoint y: 113, distance: 23.5
click at [626, 122] on input "CAS-SUP-311" at bounding box center [619, 116] width 75 height 17
click at [609, 113] on input "CAS-SUP-311" at bounding box center [619, 116] width 75 height 17
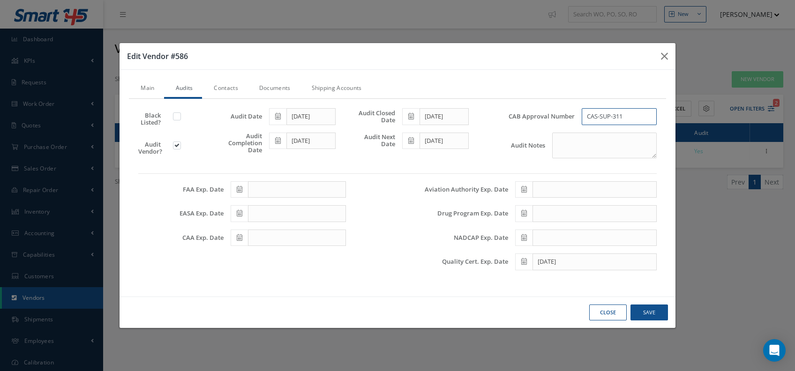
click at [609, 113] on input "CAS-SUP-311" at bounding box center [619, 116] width 75 height 17
click at [580, 53] on h3 "Edit Vendor #586" at bounding box center [390, 56] width 526 height 11
drag, startPoint x: 563, startPoint y: 50, endPoint x: 551, endPoint y: 54, distance: 12.5
click at [551, 54] on div "Edit Vendor #586" at bounding box center [398, 56] width 556 height 27
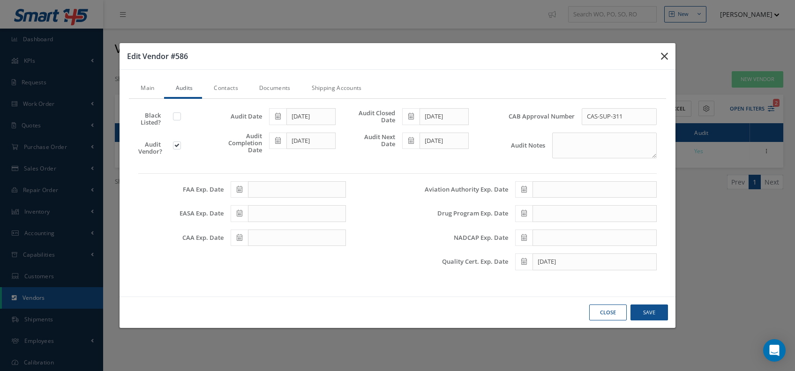
click at [664, 58] on icon "button" at bounding box center [664, 56] width 7 height 11
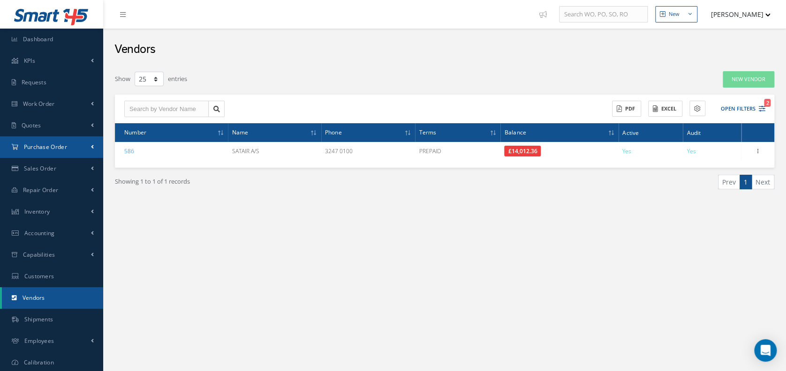
click at [20, 140] on link "Purchase Order" at bounding box center [51, 147] width 103 height 22
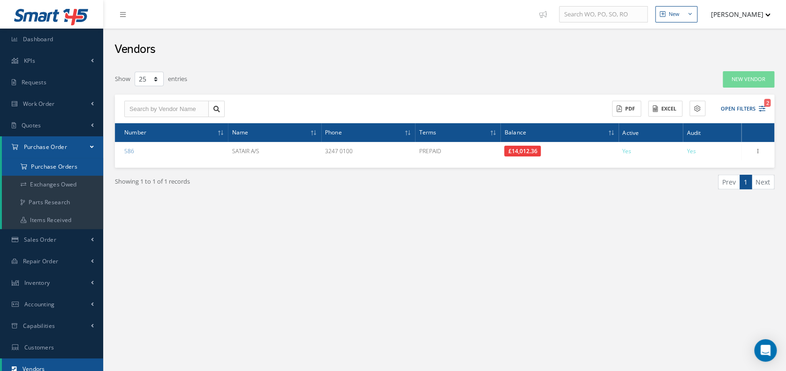
click at [80, 167] on a=1&status_id=2&status_id=3&status_id=5&collapsedFilters"] "Purchase Orders" at bounding box center [52, 167] width 101 height 18
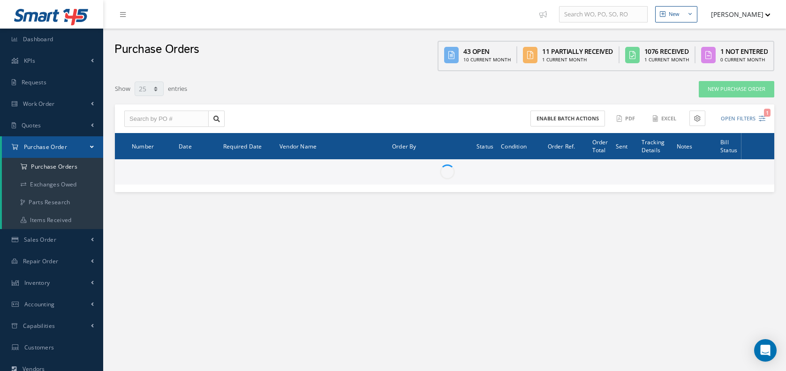
select select "25"
